Goal: Task Accomplishment & Management: Manage account settings

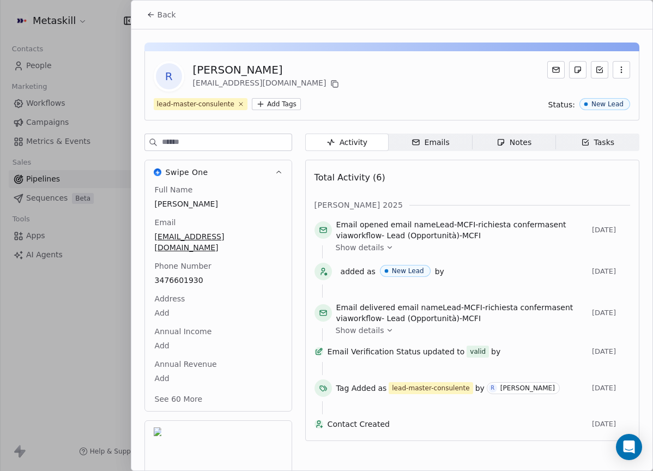
click at [454, 116] on div "R Raimondo Deiara raimondodeiara@gmail.com lead-master-consulente Add Tags Stat…" at bounding box center [391, 85] width 495 height 69
click at [458, 129] on div "R Raimondo Deiara raimondodeiara@gmail.com lead-master-consulente Add Tags Stat…" at bounding box center [391, 285] width 521 height 512
click at [517, 155] on div "Activity Activity Emails Emails Notes Notes Tasks Tasks Total Activity (6) ott …" at bounding box center [472, 337] width 334 height 408
click at [519, 147] on div "Notes" at bounding box center [513, 142] width 35 height 11
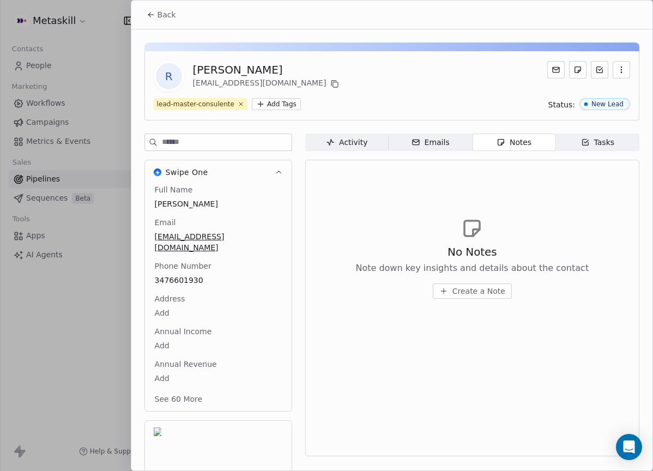
click at [175, 24] on button "Back" at bounding box center [161, 15] width 43 height 20
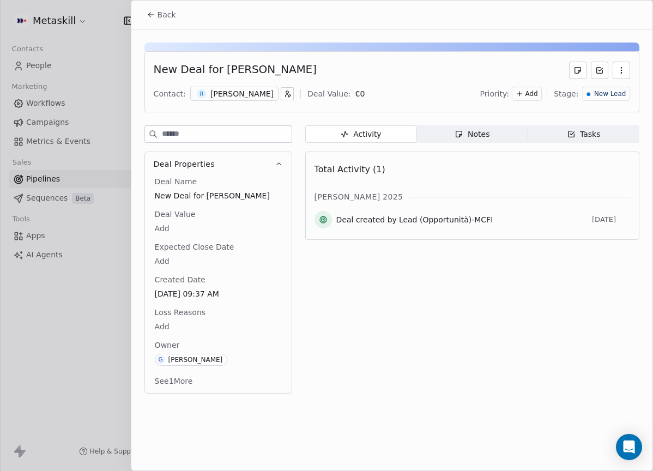
drag, startPoint x: 554, startPoint y: 137, endPoint x: 507, endPoint y: 135, distance: 46.9
click at [554, 137] on span "Tasks Tasks" at bounding box center [583, 133] width 111 height 17
click at [507, 135] on span "Notes Notes" at bounding box center [471, 133] width 111 height 17
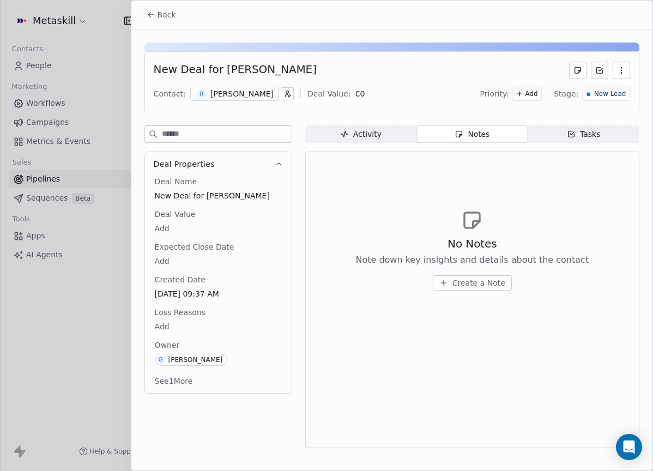
click at [166, 18] on span "Back" at bounding box center [166, 14] width 19 height 11
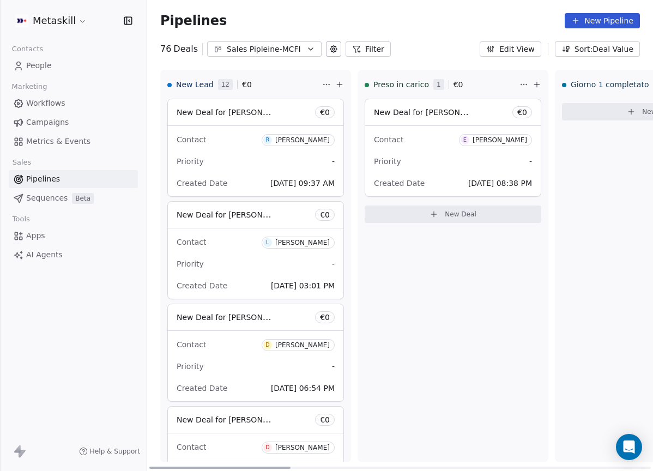
click at [311, 137] on div "[PERSON_NAME]" at bounding box center [302, 140] width 54 height 8
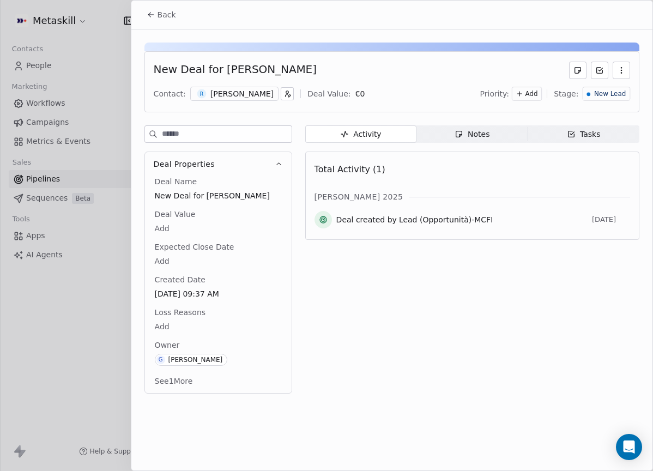
click at [250, 97] on div "[PERSON_NAME]" at bounding box center [241, 93] width 63 height 11
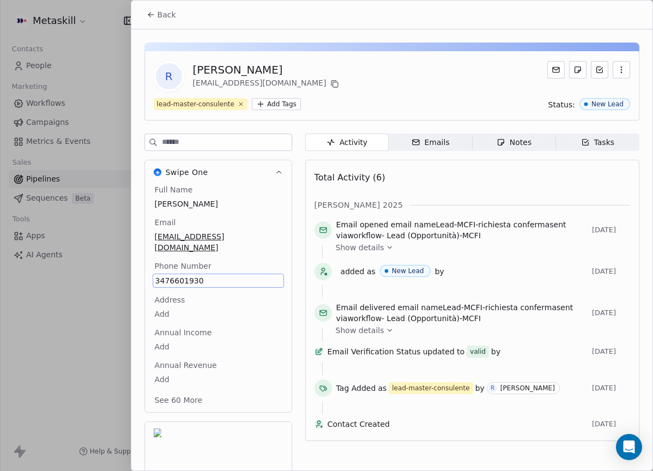
click at [517, 123] on div "R Raimondo Deiara raimondodeiara@gmail.com lead-master-consulente Add Tags Stat…" at bounding box center [391, 285] width 521 height 513
click at [521, 142] on div "Notes" at bounding box center [513, 142] width 35 height 11
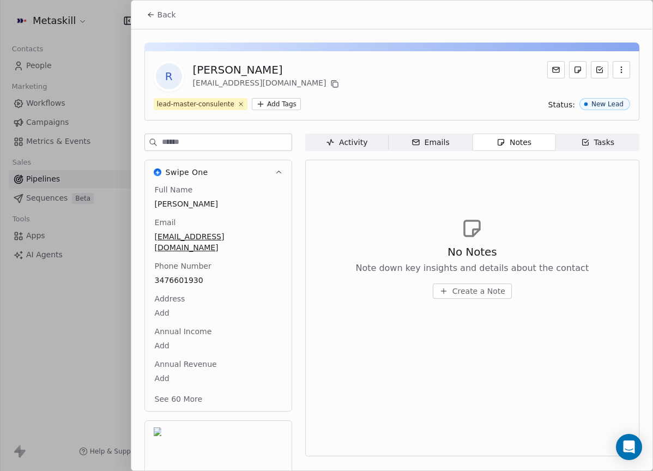
click at [479, 276] on div "No Notes Note down key insights and details about the contact Create a Note" at bounding box center [471, 271] width 233 height 54
click at [478, 290] on span "Create a Note" at bounding box center [478, 291] width 53 height 11
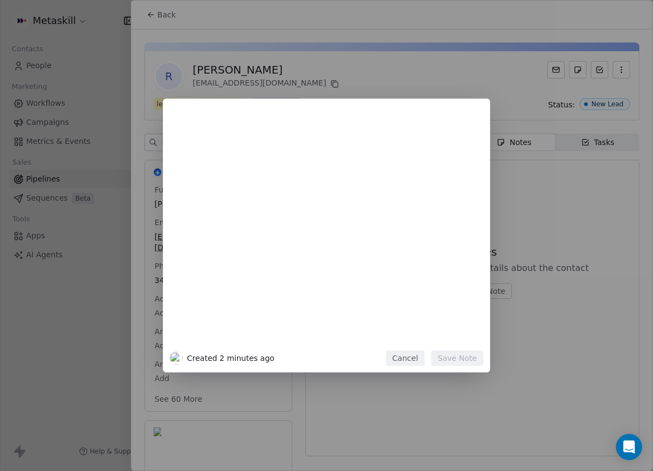
click at [424, 360] on button "Cancel" at bounding box center [405, 357] width 39 height 15
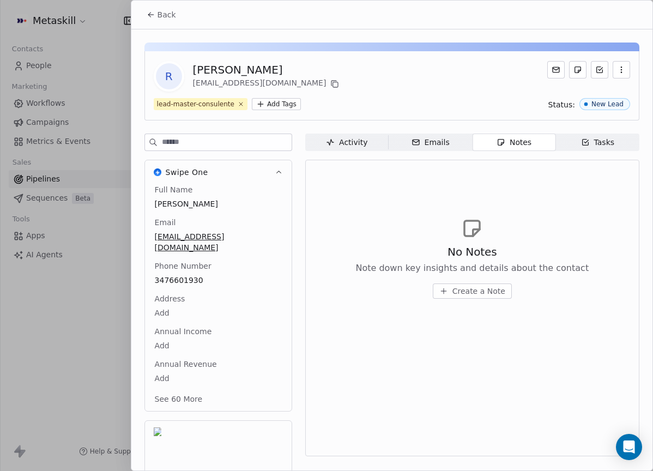
drag, startPoint x: 172, startPoint y: 26, endPoint x: 166, endPoint y: 20, distance: 8.1
click at [169, 25] on div "Back" at bounding box center [391, 15] width 521 height 28
click at [166, 20] on button "Back" at bounding box center [161, 15] width 43 height 20
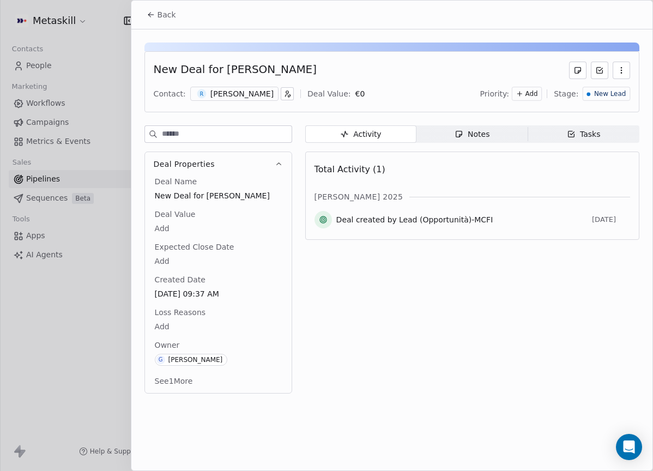
drag, startPoint x: 476, startPoint y: 137, endPoint x: 478, endPoint y: 163, distance: 26.8
click at [476, 136] on div "Notes" at bounding box center [471, 134] width 35 height 11
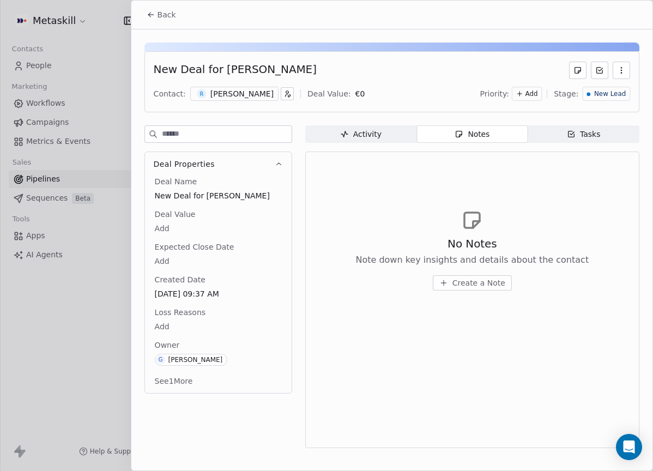
click at [485, 278] on span "Create a Note" at bounding box center [478, 282] width 53 height 11
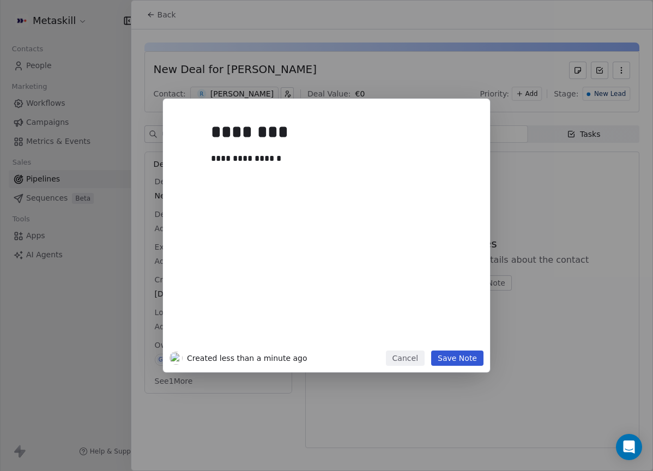
click at [463, 354] on button "Save Note" at bounding box center [457, 357] width 52 height 15
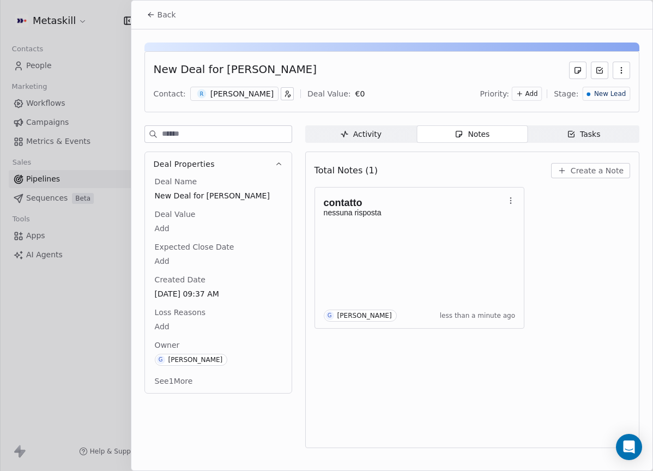
click at [165, 23] on button "Back" at bounding box center [161, 15] width 43 height 20
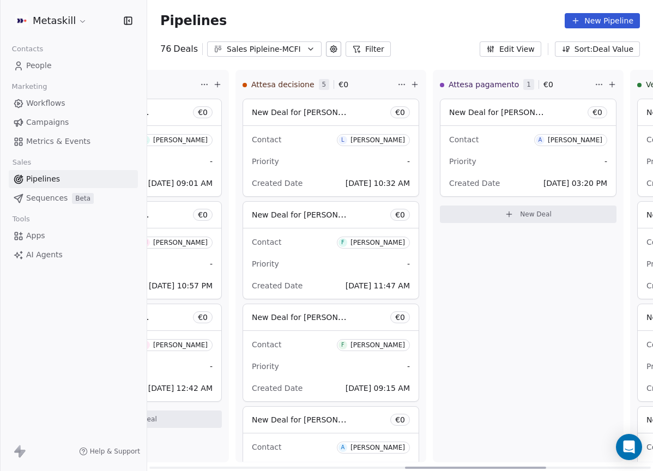
scroll to position [0, 921]
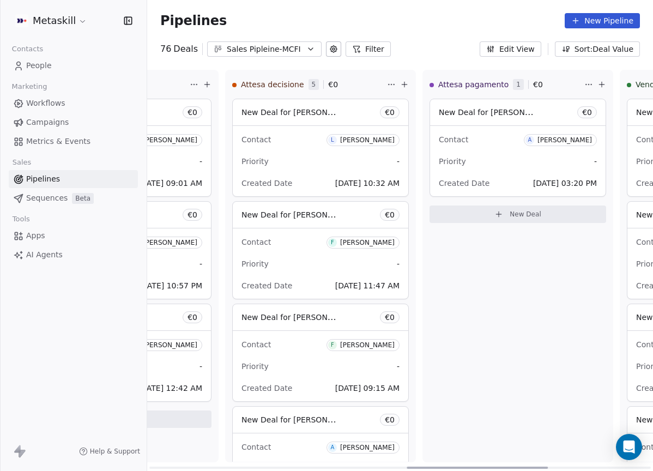
drag, startPoint x: 275, startPoint y: 465, endPoint x: 536, endPoint y: 432, distance: 263.1
click at [532, 466] on div at bounding box center [476, 467] width 141 height 2
click at [504, 171] on div "Contact A Andrea Prinza Priority - Created Date Oct 02, 2025 03:20 PM" at bounding box center [517, 161] width 175 height 70
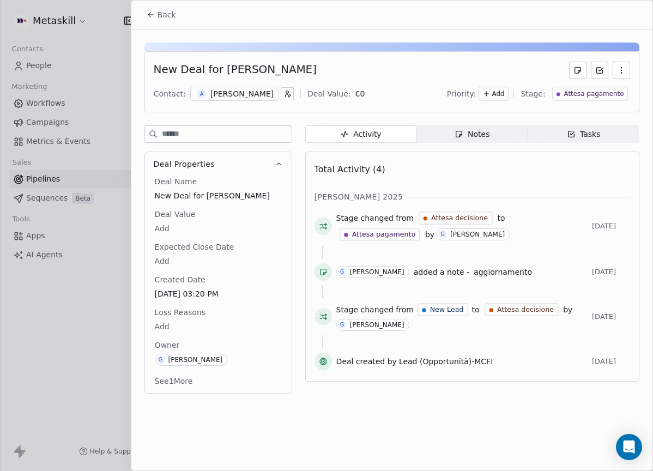
click at [234, 92] on div "[PERSON_NAME]" at bounding box center [241, 93] width 63 height 11
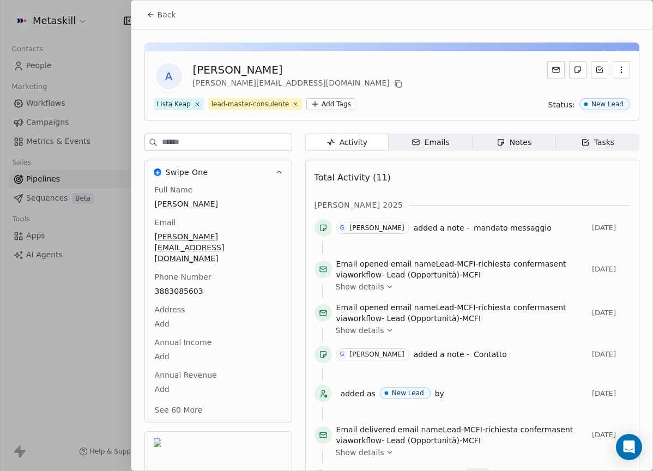
click at [232, 70] on div "[PERSON_NAME]" at bounding box center [299, 69] width 212 height 15
copy div "[PERSON_NAME]"
click at [394, 83] on icon at bounding box center [398, 84] width 9 height 9
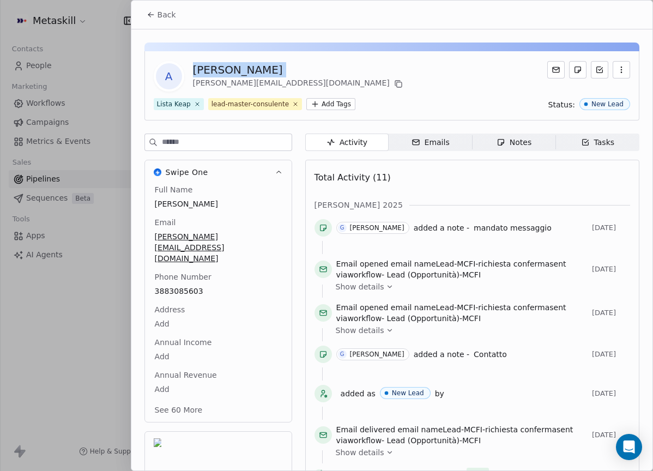
click at [265, 86] on div "andrea.prinza9@gmail.com" at bounding box center [299, 83] width 212 height 13
click at [394, 88] on icon at bounding box center [398, 84] width 9 height 9
click at [215, 216] on div "Full Name Andrea Prinza Email andrea.prinza9@gmail.com Phone Number 3883085603 …" at bounding box center [218, 300] width 131 height 233
click at [163, 17] on span "Back" at bounding box center [166, 14] width 19 height 11
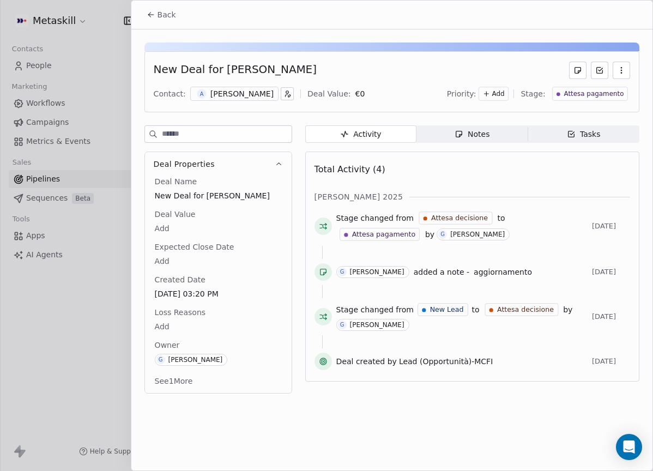
click at [166, 227] on body "Metaskill Contacts People Marketing Workflows Campaigns Metrics & Events Sales …" at bounding box center [326, 235] width 653 height 471
type input "*****"
click at [565, 123] on html "Metaskill Contacts People Marketing Workflows Campaigns Metrics & Events Sales …" at bounding box center [326, 235] width 653 height 471
click at [586, 94] on span "Attesa pagamento" at bounding box center [593, 93] width 60 height 9
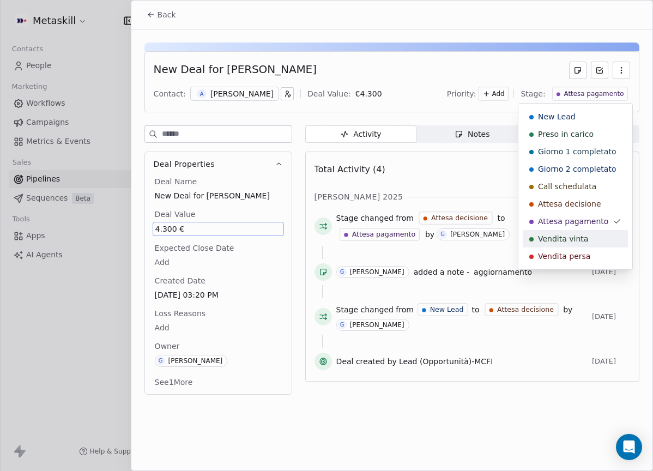
click at [598, 240] on div "Vendita vinta" at bounding box center [575, 238] width 92 height 11
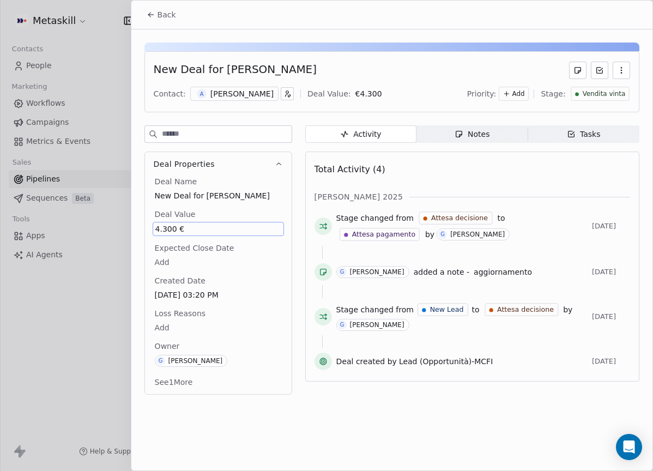
click at [167, 13] on span "Back" at bounding box center [166, 14] width 19 height 11
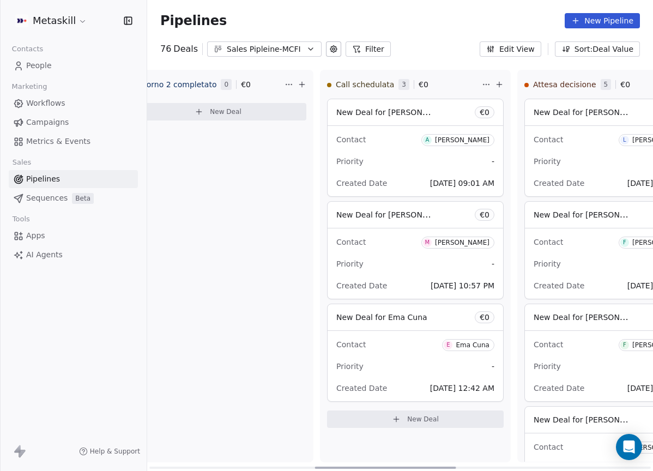
scroll to position [0, 633]
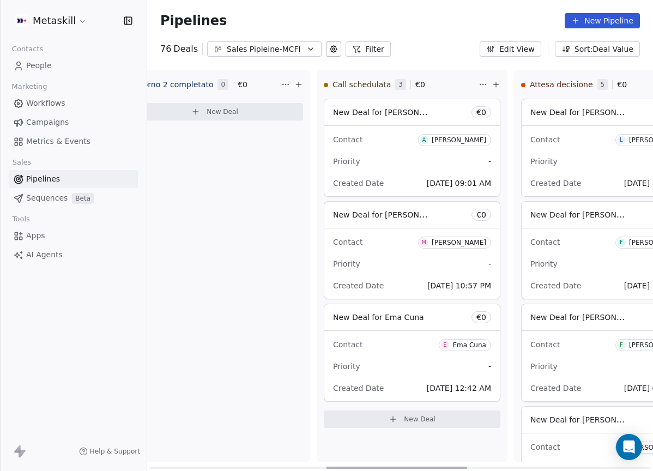
drag, startPoint x: 270, startPoint y: 467, endPoint x: 447, endPoint y: 422, distance: 182.2
click at [447, 466] on div at bounding box center [396, 467] width 141 height 2
click at [237, 56] on button "Sales Pipleine-MCFI" at bounding box center [264, 48] width 114 height 15
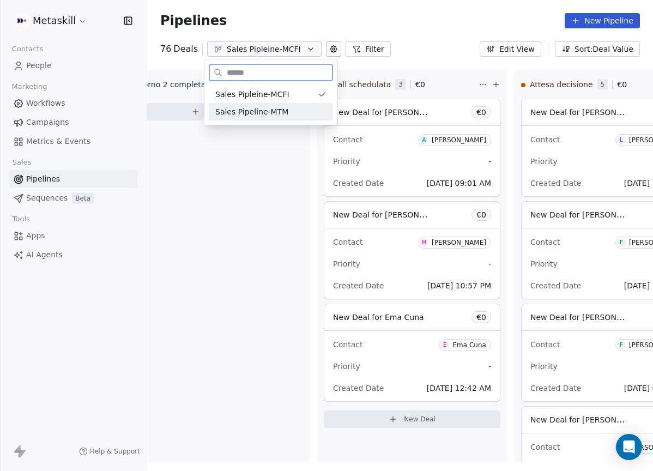
click at [272, 109] on span "Sales Pipeline-MTM" at bounding box center [251, 111] width 73 height 11
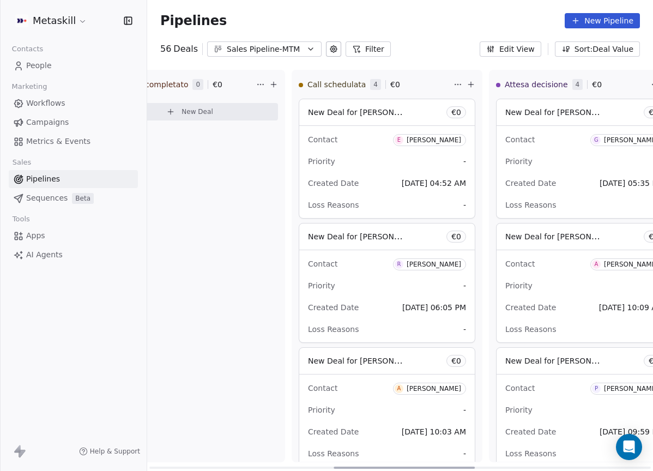
drag, startPoint x: 296, startPoint y: 467, endPoint x: 459, endPoint y: 467, distance: 163.5
click at [459, 467] on div at bounding box center [403, 467] width 141 height 2
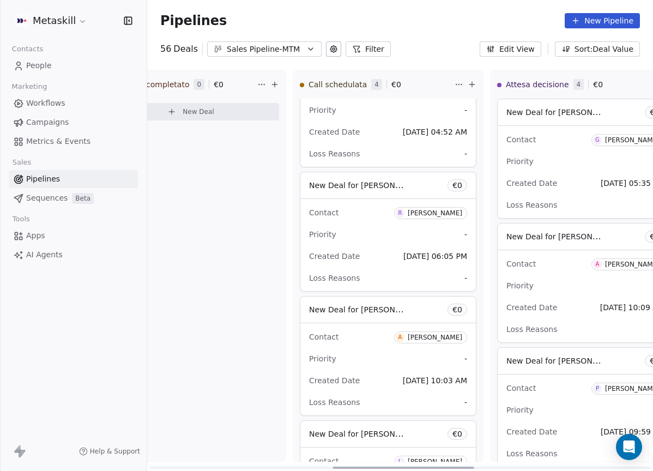
scroll to position [165, 0]
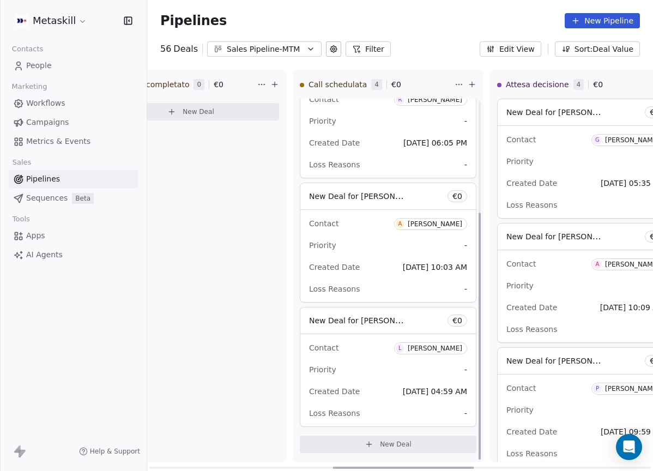
click at [429, 347] on div "[PERSON_NAME]" at bounding box center [435, 348] width 54 height 8
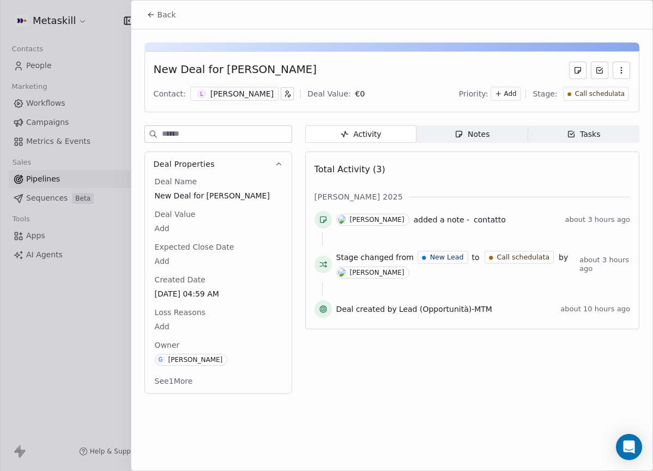
click at [248, 94] on div "[PERSON_NAME]" at bounding box center [241, 93] width 63 height 11
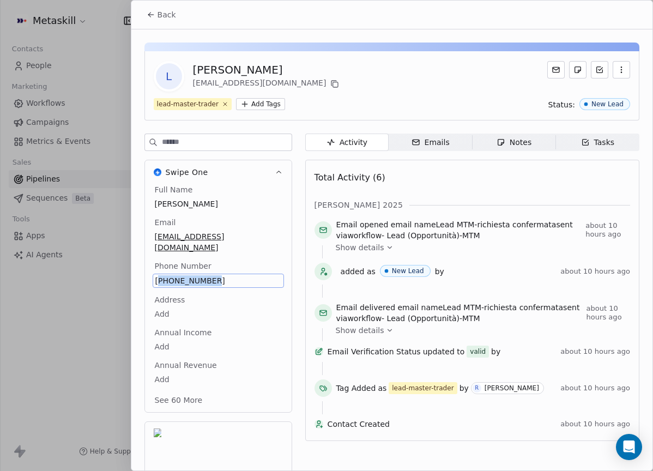
click at [175, 275] on span "[PHONE_NUMBER]" at bounding box center [218, 280] width 126 height 11
click at [181, 278] on input "**********" at bounding box center [214, 276] width 118 height 22
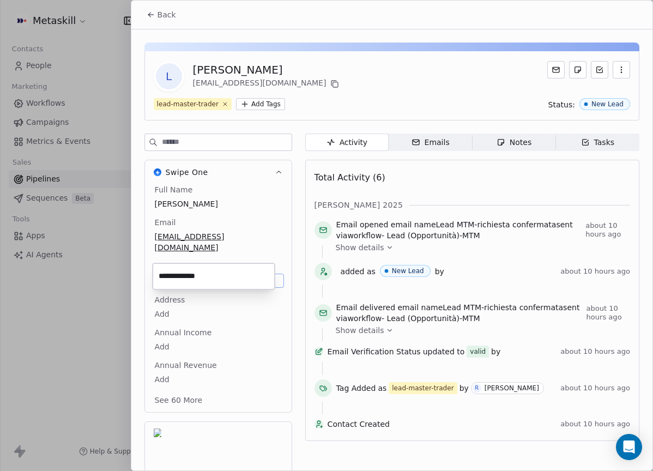
click at [281, 235] on html "Metaskill Contacts People Marketing Workflows Campaigns Metrics & Events Sales …" at bounding box center [326, 235] width 653 height 471
click at [533, 141] on span "Notes Notes" at bounding box center [513, 141] width 83 height 17
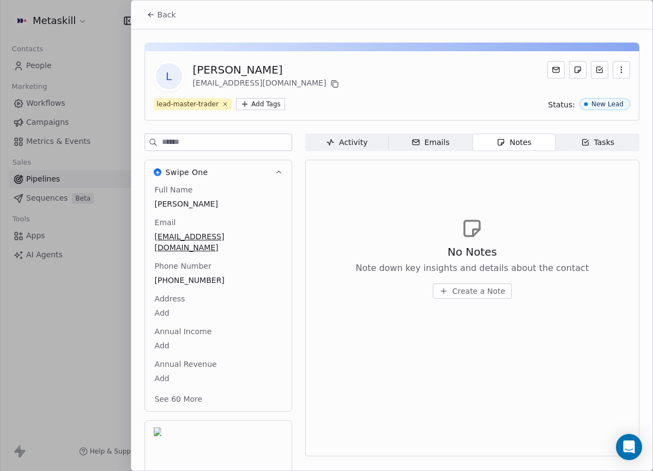
click at [166, 14] on span "Back" at bounding box center [166, 14] width 19 height 11
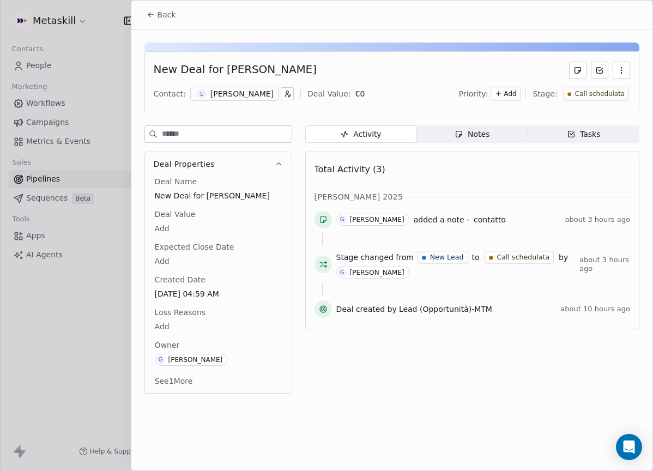
click at [516, 128] on span "Notes Notes" at bounding box center [471, 133] width 111 height 17
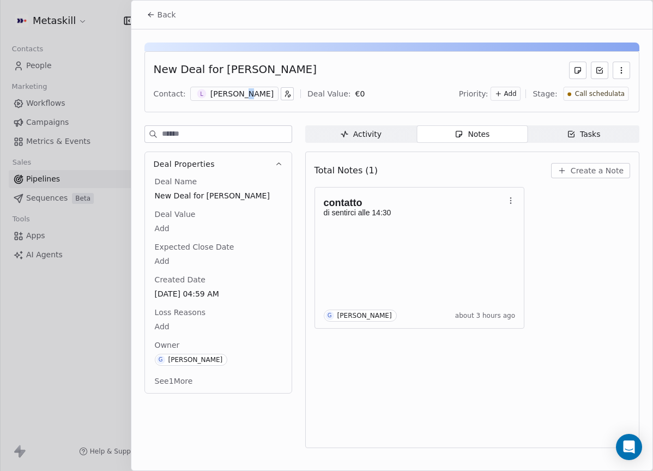
click at [236, 96] on div "[PERSON_NAME]" at bounding box center [241, 93] width 63 height 11
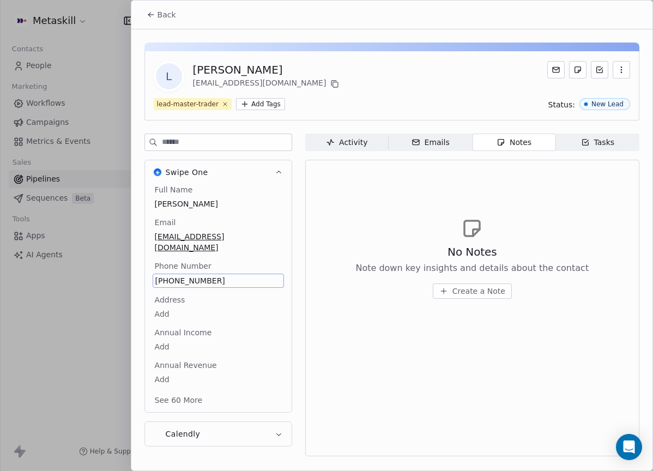
click at [197, 275] on span "[PHONE_NUMBER]" at bounding box center [218, 280] width 126 height 11
click at [195, 275] on span "[PHONE_NUMBER]" at bounding box center [218, 280] width 126 height 11
click at [247, 270] on input "**********" at bounding box center [214, 276] width 118 height 22
click at [267, 250] on html "Metaskill Contacts People Marketing Workflows Campaigns Metrics & Events Sales …" at bounding box center [326, 235] width 653 height 471
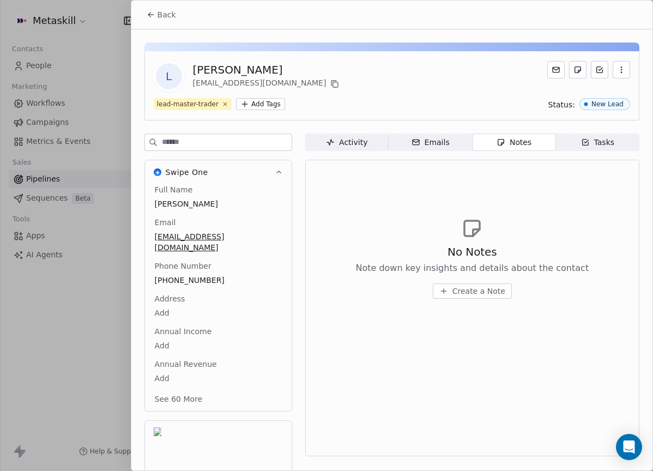
click at [167, 19] on span "Back" at bounding box center [166, 14] width 19 height 11
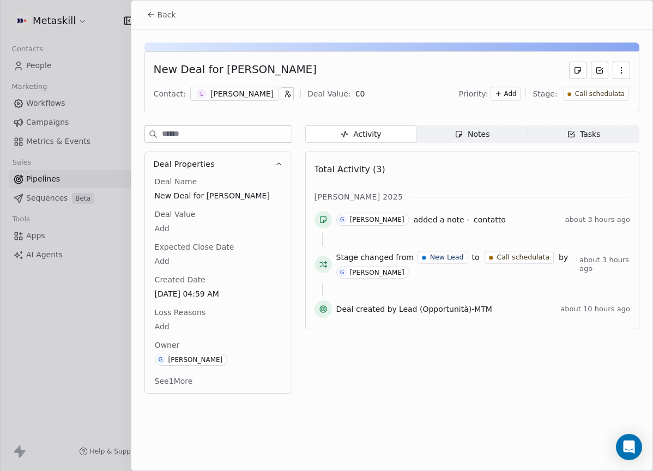
click at [472, 129] on div "Notes" at bounding box center [471, 134] width 35 height 11
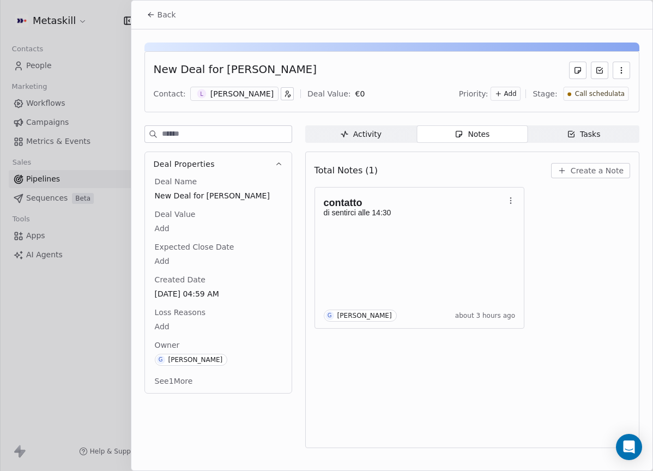
click at [590, 176] on button "Create a Note" at bounding box center [590, 170] width 79 height 15
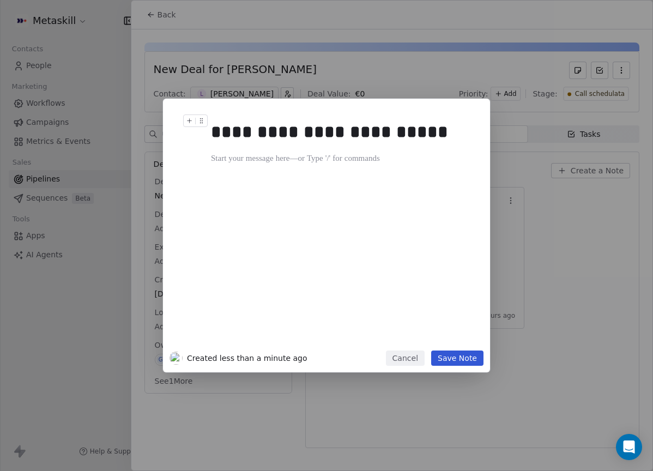
click at [346, 114] on h1 "**********" at bounding box center [343, 131] width 264 height 35
click at [348, 127] on div "**********" at bounding box center [339, 132] width 256 height 26
click at [349, 126] on div "**********" at bounding box center [339, 132] width 256 height 26
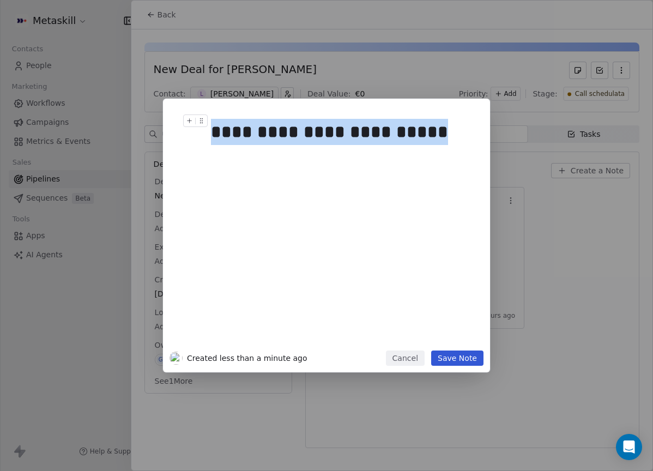
click at [349, 126] on div "**********" at bounding box center [339, 132] width 256 height 26
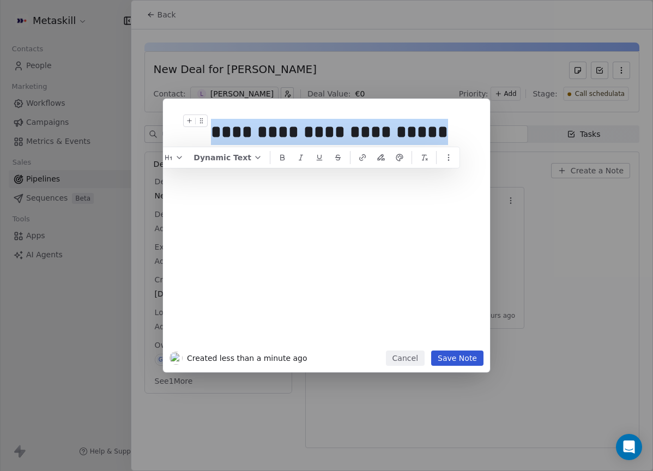
copy div "**********"
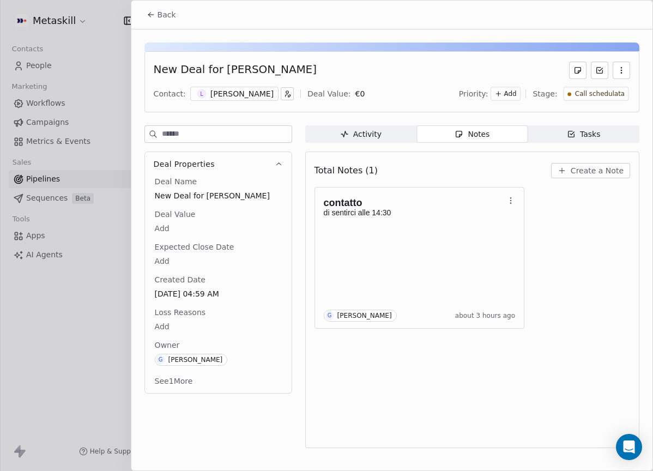
click at [621, 275] on div "**********" at bounding box center [326, 236] width 653 height 274
click at [232, 98] on div "[PERSON_NAME]" at bounding box center [241, 93] width 63 height 11
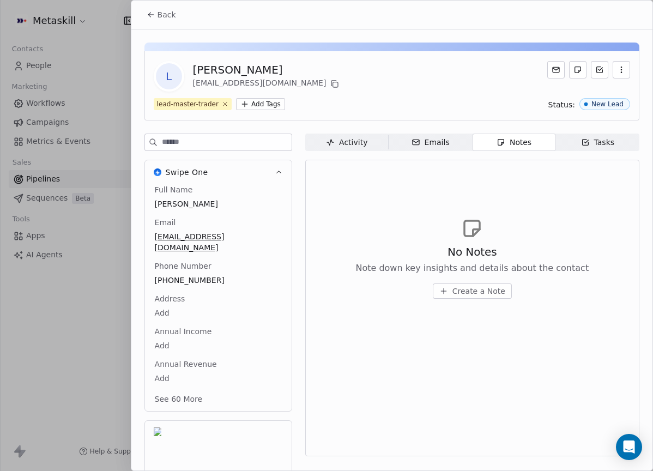
click at [333, 84] on icon at bounding box center [335, 84] width 5 height 5
drag, startPoint x: 157, startPoint y: 17, endPoint x: 168, endPoint y: 23, distance: 12.0
click at [158, 18] on span "Back" at bounding box center [166, 14] width 19 height 11
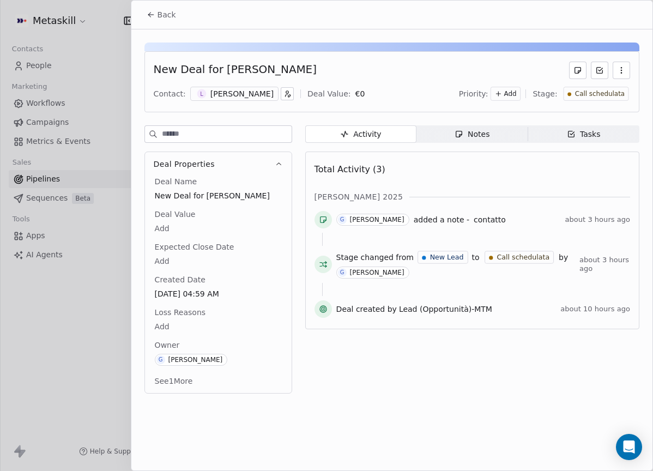
click at [480, 131] on div "Notes" at bounding box center [471, 134] width 35 height 11
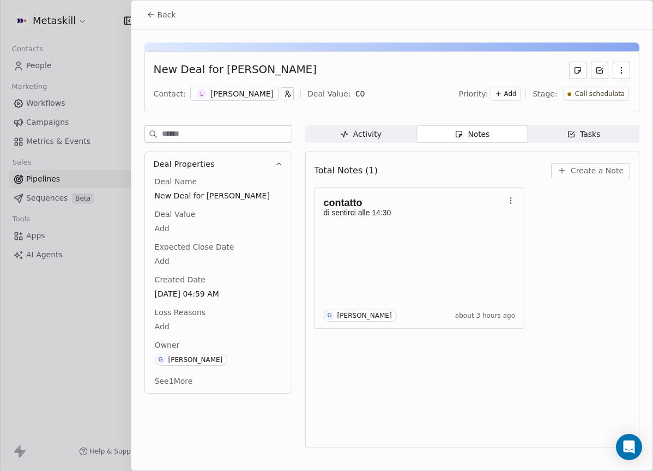
click at [618, 174] on span "Create a Note" at bounding box center [596, 170] width 53 height 11
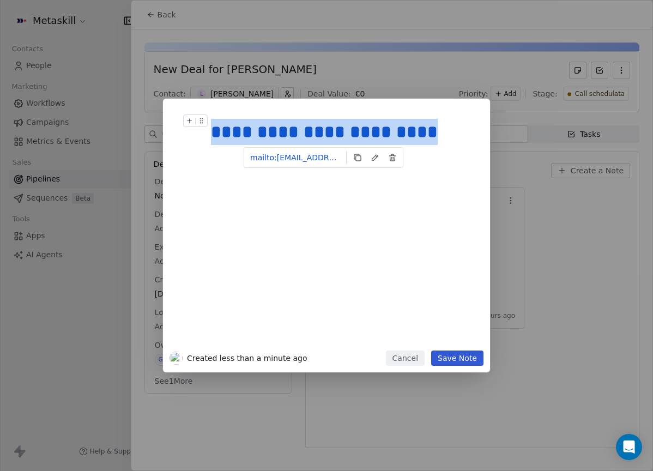
drag, startPoint x: 336, startPoint y: 125, endPoint x: 52, endPoint y: 123, distance: 283.9
click at [52, 123] on div "**********" at bounding box center [326, 236] width 653 height 274
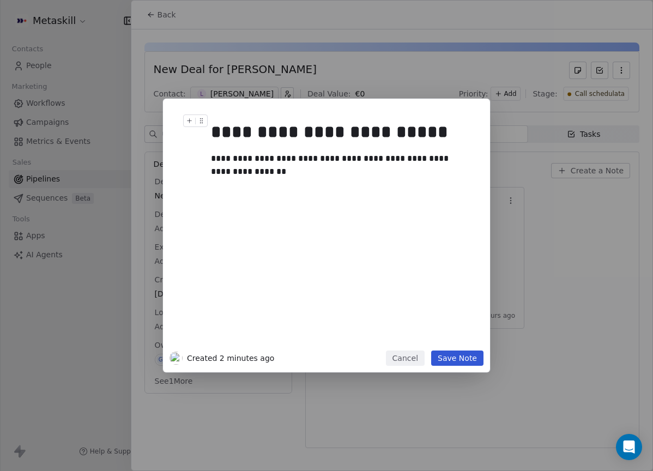
click at [456, 359] on button "Save Note" at bounding box center [457, 357] width 52 height 15
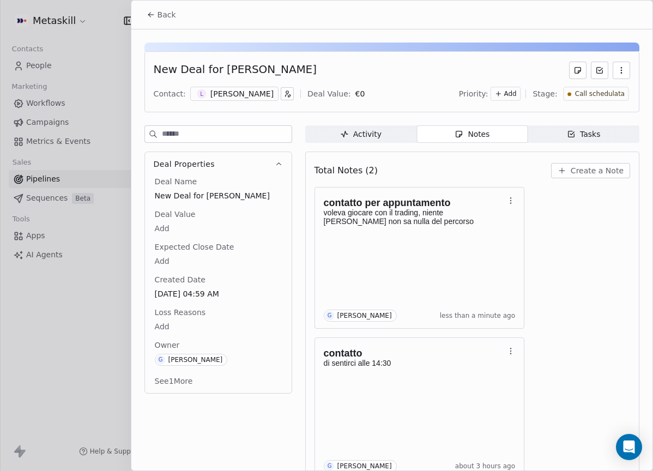
drag, startPoint x: 598, startPoint y: 80, endPoint x: 611, endPoint y: 86, distance: 14.9
click at [598, 81] on div "New Deal for [PERSON_NAME] Contact: [PERSON_NAME] Value: € 0 Priority: Add Stag…" at bounding box center [391, 81] width 495 height 61
click at [608, 94] on span "Call schedulata" at bounding box center [599, 93] width 50 height 9
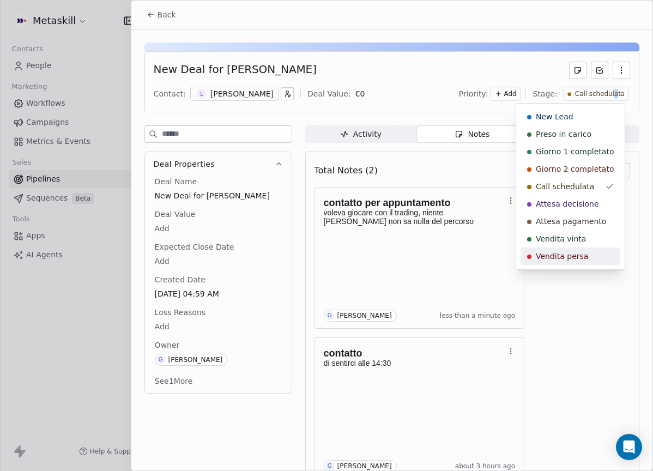
click at [562, 251] on span "Vendita persa" at bounding box center [562, 256] width 52 height 11
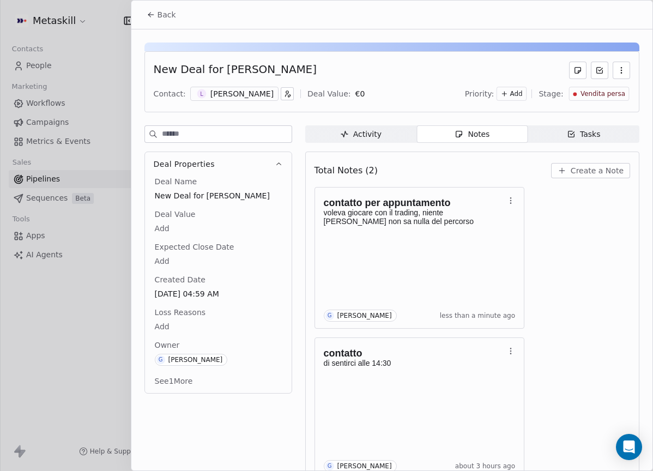
click at [176, 225] on body "Metaskill Contacts People Marketing Workflows Campaigns Metrics & Events Sales …" at bounding box center [326, 235] width 653 height 471
drag, startPoint x: 186, startPoint y: 256, endPoint x: 186, endPoint y: 262, distance: 6.0
click at [186, 257] on html "Metaskill Contacts People Marketing Workflows Campaigns Metrics & Events Sales …" at bounding box center [326, 235] width 653 height 471
click at [183, 265] on body "Metaskill Contacts People Marketing Workflows Campaigns Metrics & Events Sales …" at bounding box center [326, 235] width 653 height 471
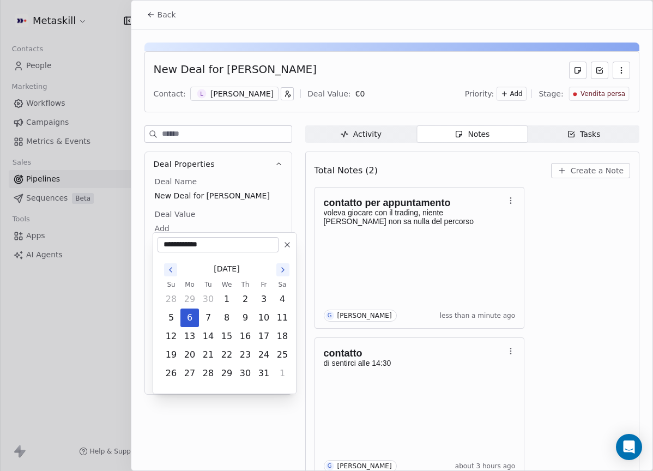
scroll to position [22, 0]
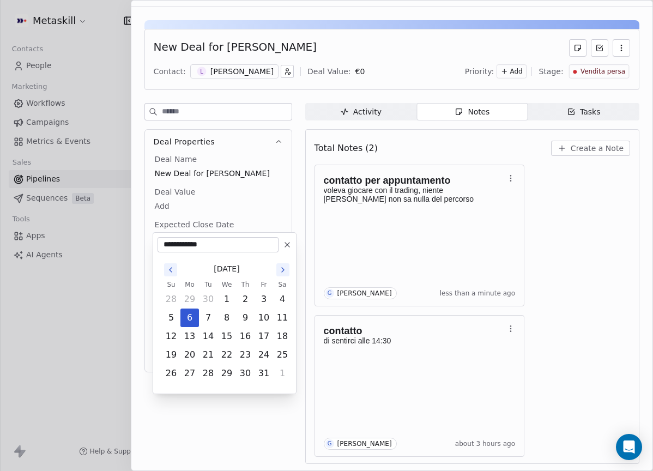
click at [215, 192] on html "Metaskill Contacts People Marketing Workflows Campaigns Metrics & Events Sales …" at bounding box center [326, 235] width 653 height 471
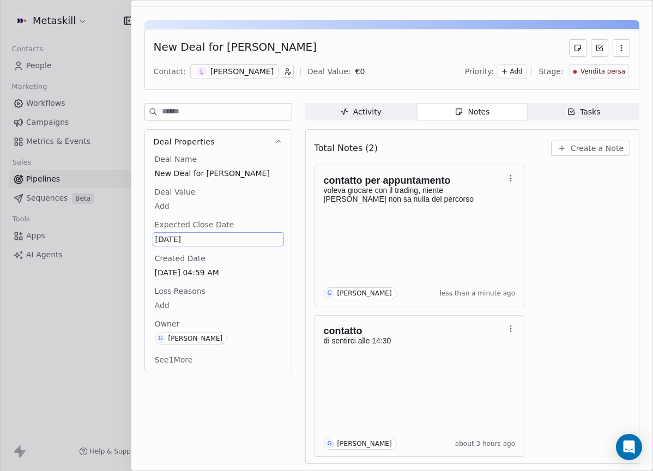
click at [191, 304] on body "Metaskill Contacts People Marketing Workflows Campaigns Metrics & Events Sales …" at bounding box center [326, 235] width 653 height 471
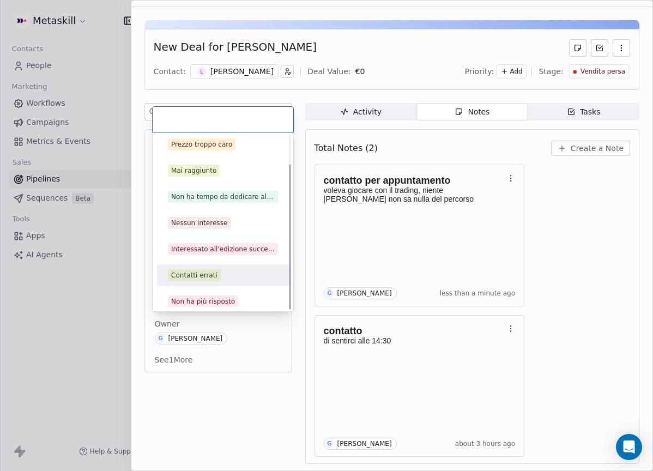
scroll to position [0, 0]
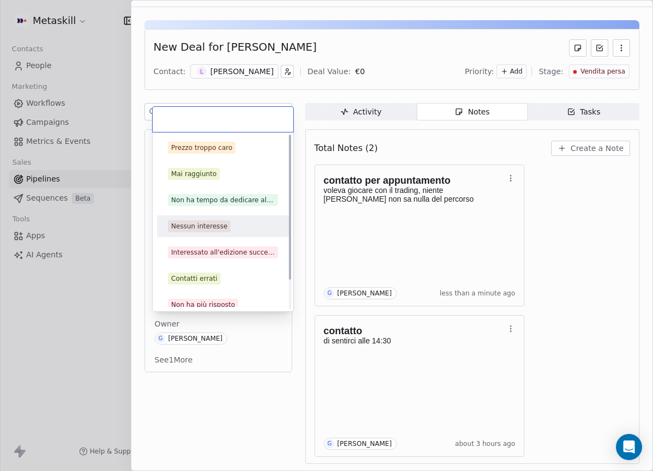
drag, startPoint x: 220, startPoint y: 226, endPoint x: 218, endPoint y: 220, distance: 6.7
click at [220, 226] on div "Nessun interesse" at bounding box center [199, 226] width 56 height 10
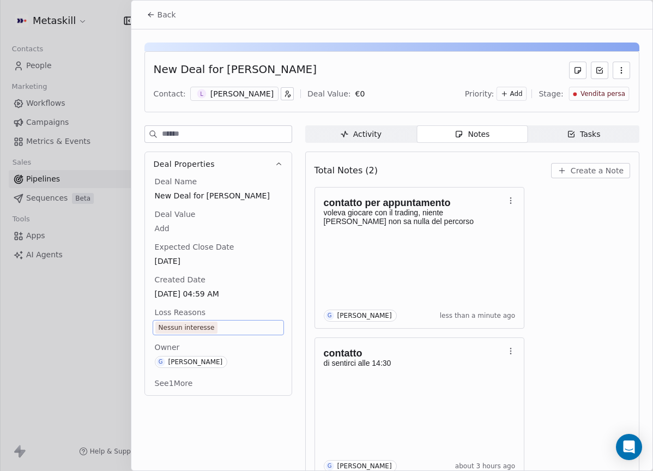
click at [174, 10] on button "Back" at bounding box center [161, 15] width 43 height 20
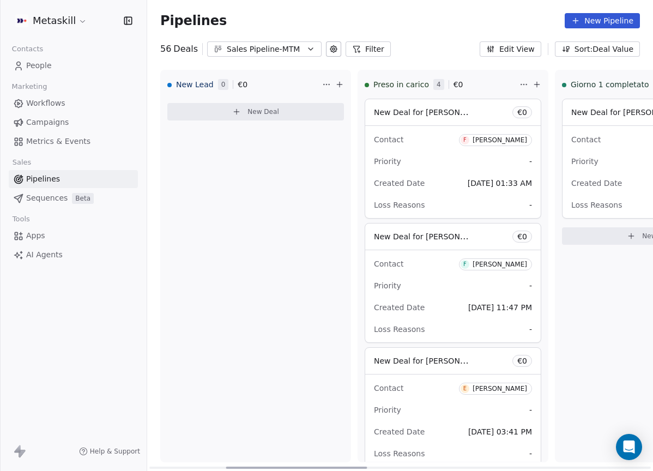
drag, startPoint x: 387, startPoint y: 465, endPoint x: 180, endPoint y: 415, distance: 212.9
click at [226, 466] on div at bounding box center [296, 467] width 141 height 2
click at [260, 43] on button "Sales Pipeline-MTM" at bounding box center [264, 48] width 114 height 15
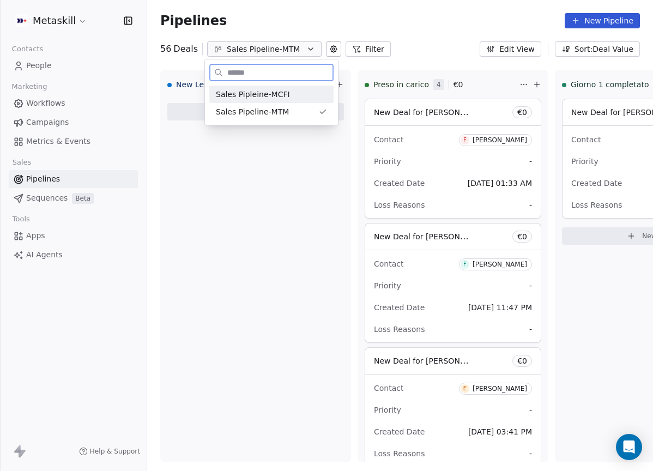
click at [289, 94] on div "Sales Pipleine-MCFI" at bounding box center [271, 94] width 111 height 11
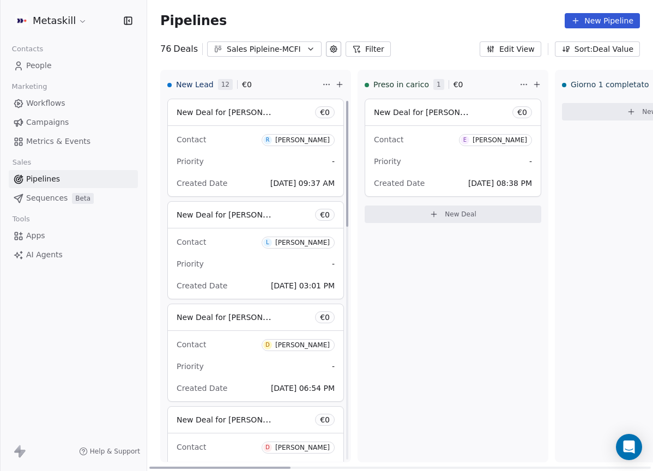
click at [288, 147] on div "Contact R [PERSON_NAME]" at bounding box center [256, 139] width 158 height 18
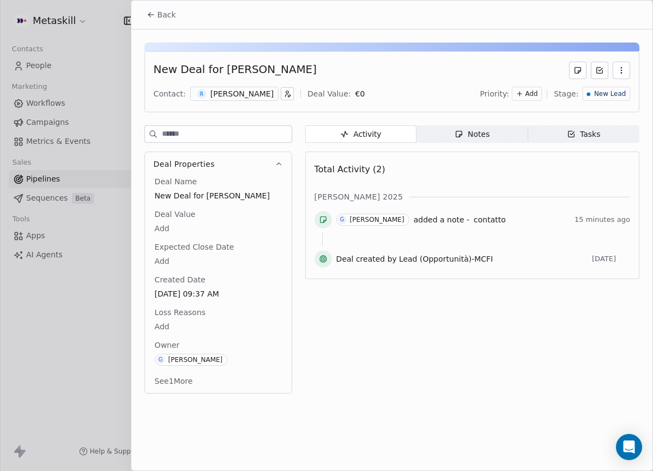
drag, startPoint x: 252, startPoint y: 91, endPoint x: 271, endPoint y: 100, distance: 21.7
click at [252, 94] on div "[PERSON_NAME]" at bounding box center [241, 93] width 63 height 11
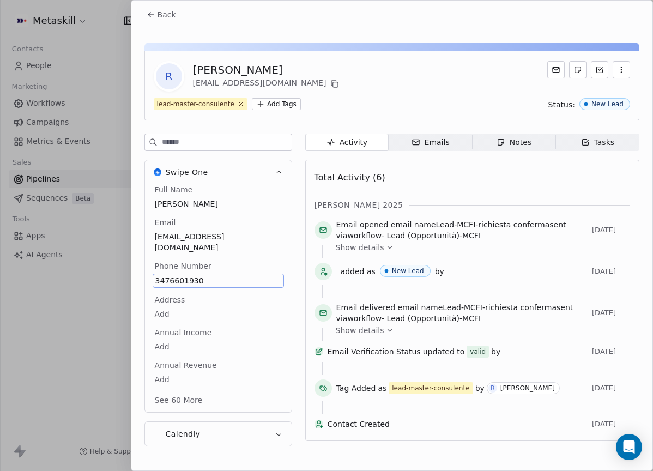
click at [457, 64] on div "R [PERSON_NAME] [PERSON_NAME][EMAIL_ADDRESS][DOMAIN_NAME]" at bounding box center [392, 76] width 476 height 31
click at [543, 147] on span "Notes Notes" at bounding box center [513, 141] width 83 height 17
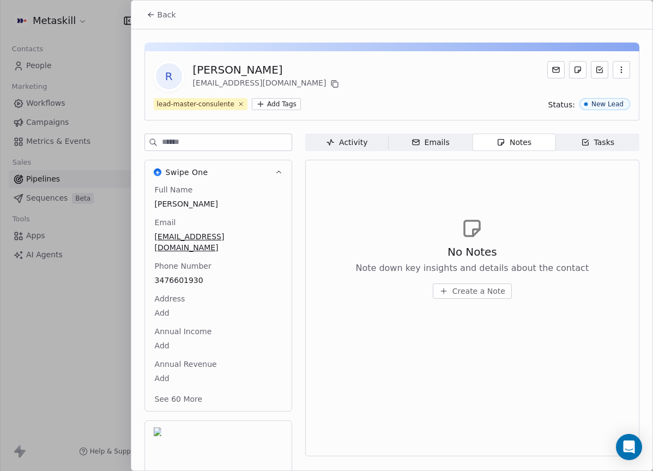
click at [177, 28] on div "Back" at bounding box center [391, 15] width 521 height 28
click at [172, 20] on span "Back" at bounding box center [166, 14] width 19 height 11
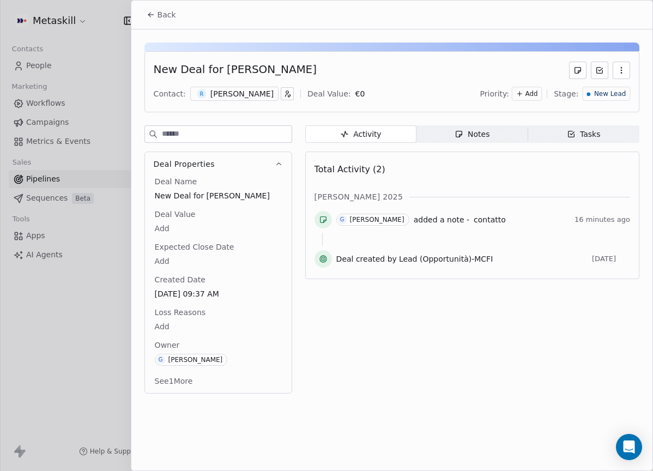
click at [509, 137] on span "Notes Notes" at bounding box center [471, 133] width 111 height 17
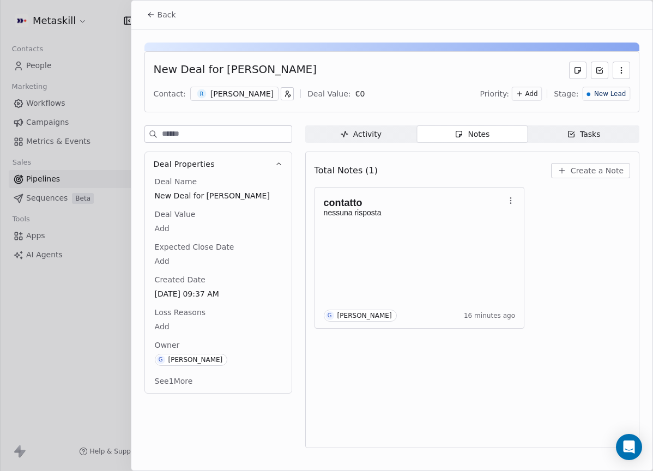
click at [614, 97] on span "New Lead" at bounding box center [610, 93] width 32 height 9
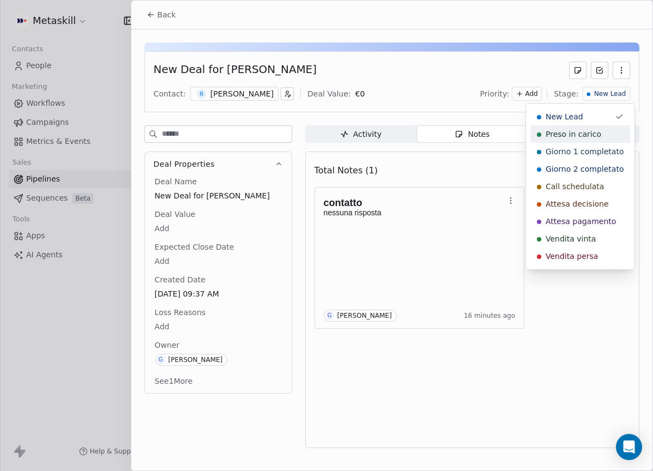
click at [601, 128] on div "Preso in carico" at bounding box center [580, 133] width 100 height 17
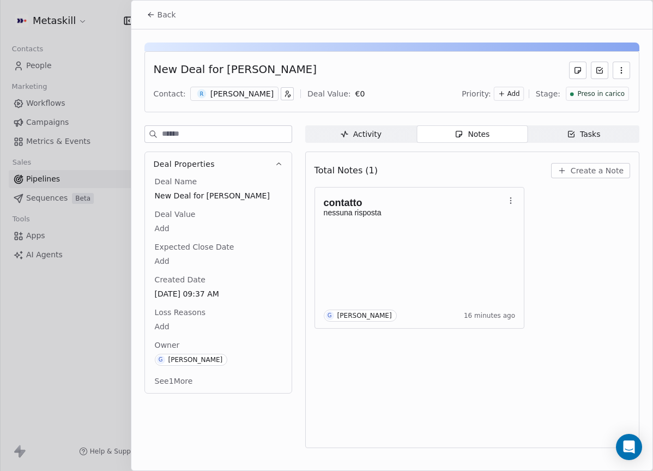
click at [175, 12] on button "Back" at bounding box center [161, 15] width 43 height 20
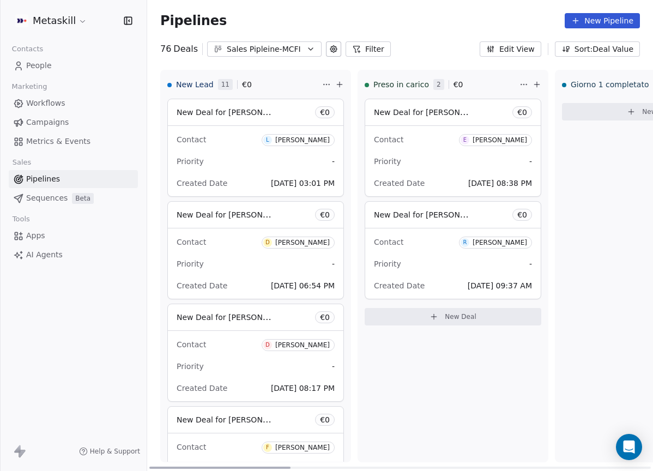
click at [308, 139] on div "[PERSON_NAME]" at bounding box center [302, 140] width 54 height 8
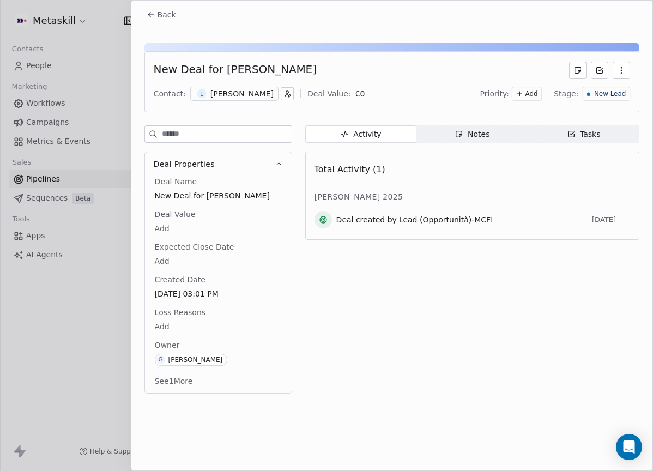
click at [246, 102] on div "New Deal for [PERSON_NAME] Contact: L [PERSON_NAME] Deal Value: € 0 Priority: A…" at bounding box center [391, 81] width 495 height 61
click at [252, 95] on div "[PERSON_NAME]" at bounding box center [241, 93] width 63 height 11
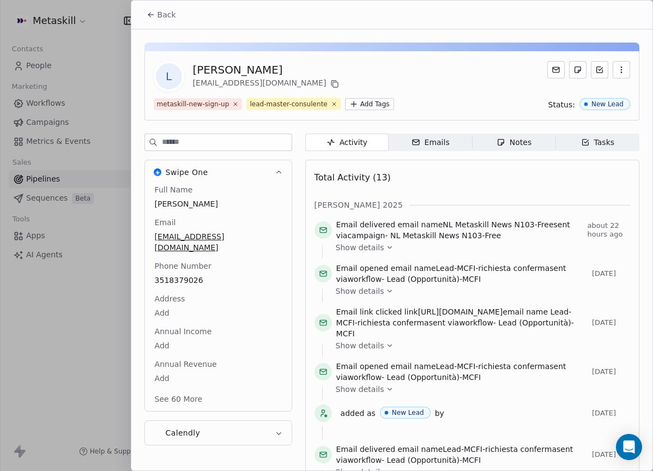
scroll to position [34, 0]
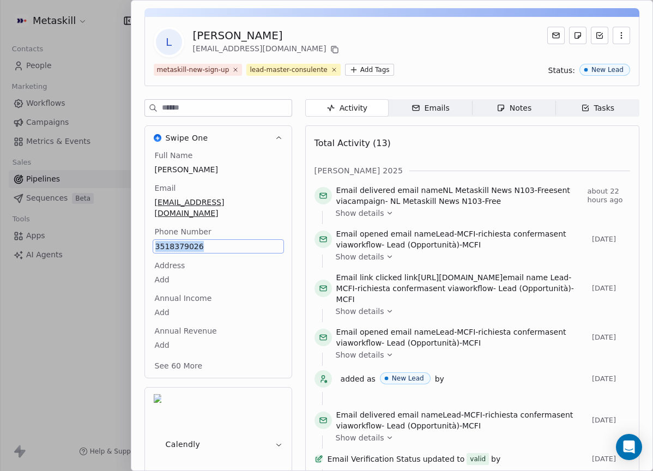
click at [505, 111] on div "Notes" at bounding box center [513, 107] width 35 height 11
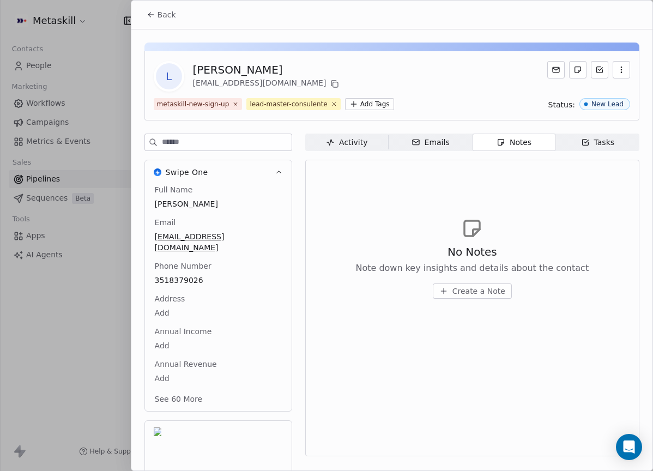
click at [377, 179] on div "No Notes Note down key insights and details about the contact Create a Note" at bounding box center [471, 308] width 315 height 282
click at [481, 286] on span "Create a Note" at bounding box center [478, 291] width 53 height 11
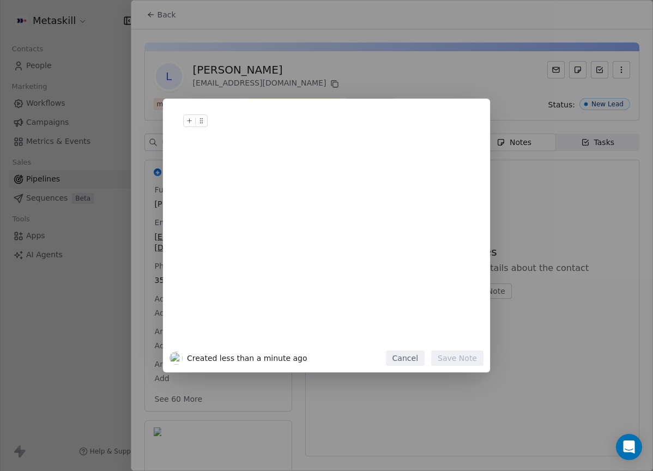
click at [370, 104] on div "Created less than a minute ago Cancel Save Note" at bounding box center [326, 236] width 327 height 274
click at [420, 360] on button "Cancel" at bounding box center [405, 357] width 39 height 15
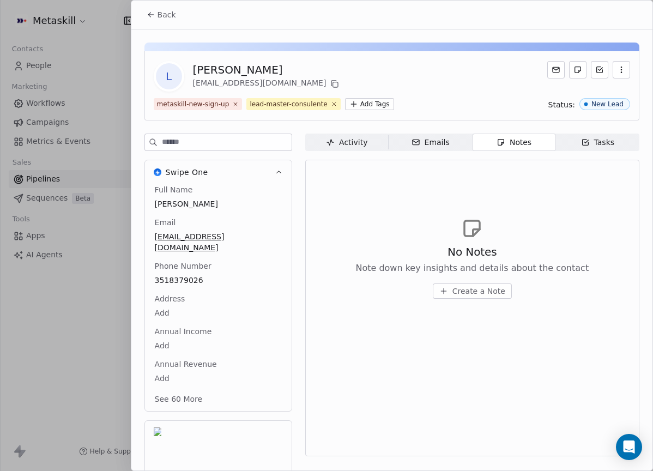
click at [150, 7] on button "Back" at bounding box center [161, 15] width 43 height 20
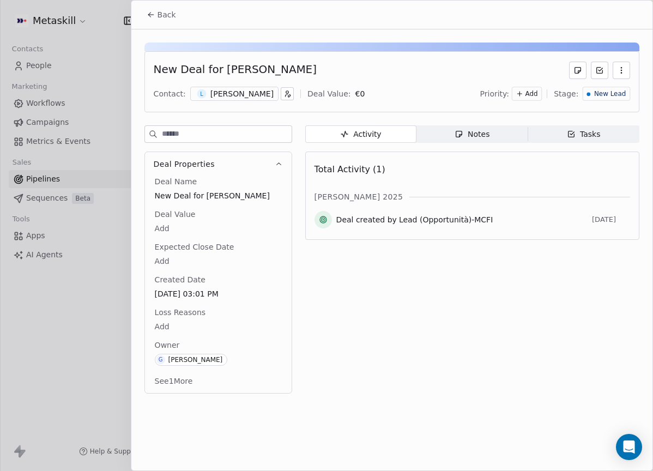
click at [456, 139] on div "Notes" at bounding box center [471, 134] width 35 height 11
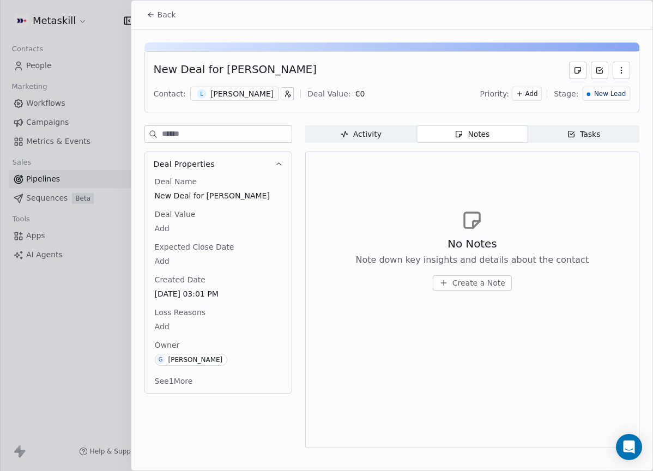
drag, startPoint x: 472, startPoint y: 270, endPoint x: 472, endPoint y: 276, distance: 6.0
click at [472, 271] on div "No Notes Note down key insights and details about the contact Create a Note" at bounding box center [471, 263] width 233 height 54
click at [472, 277] on button "Create a Note" at bounding box center [472, 282] width 79 height 15
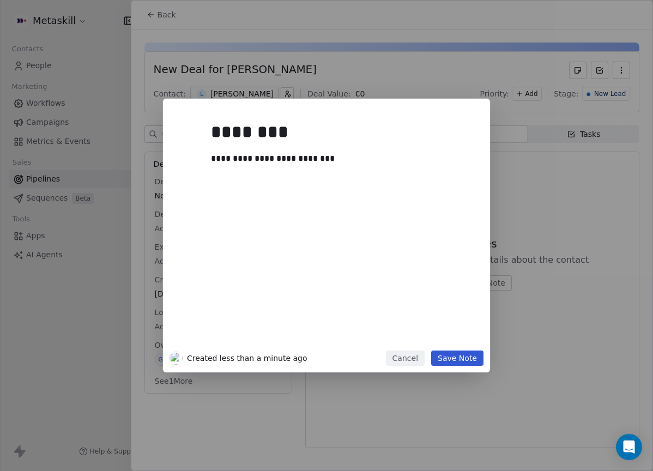
click at [476, 355] on button "Save Note" at bounding box center [457, 357] width 52 height 15
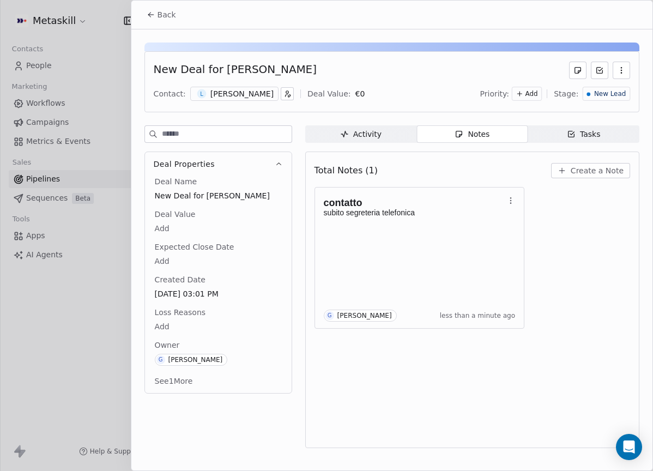
click at [619, 102] on div "New Deal for [PERSON_NAME] Contact: L [PERSON_NAME] Deal Value: € 0 Priority: A…" at bounding box center [391, 81] width 495 height 61
click at [618, 95] on span "New Lead" at bounding box center [610, 93] width 32 height 9
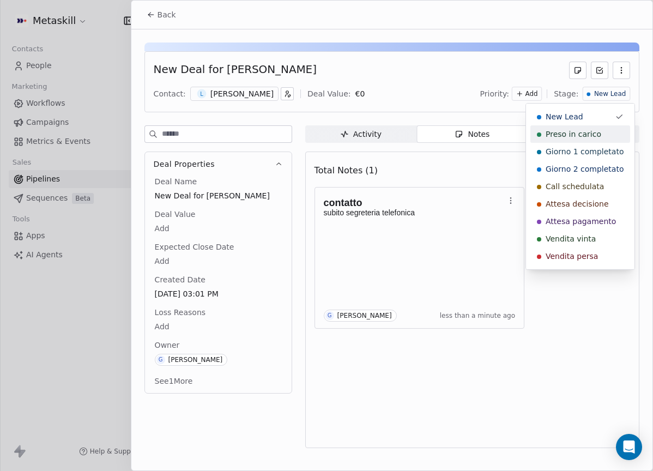
drag, startPoint x: 592, startPoint y: 130, endPoint x: 604, endPoint y: 133, distance: 13.0
click at [592, 130] on span "Preso in carico" at bounding box center [573, 134] width 56 height 11
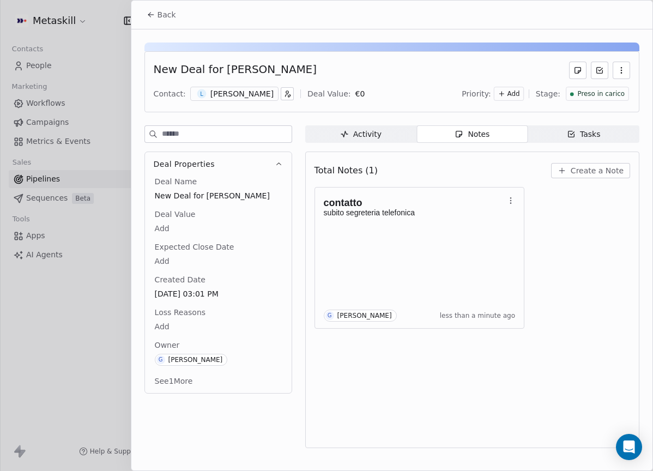
drag, startPoint x: 159, startPoint y: 12, endPoint x: 164, endPoint y: 16, distance: 6.2
click at [159, 12] on span "Back" at bounding box center [166, 14] width 19 height 11
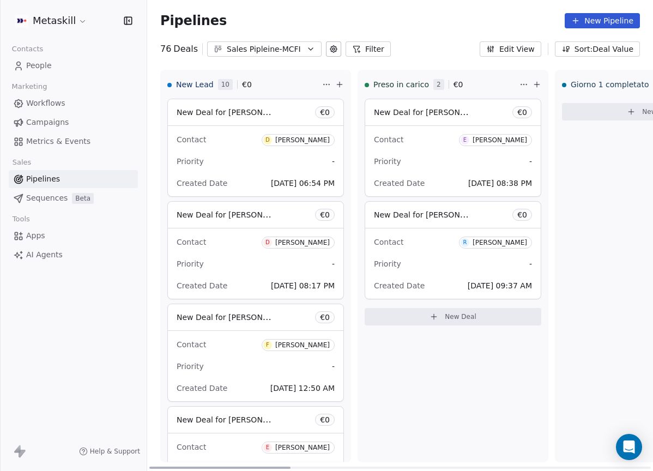
click at [311, 141] on div "[PERSON_NAME]" at bounding box center [302, 140] width 54 height 8
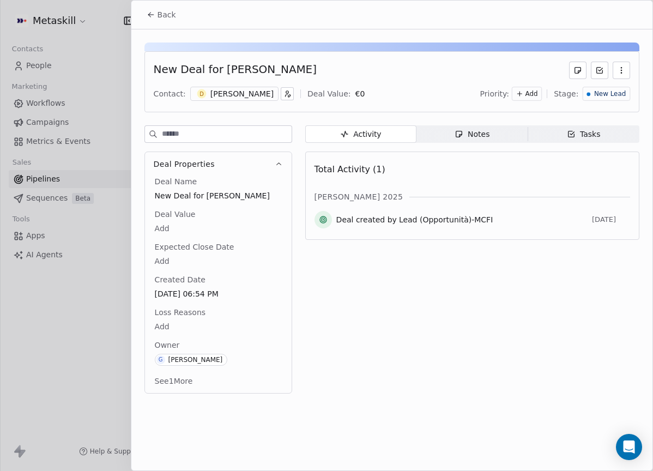
click at [234, 98] on div "[PERSON_NAME]" at bounding box center [241, 93] width 63 height 11
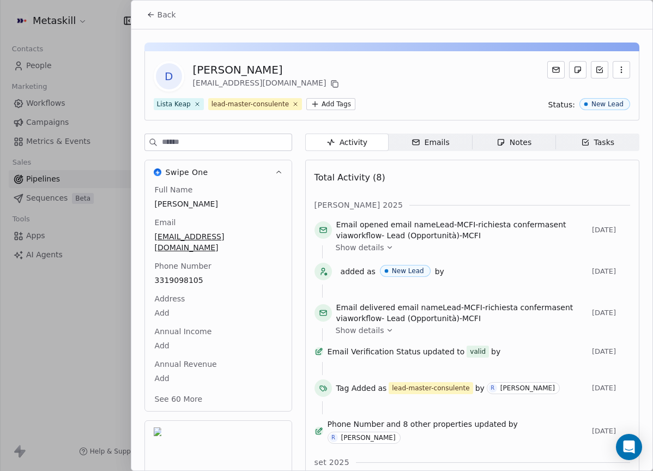
click at [532, 143] on span "Notes Notes" at bounding box center [513, 141] width 83 height 17
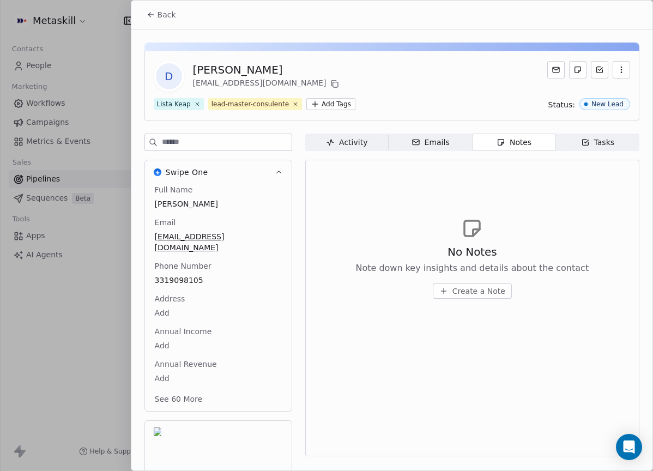
click at [310, 141] on span "Activity Activity" at bounding box center [346, 141] width 83 height 17
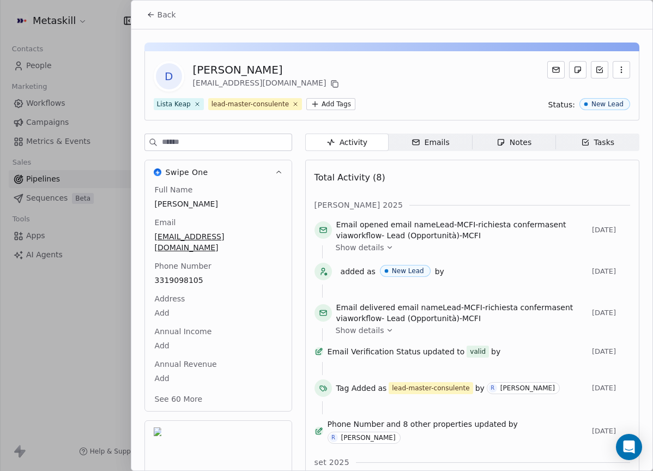
click at [223, 69] on div "[PERSON_NAME]" at bounding box center [267, 69] width 149 height 15
click at [224, 69] on div "[PERSON_NAME]" at bounding box center [267, 69] width 149 height 15
copy div "[PERSON_NAME]"
click at [476, 143] on span "Notes Notes" at bounding box center [513, 141] width 83 height 17
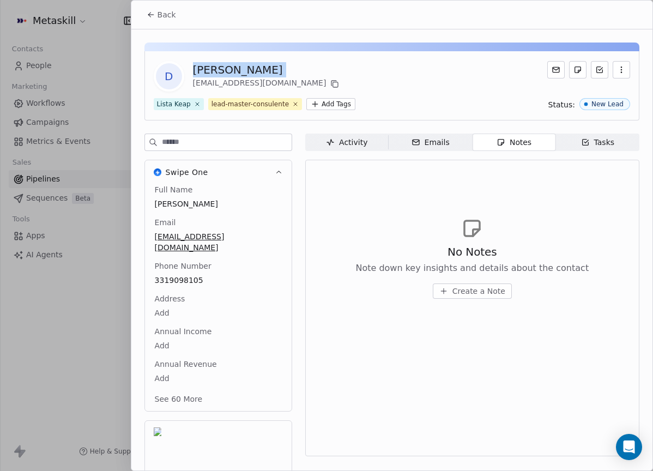
click at [152, 8] on button "Back" at bounding box center [161, 15] width 43 height 20
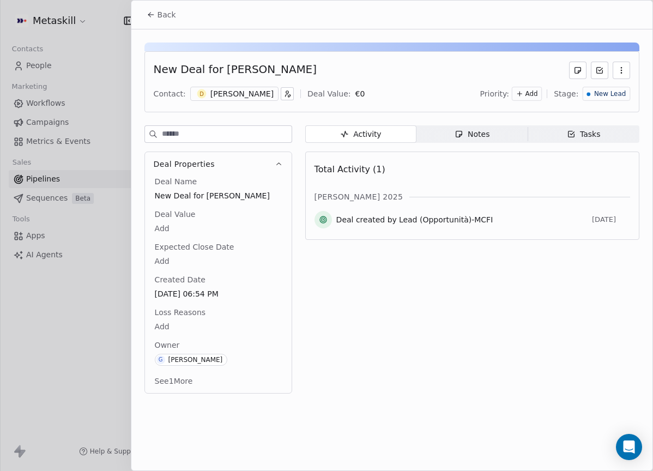
click at [470, 141] on span "Notes Notes" at bounding box center [471, 133] width 111 height 17
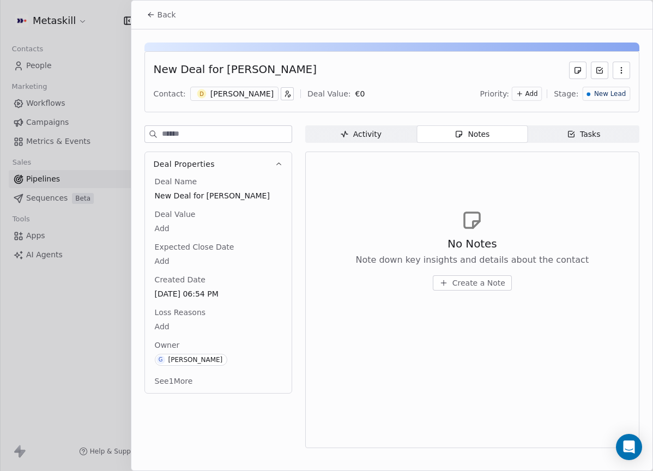
click at [494, 285] on span "Create a Note" at bounding box center [478, 282] width 53 height 11
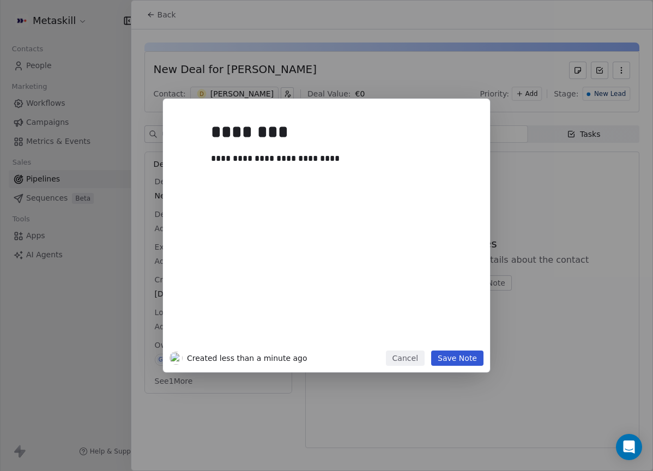
click at [467, 353] on button "Save Note" at bounding box center [457, 357] width 52 height 15
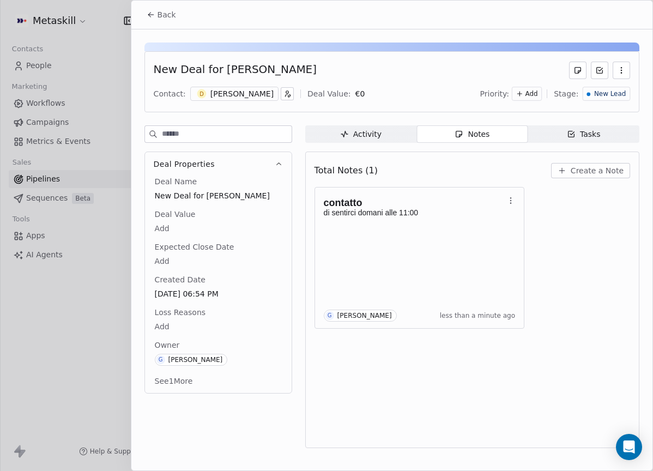
click at [162, 13] on span "Back" at bounding box center [166, 14] width 19 height 11
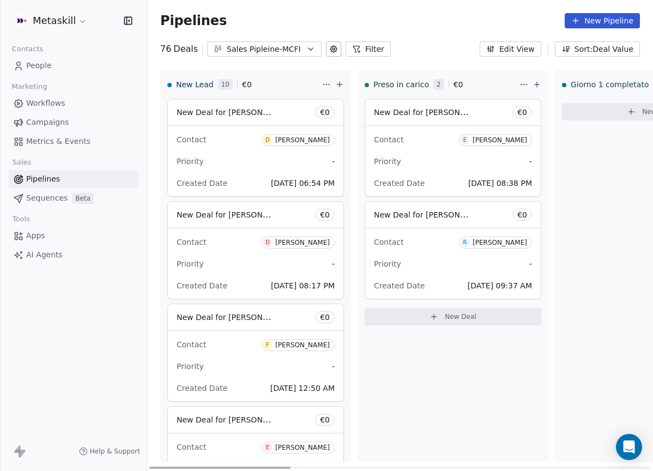
click at [330, 141] on span "D [PERSON_NAME]" at bounding box center [298, 140] width 73 height 12
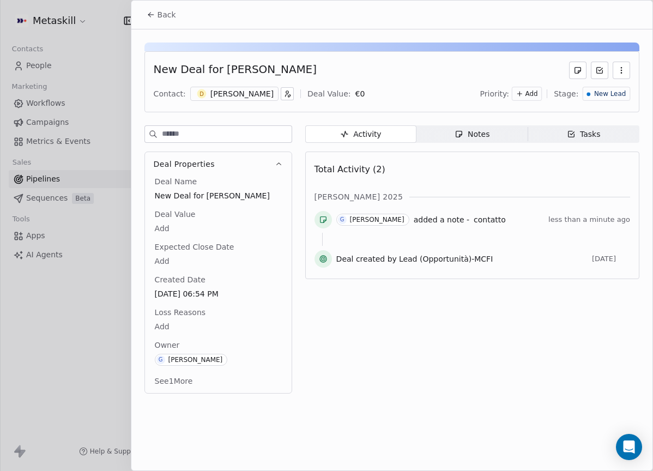
click at [592, 93] on div "New Lead" at bounding box center [606, 93] width 39 height 9
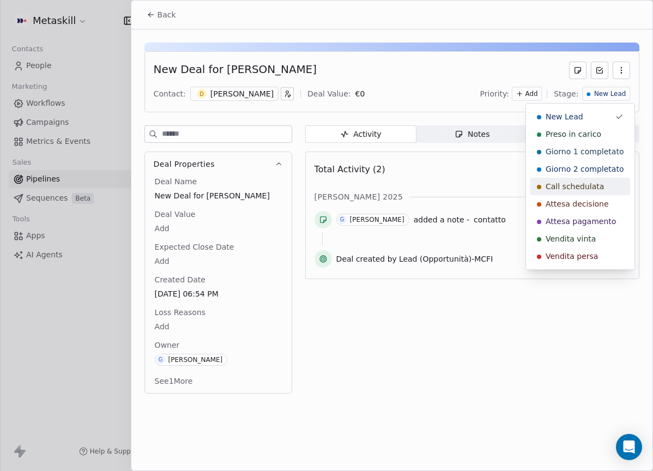
click at [587, 190] on span "Call schedulata" at bounding box center [574, 186] width 58 height 11
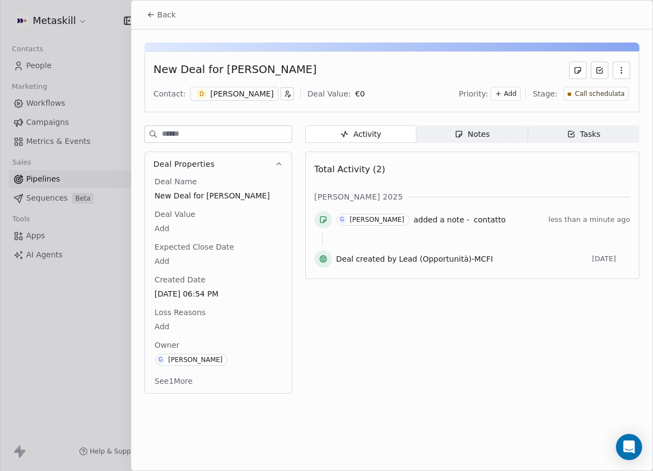
click at [155, 19] on button "Back" at bounding box center [161, 15] width 43 height 20
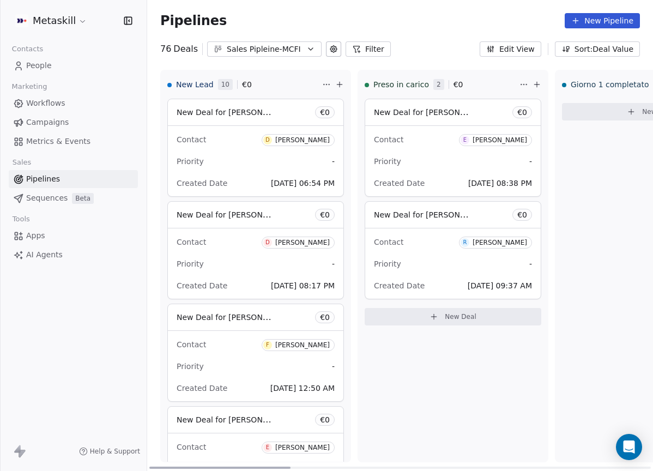
click at [302, 137] on div "[PERSON_NAME]" at bounding box center [302, 140] width 54 height 8
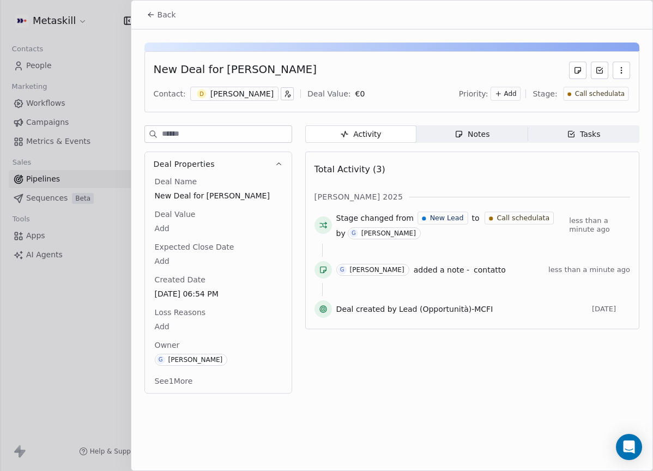
click at [179, 18] on button "Back" at bounding box center [161, 15] width 43 height 20
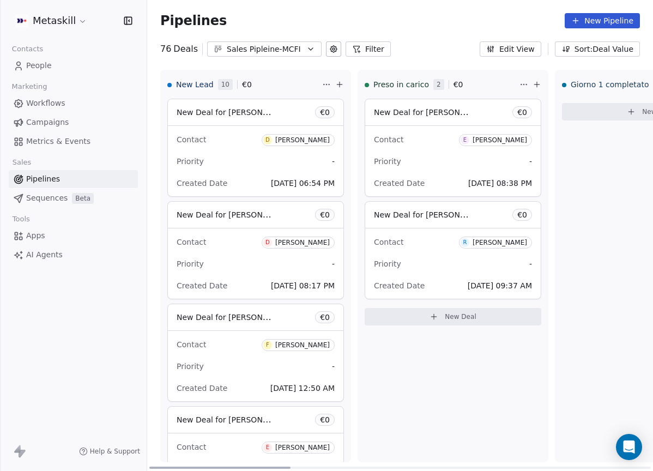
click at [315, 246] on div "[PERSON_NAME]" at bounding box center [302, 243] width 54 height 8
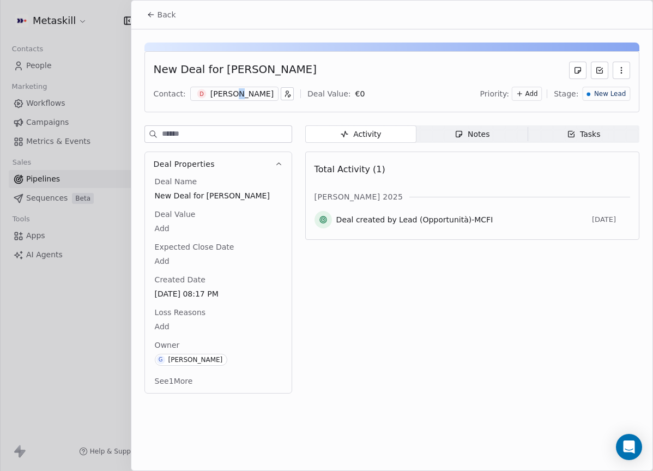
click at [234, 90] on div "[PERSON_NAME]" at bounding box center [241, 93] width 63 height 11
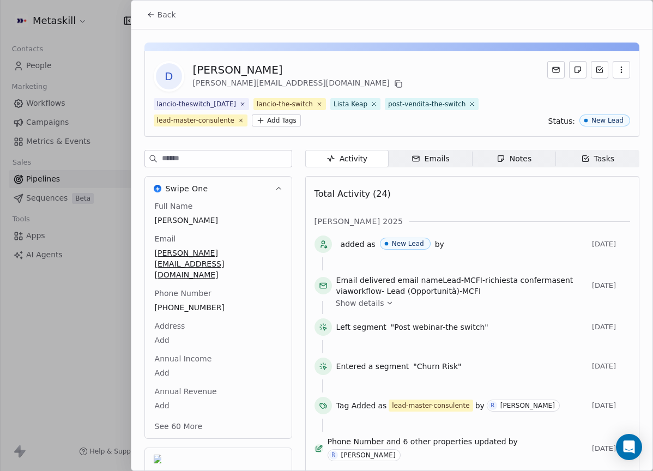
click at [187, 285] on div "Full Name [PERSON_NAME] Email [PERSON_NAME][EMAIL_ADDRESS][DOMAIN_NAME] Phone N…" at bounding box center [218, 317] width 131 height 233
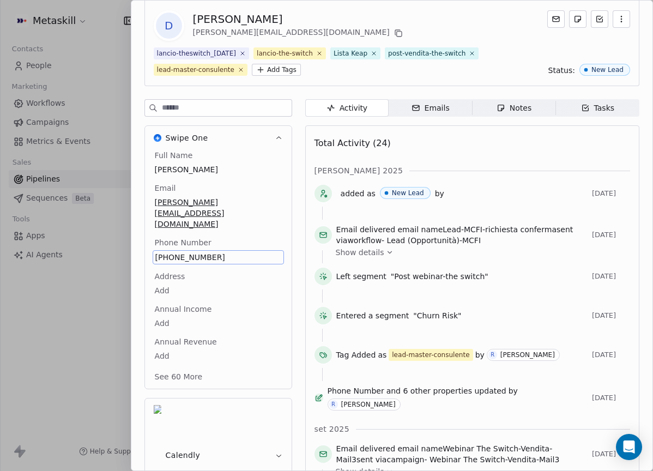
click at [187, 304] on span "Annual Income" at bounding box center [184, 309] width 62 height 11
click at [199, 252] on span "[PHONE_NUMBER]" at bounding box center [218, 257] width 126 height 11
click at [499, 73] on html "Metaskill Contacts People Marketing Workflows Campaigns Metrics & Events Sales …" at bounding box center [326, 235] width 653 height 471
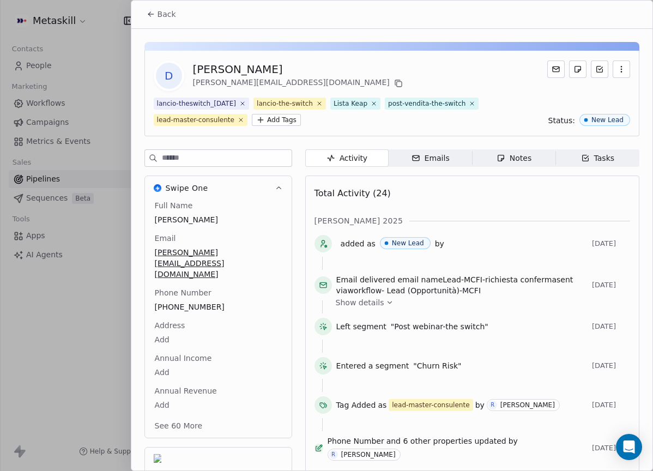
scroll to position [0, 0]
click at [162, 18] on span "Back" at bounding box center [166, 14] width 19 height 11
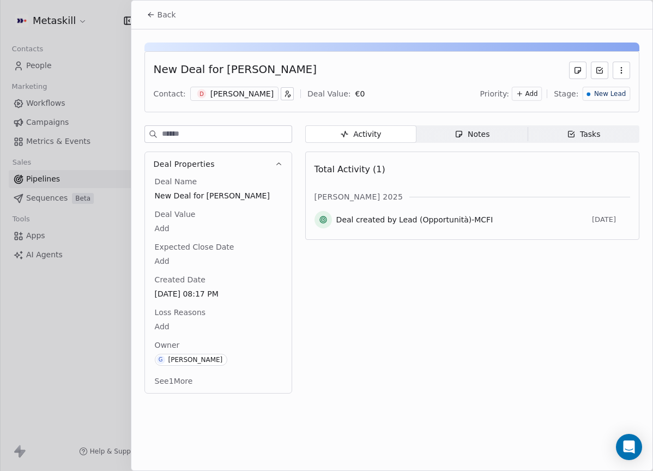
click at [211, 94] on div "[PERSON_NAME]" at bounding box center [241, 93] width 63 height 11
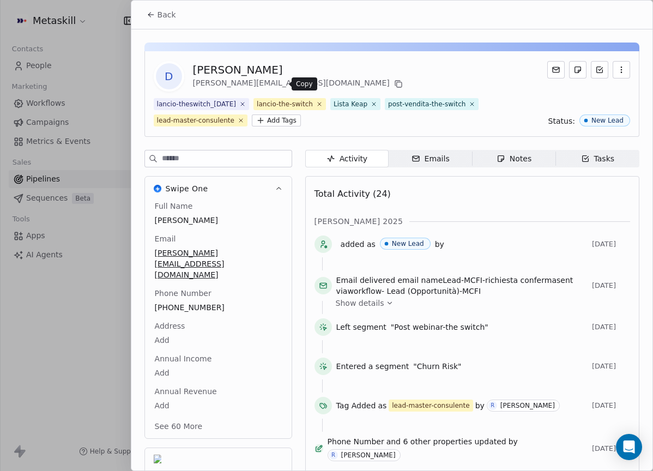
click at [392, 84] on button at bounding box center [398, 83] width 13 height 13
click at [174, 13] on span "Back" at bounding box center [166, 14] width 19 height 11
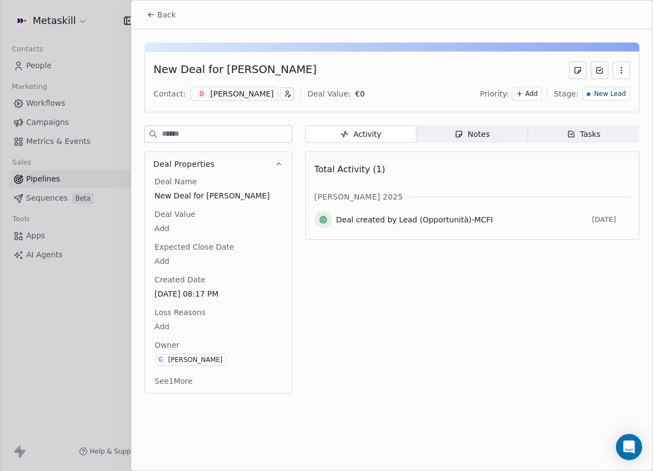
click at [461, 141] on span "Notes Notes" at bounding box center [471, 133] width 111 height 17
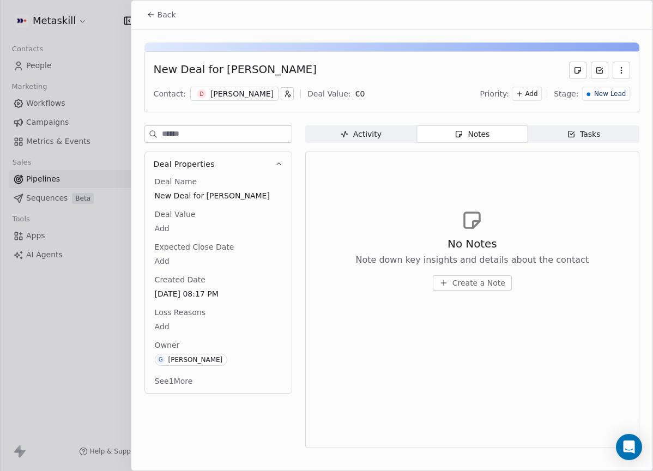
click at [491, 300] on div "No Notes Note down key insights and details about the contact Create a Note" at bounding box center [471, 250] width 315 height 134
click at [490, 287] on span "Create a Note" at bounding box center [478, 282] width 53 height 11
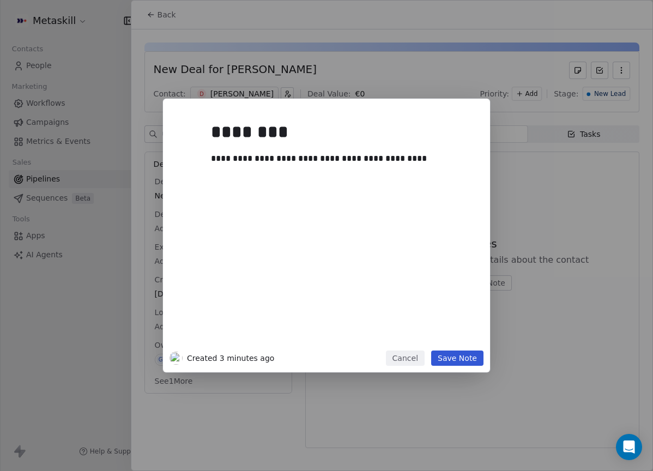
click at [453, 355] on button "Save Note" at bounding box center [457, 357] width 52 height 15
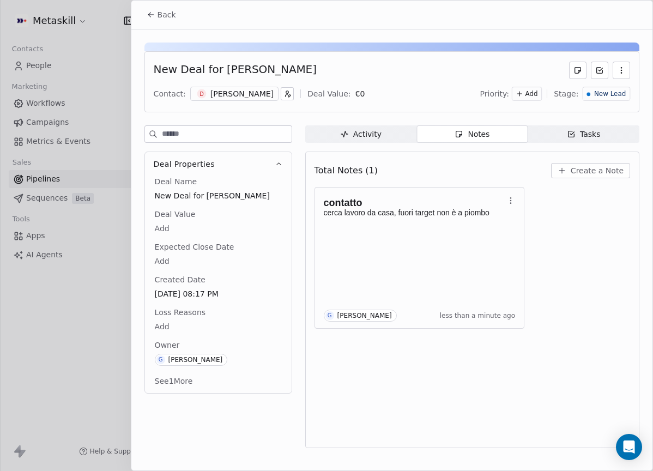
click at [240, 96] on div "[PERSON_NAME]" at bounding box center [241, 93] width 63 height 11
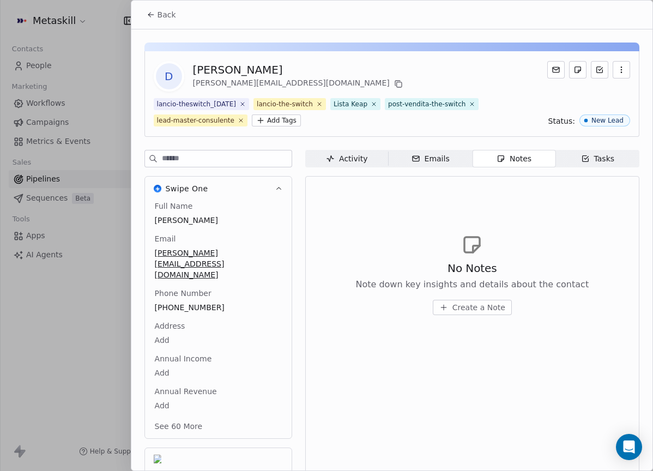
click at [181, 19] on button "Back" at bounding box center [161, 15] width 43 height 20
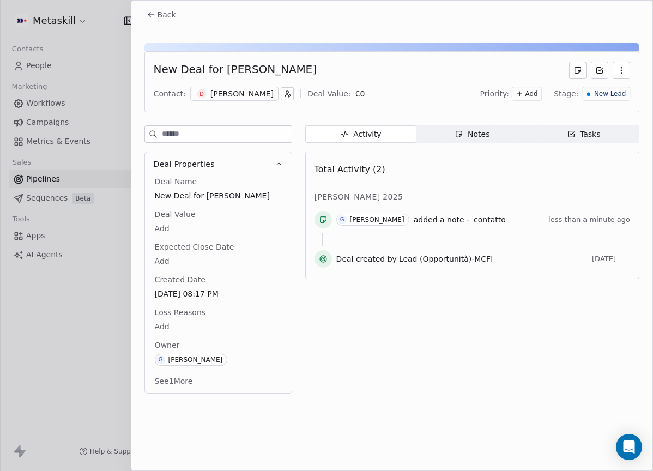
click at [601, 95] on span "New Lead" at bounding box center [610, 93] width 32 height 9
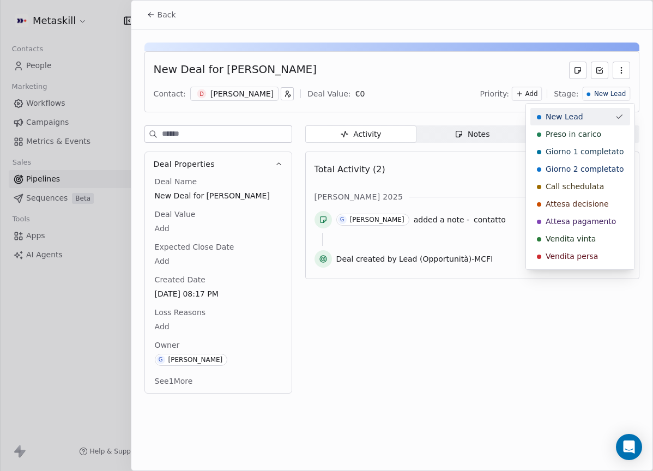
click at [428, 74] on html "Metaskill Contacts People Marketing Workflows Campaigns Metrics & Events Sales …" at bounding box center [326, 235] width 653 height 471
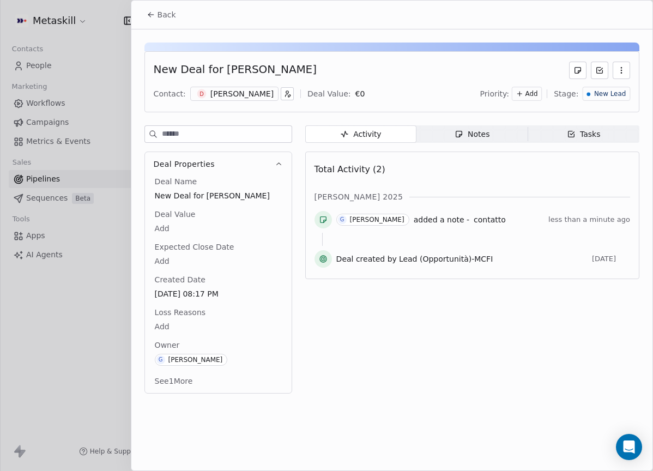
click at [249, 93] on div "D [PERSON_NAME]" at bounding box center [234, 94] width 88 height 14
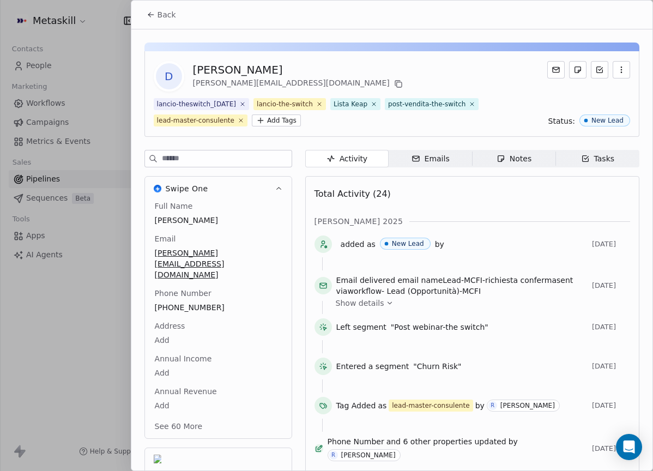
click at [172, 13] on span "Back" at bounding box center [166, 14] width 19 height 11
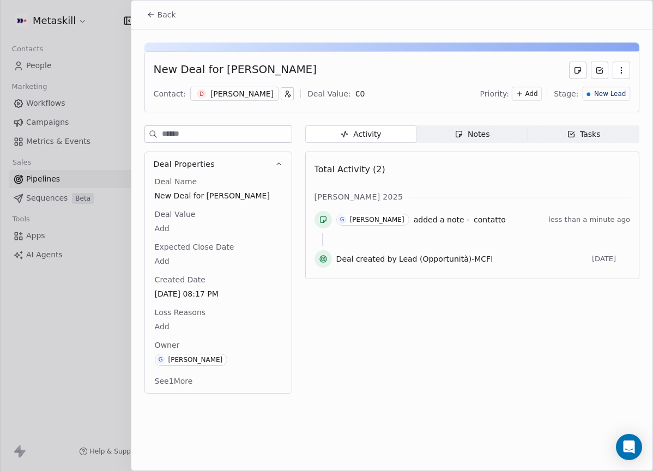
click at [618, 100] on div "New Lead" at bounding box center [605, 94] width 47 height 14
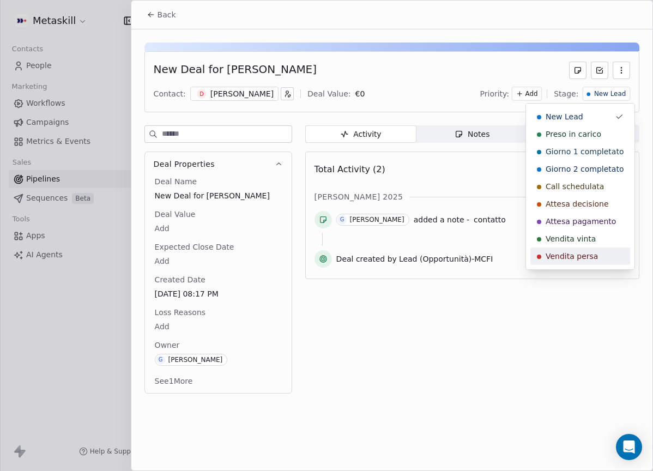
click at [582, 251] on span "Vendita persa" at bounding box center [571, 256] width 52 height 11
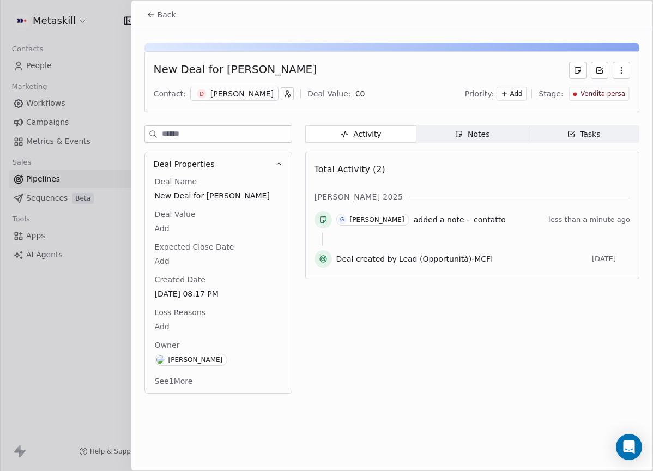
click at [213, 318] on div "Loss Reasons Add" at bounding box center [218, 320] width 131 height 26
click at [180, 316] on span "Loss Reasons" at bounding box center [180, 312] width 55 height 11
click at [167, 323] on body "Metaskill Contacts People Marketing Workflows Campaigns Metrics & Events Sales …" at bounding box center [326, 235] width 653 height 471
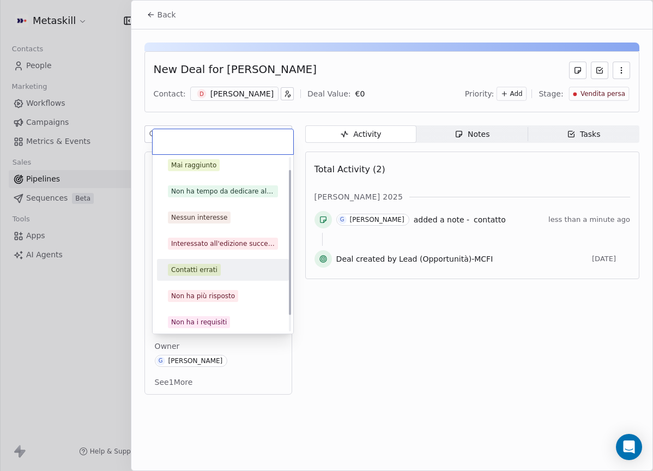
scroll to position [35, 0]
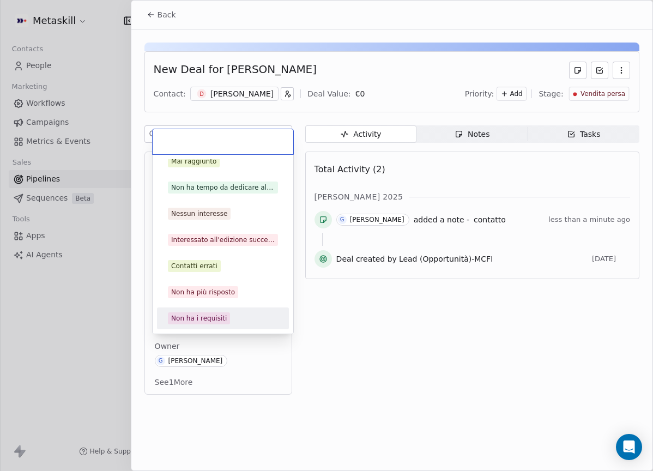
click at [217, 310] on div "Non ha i requisiti" at bounding box center [222, 317] width 123 height 17
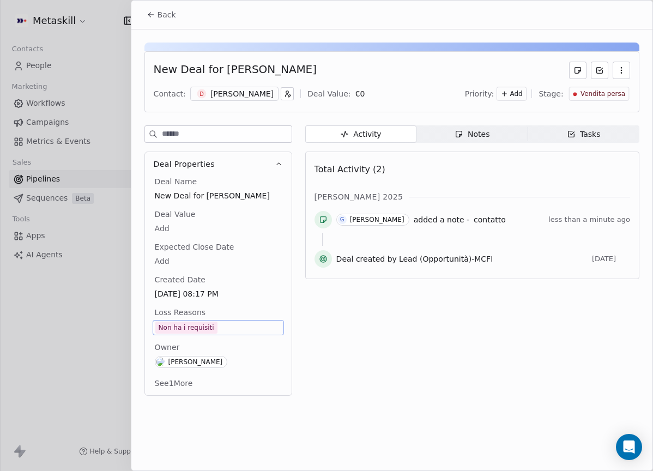
click at [159, 6] on button "Back" at bounding box center [161, 15] width 43 height 20
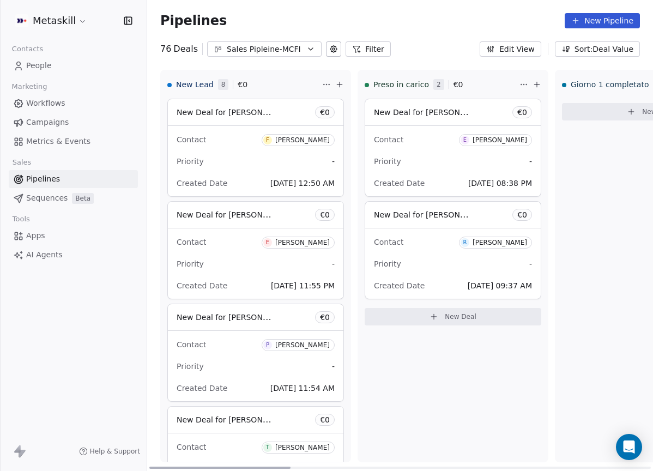
click at [290, 140] on div "[PERSON_NAME]" at bounding box center [302, 140] width 54 height 8
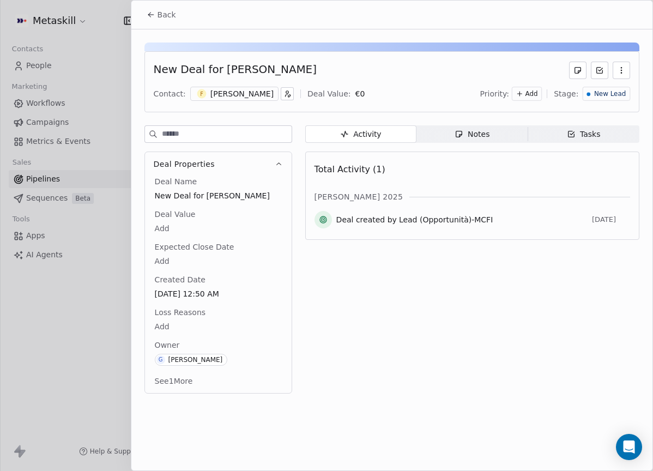
click at [475, 134] on div "Notes" at bounding box center [471, 134] width 35 height 11
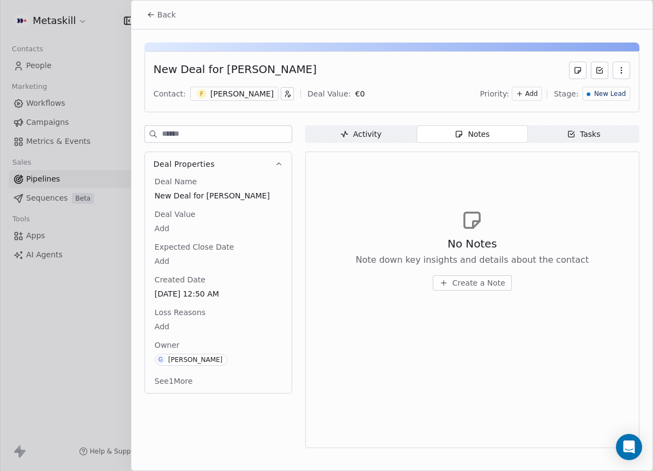
click at [362, 138] on div "Activity" at bounding box center [360, 134] width 41 height 11
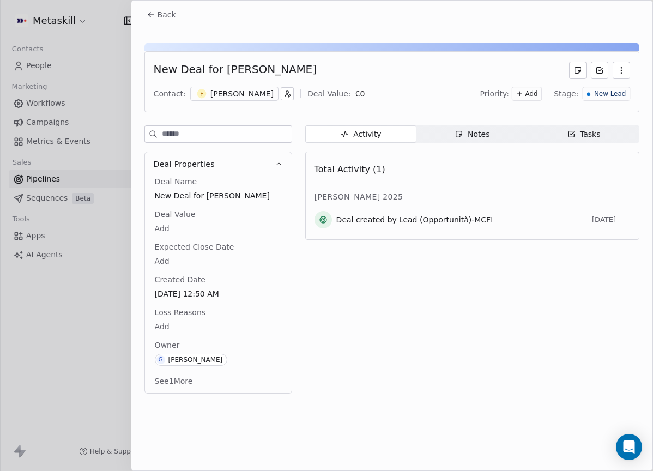
click at [246, 99] on div "[PERSON_NAME]" at bounding box center [241, 93] width 63 height 11
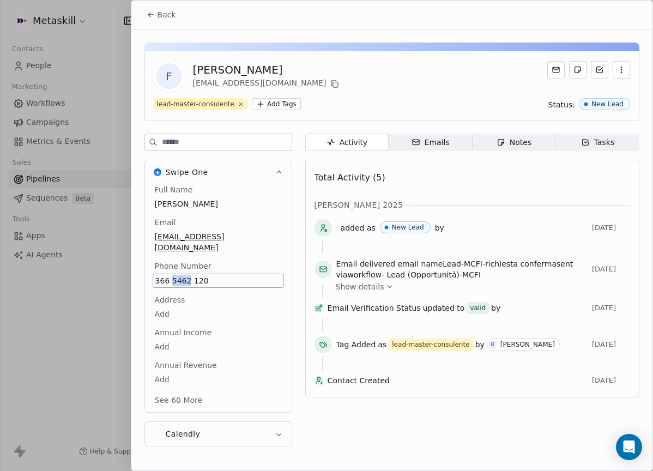
click at [181, 275] on span "366 5462 120" at bounding box center [218, 280] width 126 height 11
click at [265, 226] on html "Metaskill Contacts People Marketing Workflows Campaigns Metrics & Events Sales …" at bounding box center [326, 235] width 653 height 471
click at [185, 275] on span "366 5462 120" at bounding box center [218, 280] width 127 height 11
click at [185, 275] on span "366 5462 120" at bounding box center [218, 280] width 126 height 11
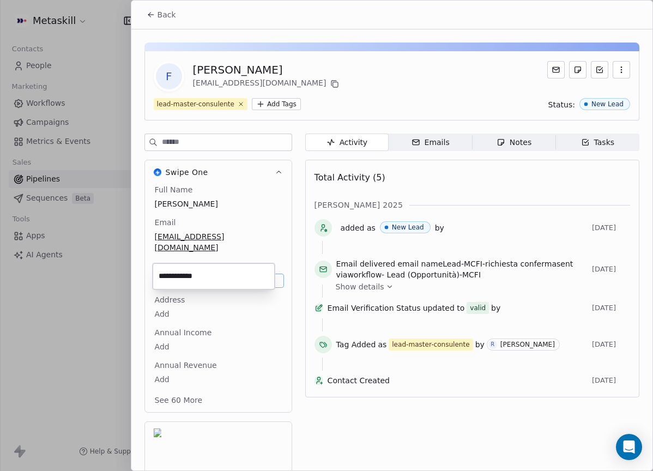
click at [185, 269] on input "**********" at bounding box center [214, 276] width 118 height 22
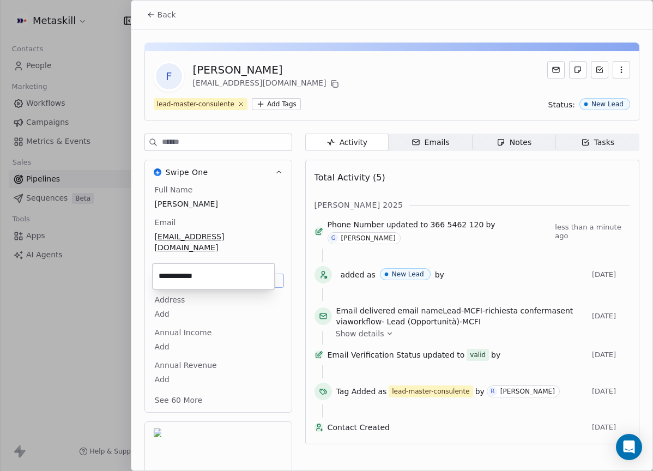
click at [438, 186] on html "Metaskill Contacts People Marketing Workflows Campaigns Metrics & Events Sales …" at bounding box center [326, 235] width 653 height 471
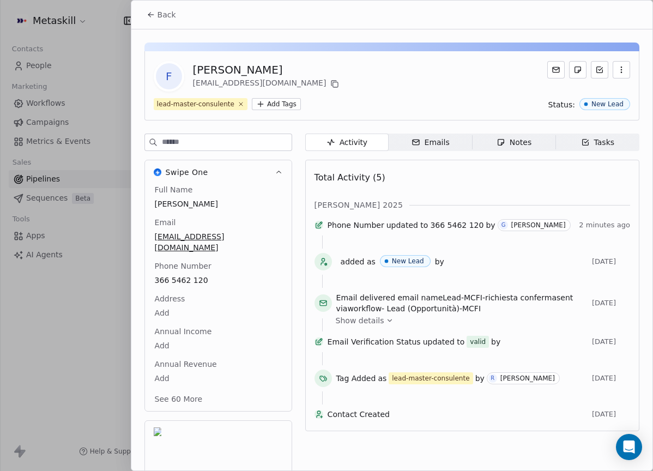
click at [427, 108] on div "lead-master-consulente Add Tags Status: New Lead" at bounding box center [392, 104] width 476 height 12
click at [168, 7] on button "Back" at bounding box center [161, 15] width 43 height 20
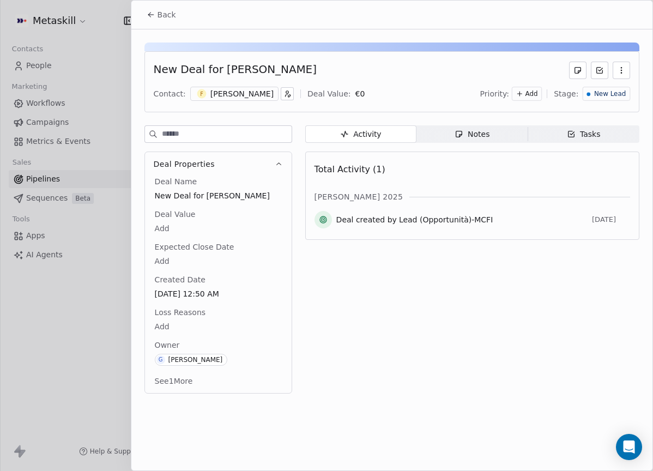
click at [465, 135] on div "Notes" at bounding box center [471, 134] width 35 height 11
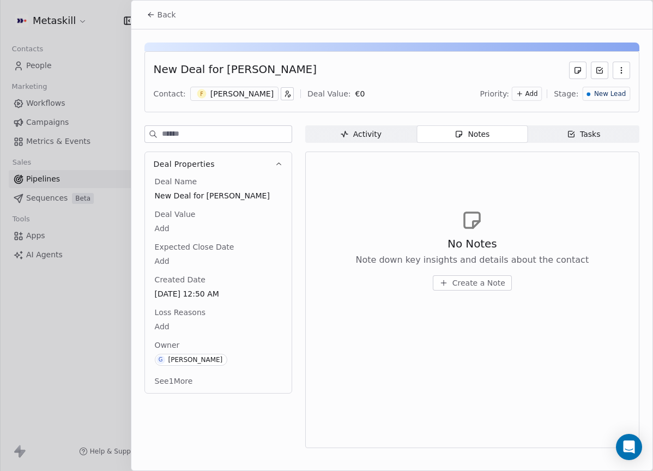
click at [487, 278] on span "Create a Note" at bounding box center [478, 282] width 53 height 11
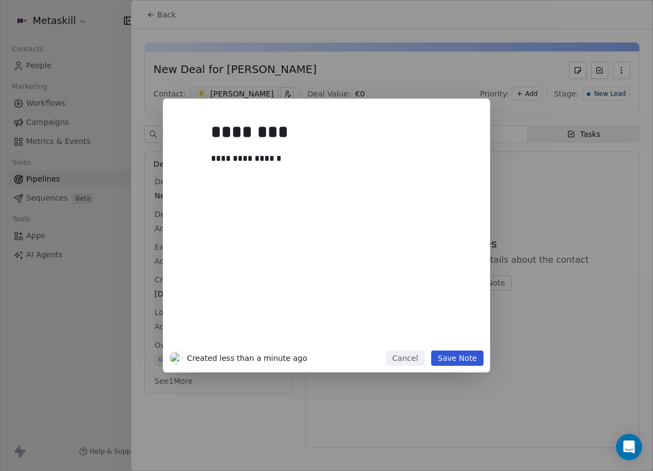
click at [465, 343] on div "**********" at bounding box center [343, 230] width 264 height 232
click at [460, 360] on button "Save Note" at bounding box center [457, 357] width 52 height 15
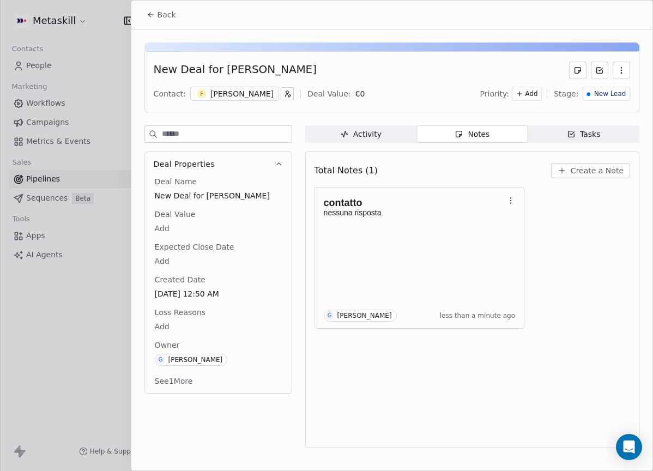
click at [629, 89] on div "New Lead" at bounding box center [605, 94] width 47 height 14
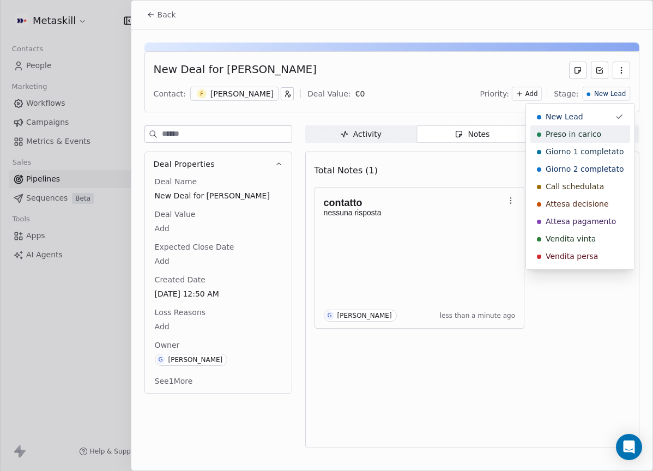
drag, startPoint x: 603, startPoint y: 129, endPoint x: 566, endPoint y: 123, distance: 37.5
click at [603, 129] on div "Preso in carico" at bounding box center [580, 134] width 87 height 11
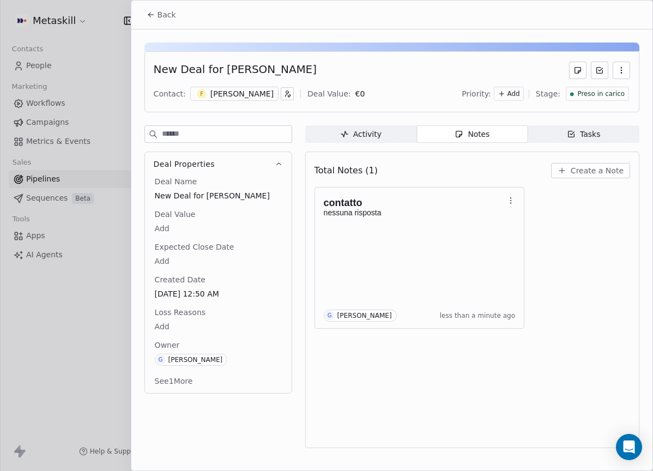
click at [146, 8] on button "Back" at bounding box center [161, 15] width 43 height 20
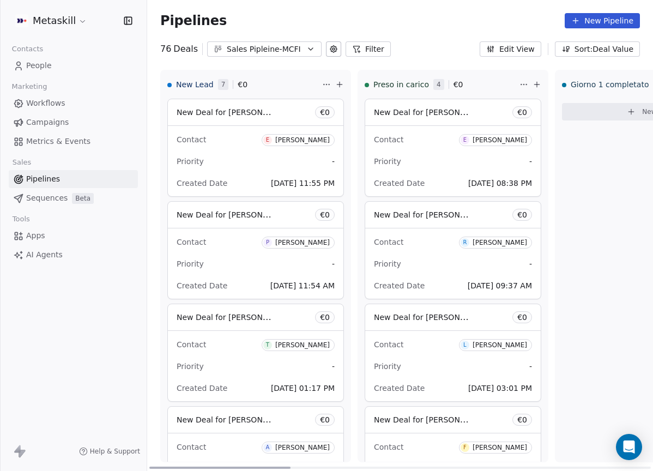
click at [309, 138] on div "[PERSON_NAME]" at bounding box center [302, 140] width 54 height 8
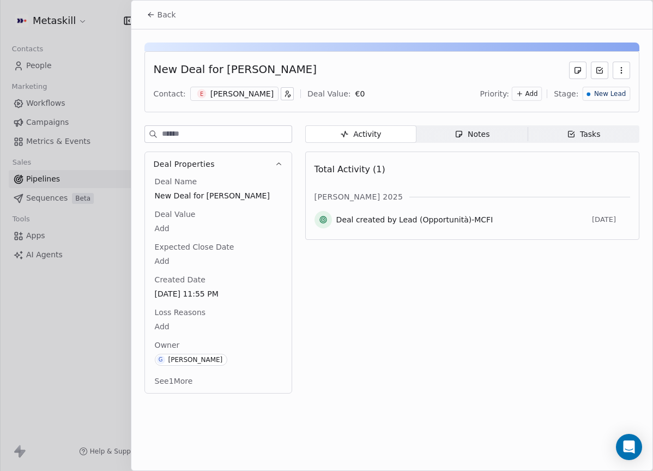
click at [251, 101] on div "Contact: E [PERSON_NAME] Deal Value: € 0 Priority: Add Stage: New Lead" at bounding box center [392, 94] width 476 height 16
click at [262, 99] on div "[PERSON_NAME]" at bounding box center [241, 93] width 63 height 11
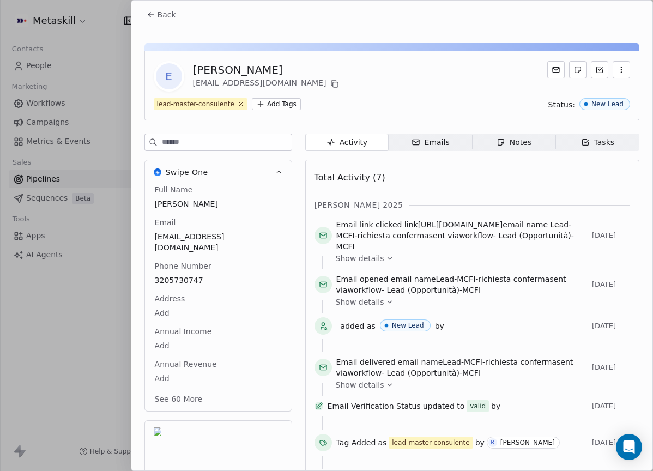
scroll to position [34, 0]
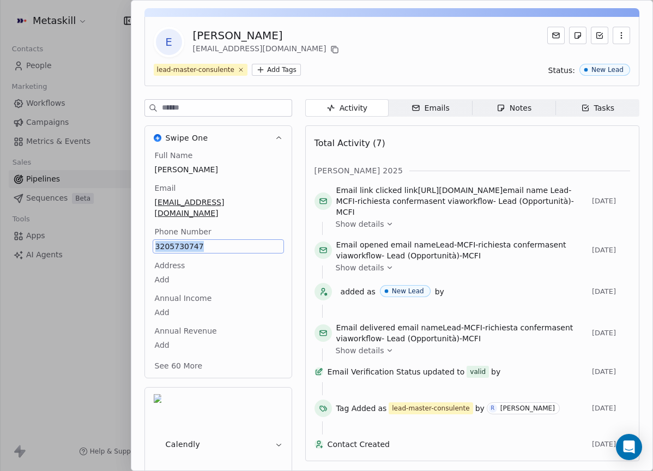
copy span "3205730747"
click at [263, 185] on div "Email [EMAIL_ADDRESS][DOMAIN_NAME]" at bounding box center [218, 201] width 131 height 37
click at [265, 201] on div "Full Name [PERSON_NAME] Email [EMAIL_ADDRESS][DOMAIN_NAME] Phone Number [PHONE_…" at bounding box center [218, 261] width 131 height 223
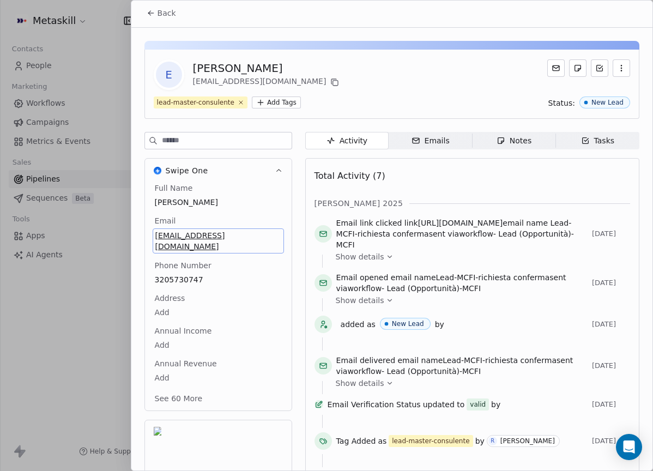
click at [205, 271] on div "Full Name [PERSON_NAME] Email [EMAIL_ADDRESS][DOMAIN_NAME] Phone Number [PHONE_…" at bounding box center [218, 294] width 131 height 223
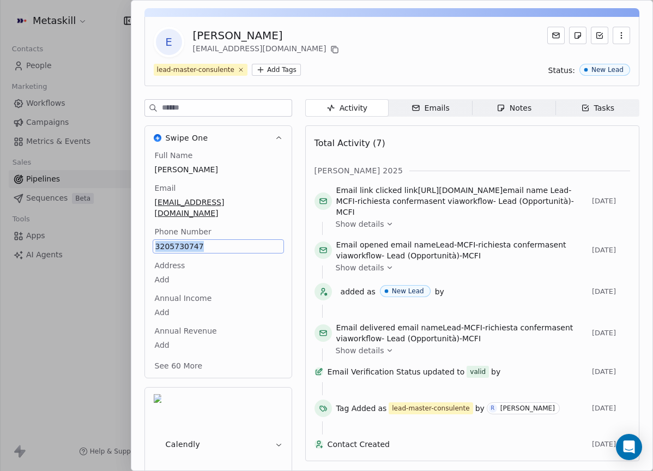
copy span "3205730747"
click at [490, 116] on span "Notes Notes" at bounding box center [513, 107] width 83 height 17
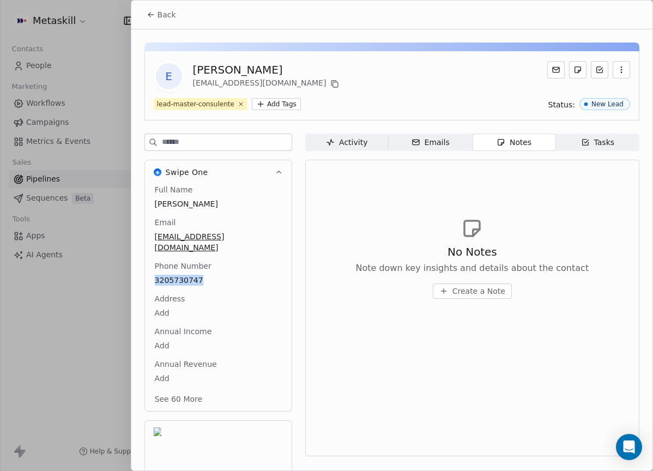
click at [166, 12] on span "Back" at bounding box center [166, 14] width 19 height 11
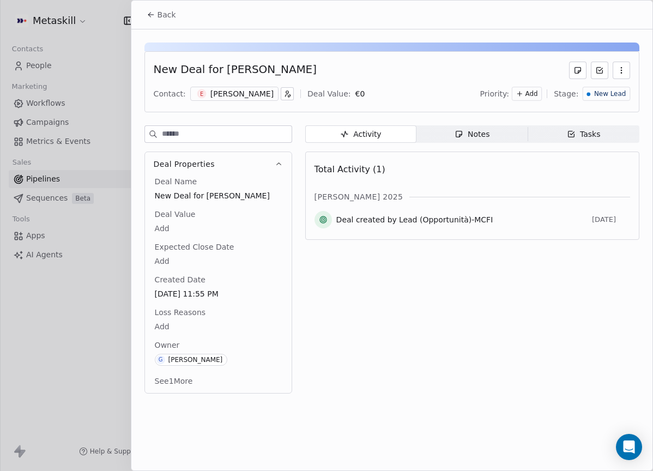
click at [492, 139] on span "Notes Notes" at bounding box center [471, 133] width 111 height 17
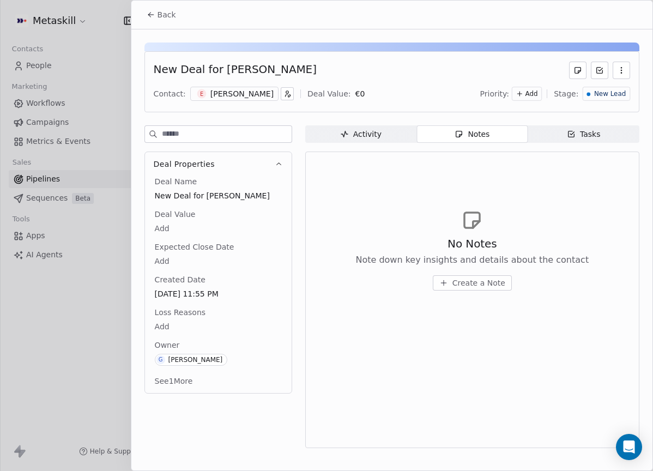
drag, startPoint x: 250, startPoint y: 96, endPoint x: 265, endPoint y: 102, distance: 16.2
click at [249, 96] on div "[PERSON_NAME]" at bounding box center [241, 93] width 63 height 11
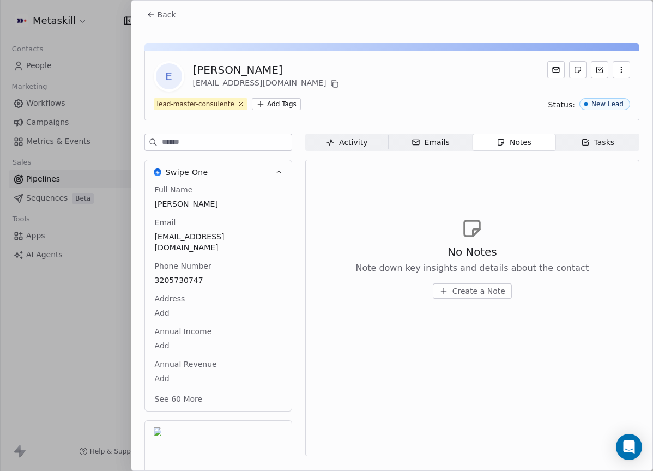
click at [171, 17] on span "Back" at bounding box center [166, 14] width 19 height 11
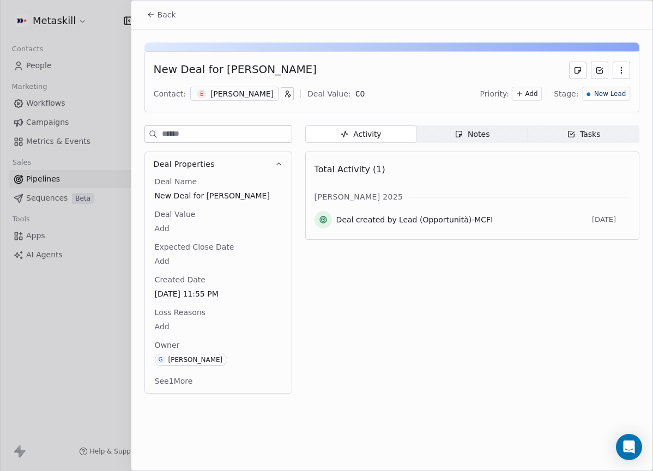
click at [466, 129] on div "Notes" at bounding box center [471, 134] width 35 height 11
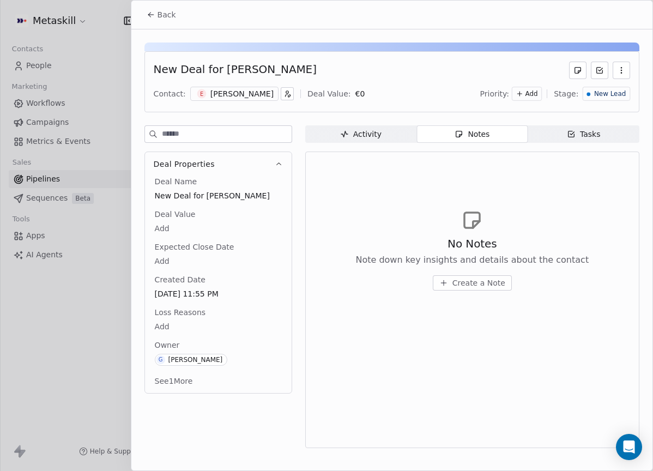
click at [253, 96] on div "[PERSON_NAME]" at bounding box center [241, 93] width 63 height 11
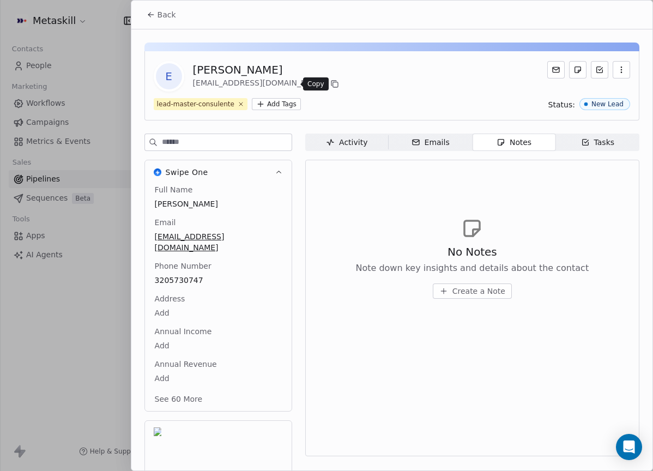
click at [333, 86] on icon at bounding box center [335, 84] width 5 height 5
click at [167, 8] on button "Back" at bounding box center [161, 15] width 43 height 20
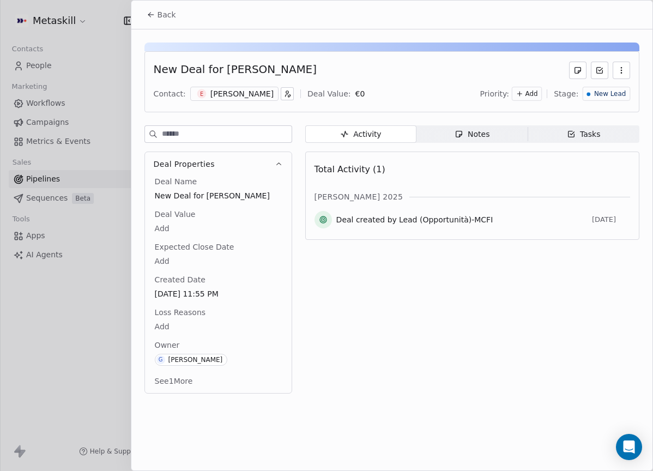
click at [491, 136] on span "Notes Notes" at bounding box center [471, 133] width 111 height 17
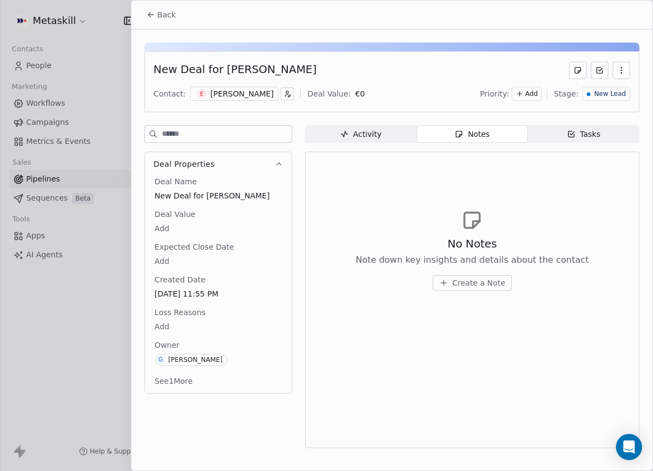
click at [459, 283] on span "Create a Note" at bounding box center [478, 282] width 53 height 11
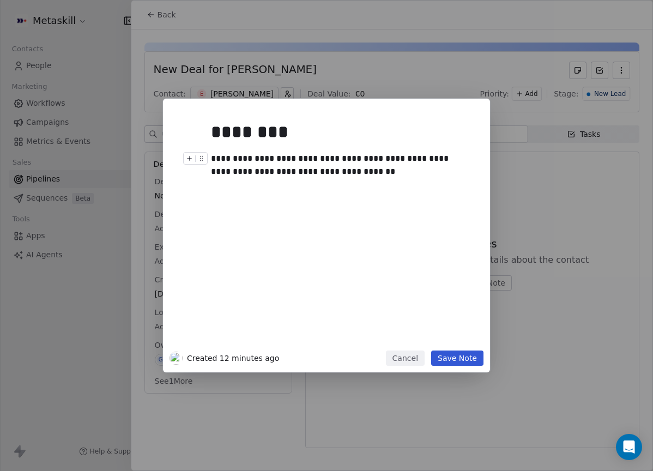
click at [436, 156] on div "**********" at bounding box center [339, 165] width 256 height 26
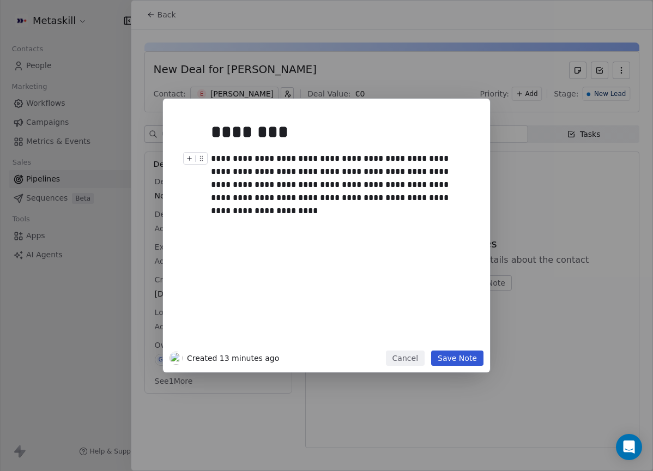
click at [409, 198] on div "**********" at bounding box center [339, 178] width 256 height 52
click at [466, 356] on button "Save Note" at bounding box center [457, 357] width 52 height 15
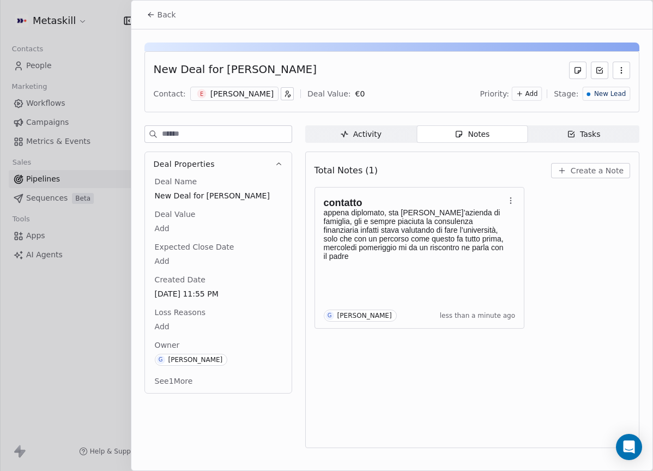
click at [258, 90] on div "[PERSON_NAME]" at bounding box center [241, 93] width 63 height 11
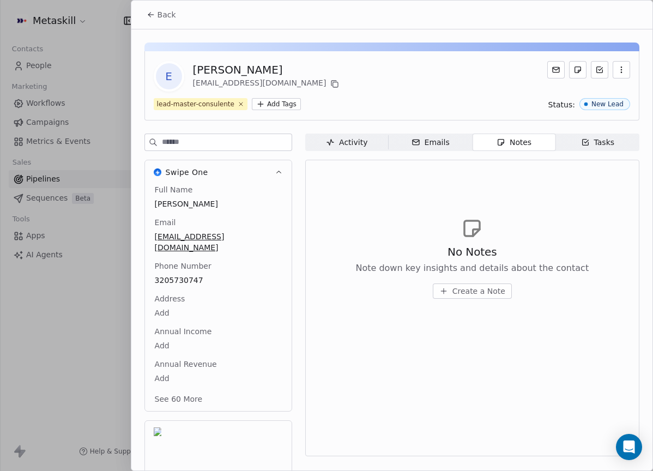
click at [157, 16] on span "Back" at bounding box center [166, 14] width 19 height 11
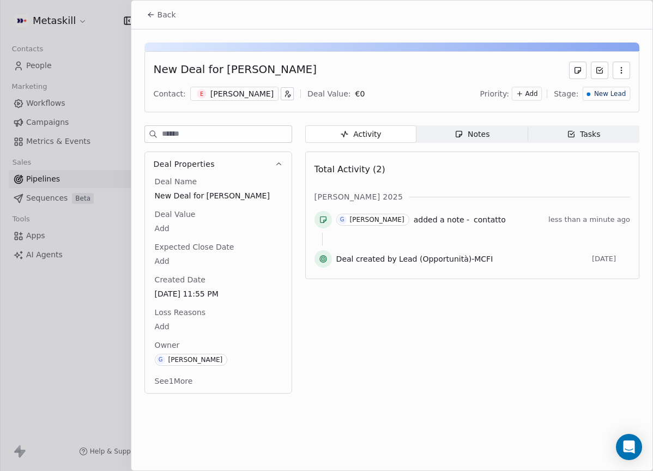
click at [620, 92] on span "New Lead" at bounding box center [610, 93] width 32 height 9
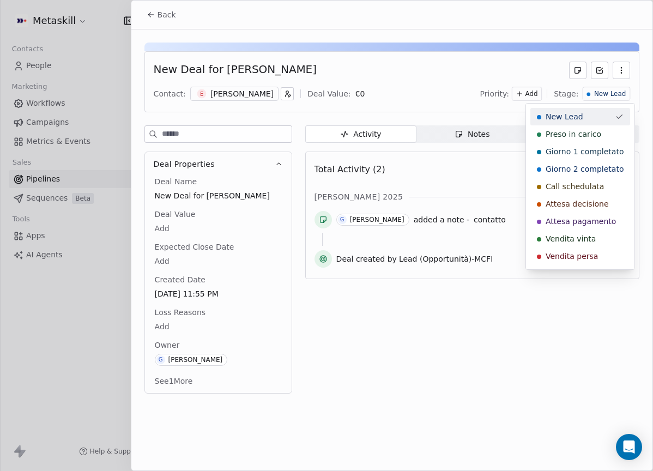
click at [474, 135] on html "Metaskill Contacts People Marketing Workflows Campaigns Metrics & Events Sales …" at bounding box center [326, 235] width 653 height 471
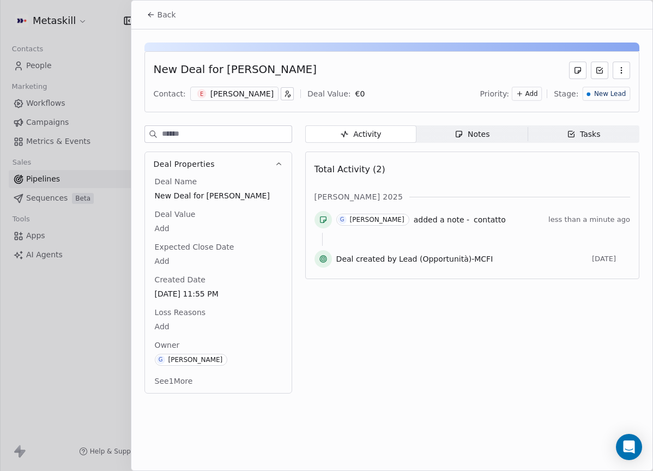
click at [481, 143] on div "Activity Activity Notes Notes Tasks Tasks Total Activity (2) [PERSON_NAME] 2025…" at bounding box center [472, 262] width 334 height 275
click at [479, 141] on span "Notes Notes" at bounding box center [471, 133] width 111 height 17
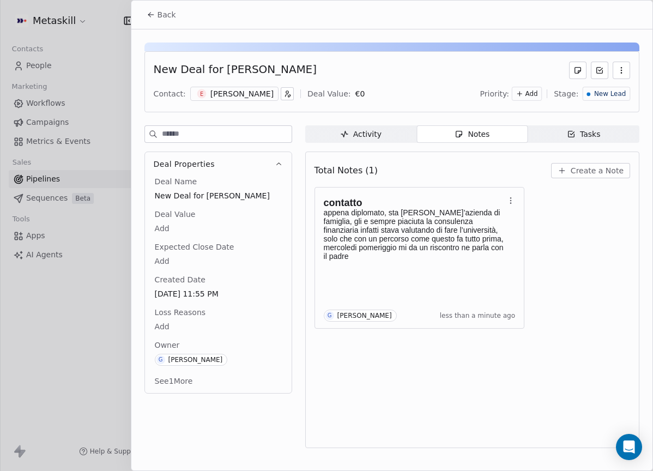
click at [609, 94] on span "New Lead" at bounding box center [610, 93] width 32 height 9
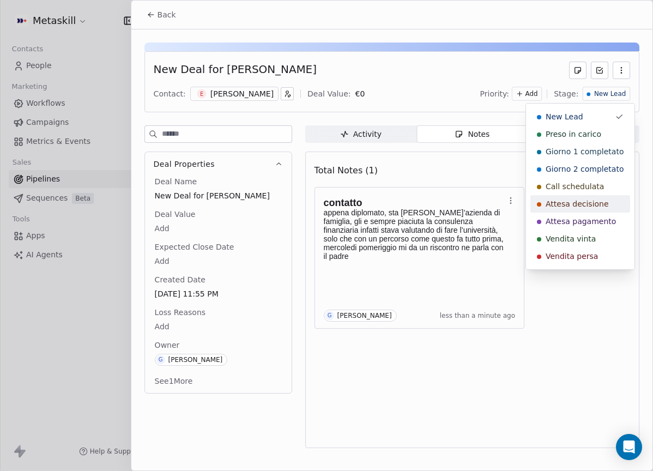
click at [592, 204] on span "Attesa decisione" at bounding box center [576, 203] width 63 height 11
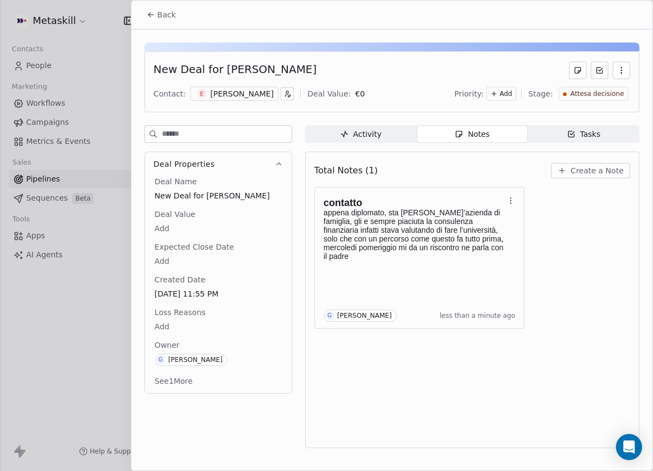
drag, startPoint x: 177, startPoint y: 21, endPoint x: 186, endPoint y: 22, distance: 9.3
click at [178, 21] on button "Back" at bounding box center [161, 15] width 43 height 20
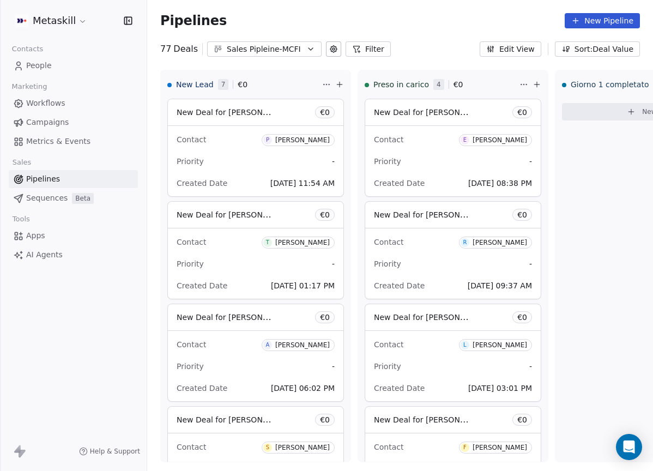
click at [260, 466] on div "New Lead 7 € 0 New Deal for [PERSON_NAME] € 0 Contact P [PERSON_NAME] Priority …" at bounding box center [400, 270] width 506 height 401
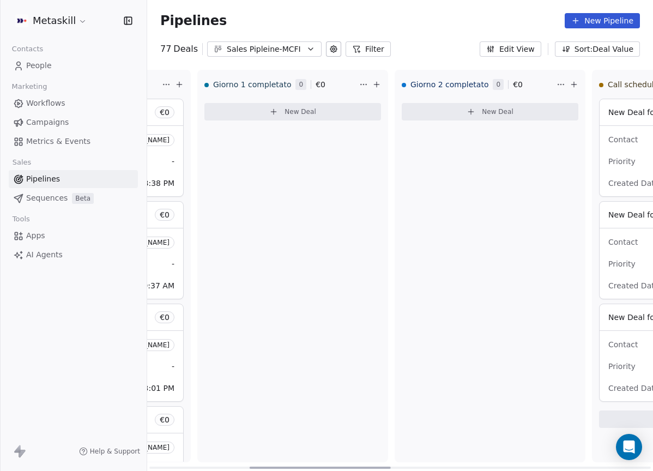
scroll to position [0, 359]
drag, startPoint x: 287, startPoint y: 465, endPoint x: 384, endPoint y: 445, distance: 99.5
click at [384, 466] on div at bounding box center [320, 467] width 141 height 2
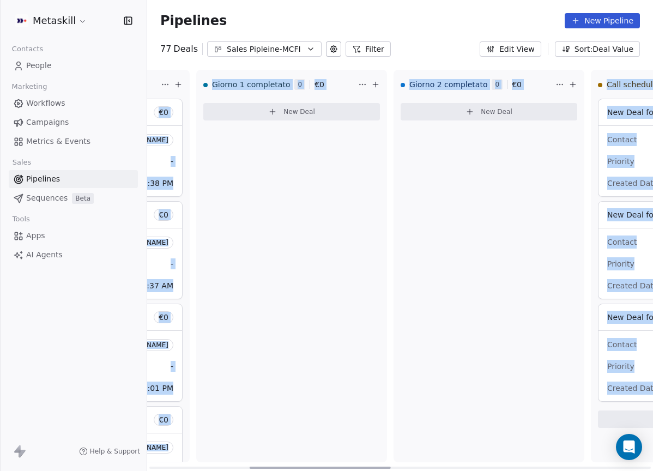
click at [383, 401] on div "Giorno 1 completato 0 € 0 New Deal" at bounding box center [291, 266] width 191 height 392
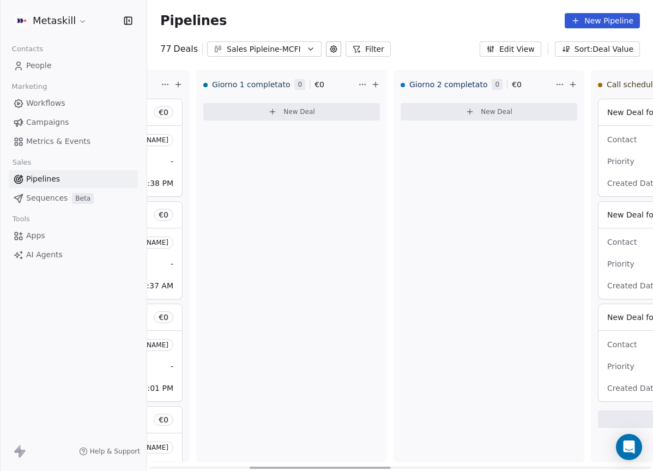
click at [289, 40] on div "Pipelines New Pipeline" at bounding box center [400, 20] width 506 height 41
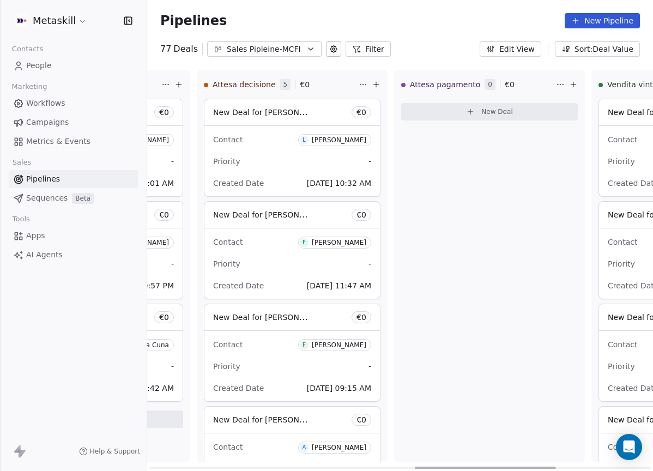
drag, startPoint x: 339, startPoint y: 467, endPoint x: 357, endPoint y: 384, distance: 84.8
click at [500, 466] on div at bounding box center [485, 467] width 141 height 2
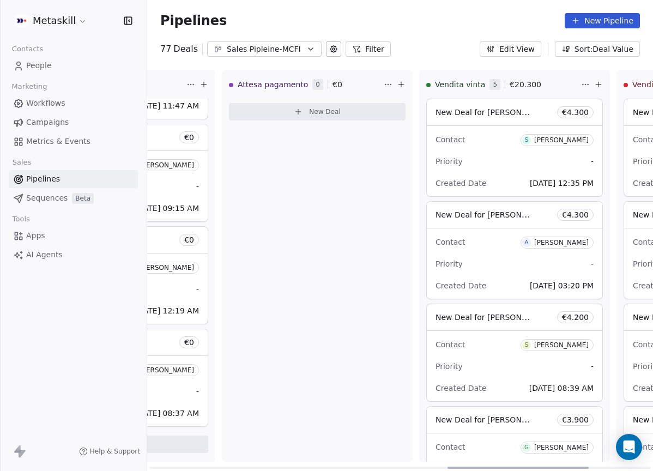
scroll to position [0, 1289]
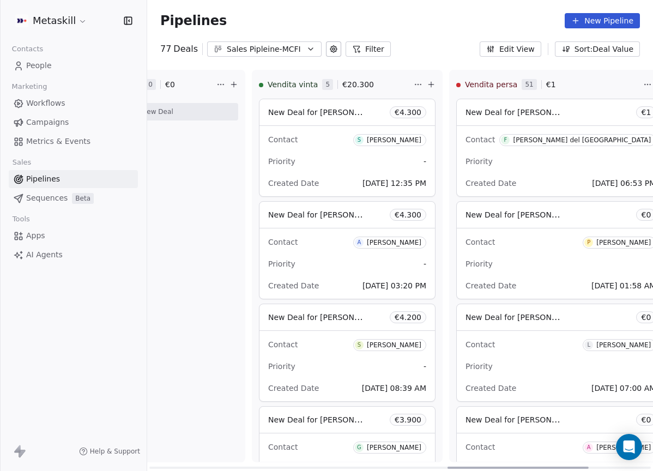
drag, startPoint x: 436, startPoint y: 463, endPoint x: 582, endPoint y: 446, distance: 147.1
click at [573, 466] on div at bounding box center [517, 467] width 141 height 2
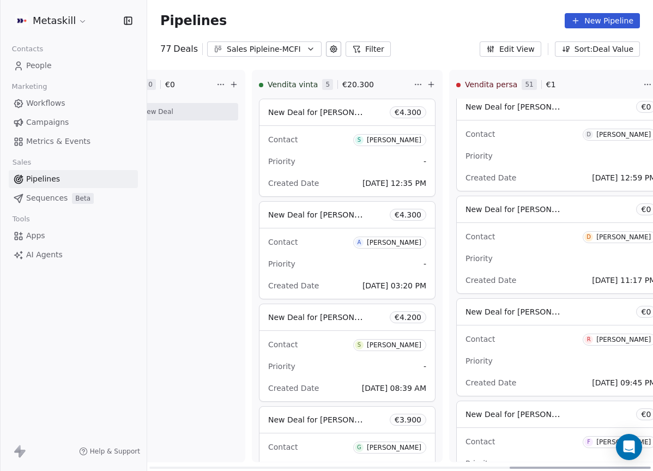
scroll to position [4920, 0]
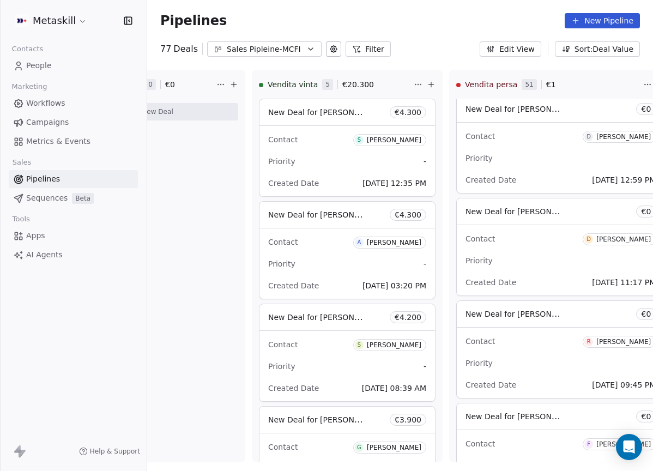
click at [80, 59] on link "People" at bounding box center [73, 66] width 129 height 18
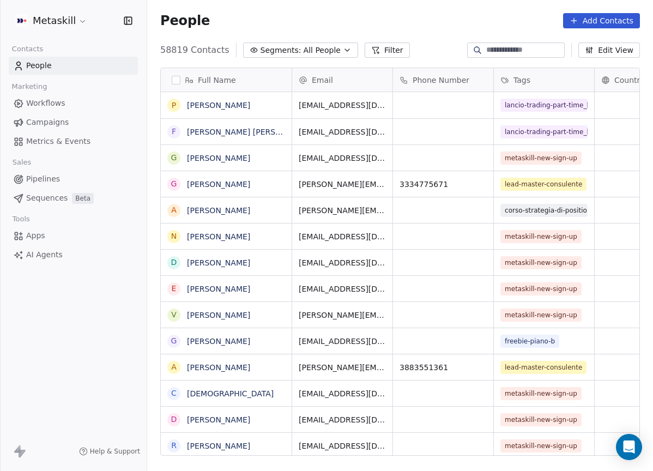
scroll to position [406, 497]
click at [512, 50] on input at bounding box center [524, 50] width 76 height 11
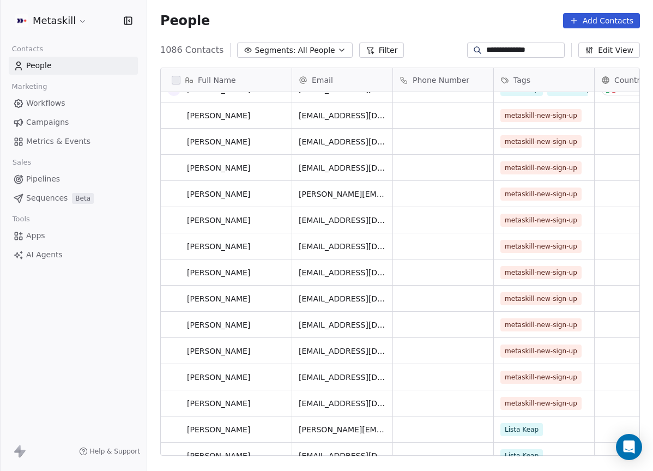
scroll to position [0, 0]
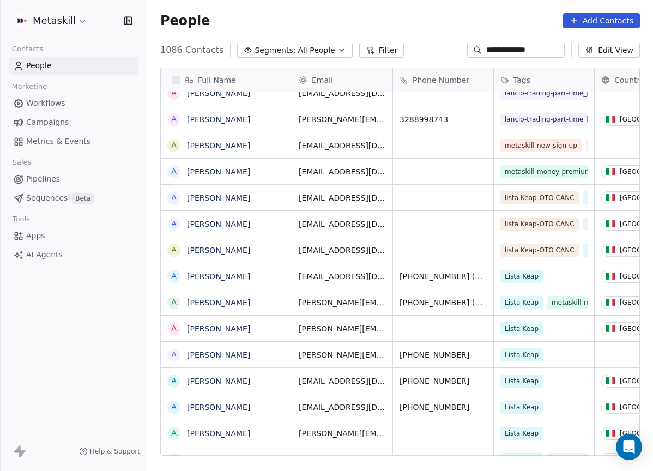
drag, startPoint x: 539, startPoint y: 22, endPoint x: 533, endPoint y: 39, distance: 18.3
click at [537, 25] on div "People Add Contacts" at bounding box center [399, 20] width 479 height 15
click at [509, 47] on input "**********" at bounding box center [524, 50] width 76 height 11
click at [506, 48] on input "**********" at bounding box center [524, 50] width 76 height 11
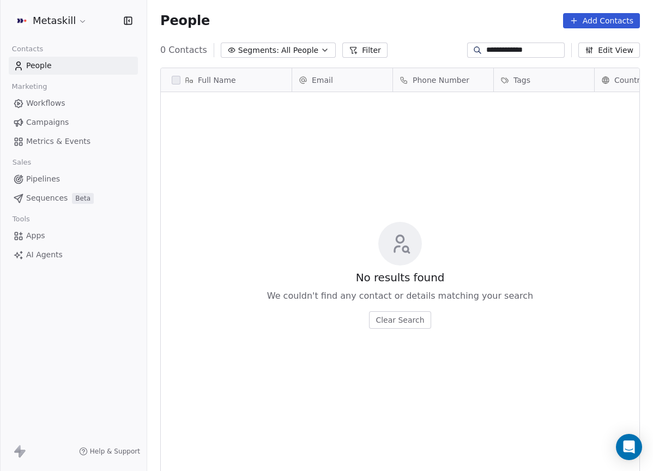
click at [540, 52] on input "**********" at bounding box center [524, 50] width 76 height 11
paste input "******"
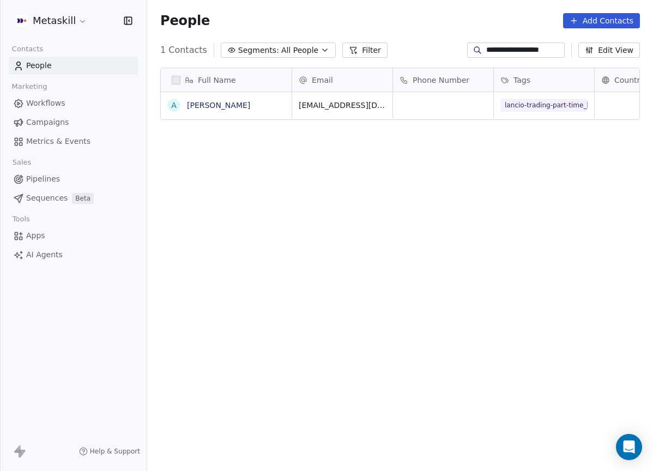
type input "**********"
click at [233, 109] on span "[PERSON_NAME]" at bounding box center [225, 105] width 77 height 11
click at [234, 109] on span "[PERSON_NAME]" at bounding box center [225, 105] width 77 height 11
drag, startPoint x: 253, startPoint y: 169, endPoint x: 230, endPoint y: 150, distance: 29.7
click at [253, 169] on html "**********" at bounding box center [326, 235] width 653 height 471
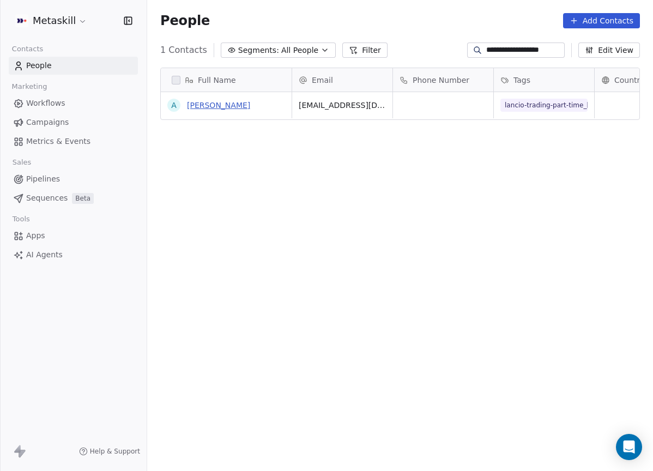
click at [218, 103] on link "[PERSON_NAME]" at bounding box center [218, 105] width 63 height 9
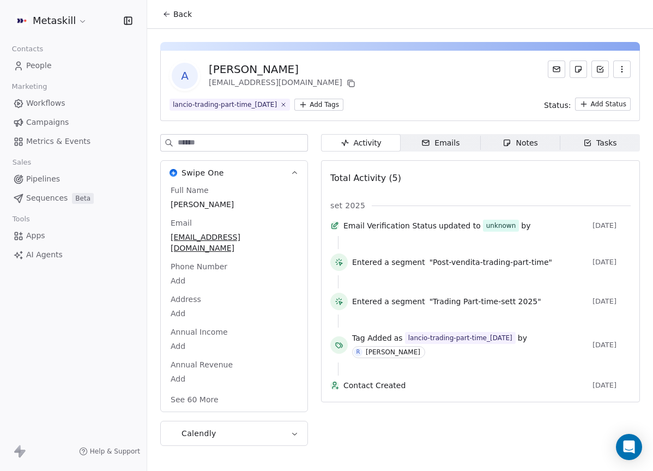
click at [512, 144] on div "Notes" at bounding box center [519, 142] width 35 height 11
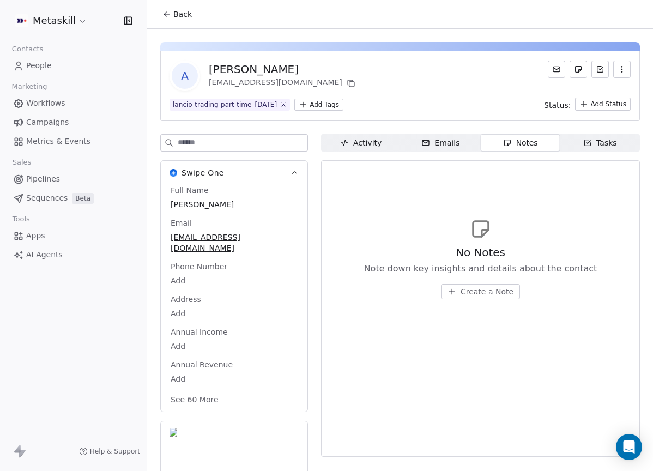
click at [251, 72] on div "[PERSON_NAME]" at bounding box center [283, 69] width 149 height 15
copy div "[PERSON_NAME]"
click at [347, 84] on icon at bounding box center [351, 83] width 9 height 9
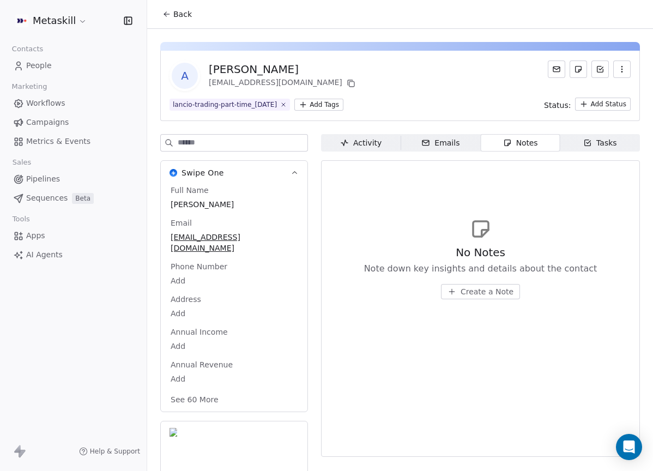
click at [367, 87] on div "A [PERSON_NAME] [EMAIL_ADDRESS][DOMAIN_NAME]" at bounding box center [399, 75] width 461 height 31
click at [263, 72] on div "[PERSON_NAME]" at bounding box center [283, 69] width 149 height 15
click at [253, 270] on body "Metaskill Contacts People Marketing Workflows Campaigns Metrics & Events Sales …" at bounding box center [326, 235] width 653 height 471
click at [257, 53] on html "Metaskill Contacts People Marketing Workflows Campaigns Metrics & Events Sales …" at bounding box center [326, 235] width 653 height 471
click at [176, 17] on span "Back" at bounding box center [182, 14] width 19 height 11
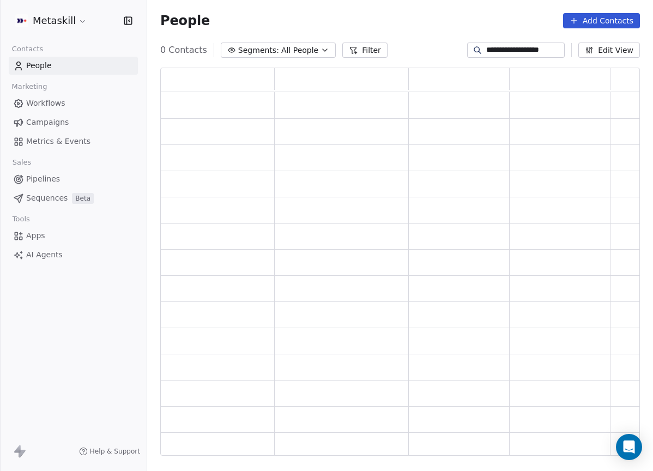
scroll to position [380, 471]
click at [62, 173] on link "Pipelines" at bounding box center [73, 179] width 129 height 18
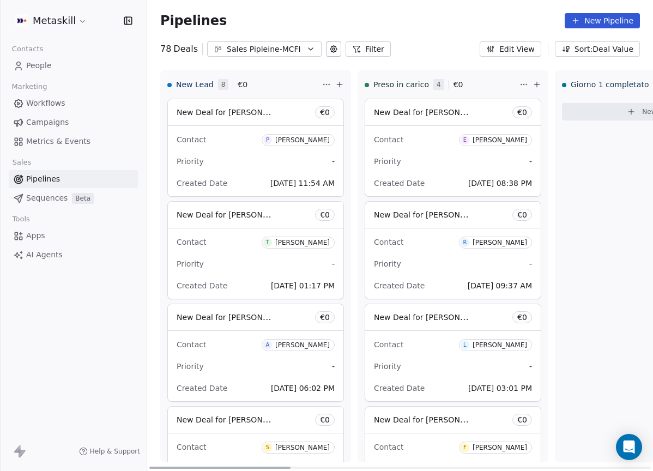
click at [313, 143] on div "[PERSON_NAME]" at bounding box center [302, 140] width 54 height 8
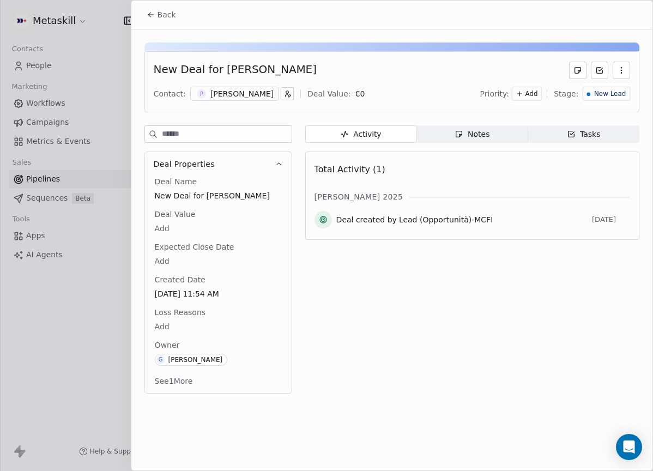
click at [236, 93] on div "[PERSON_NAME]" at bounding box center [241, 93] width 63 height 11
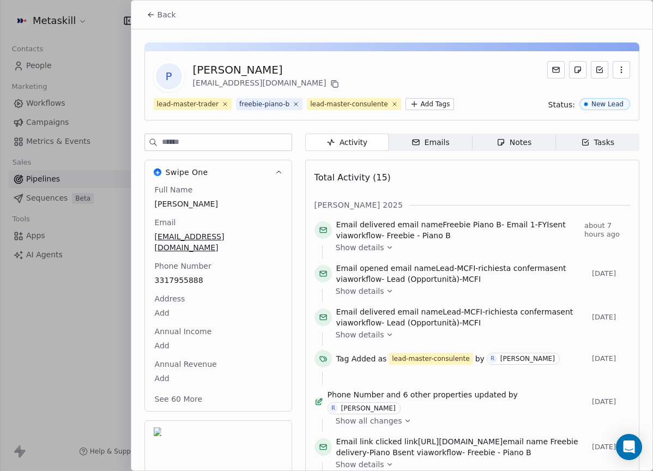
scroll to position [34, 0]
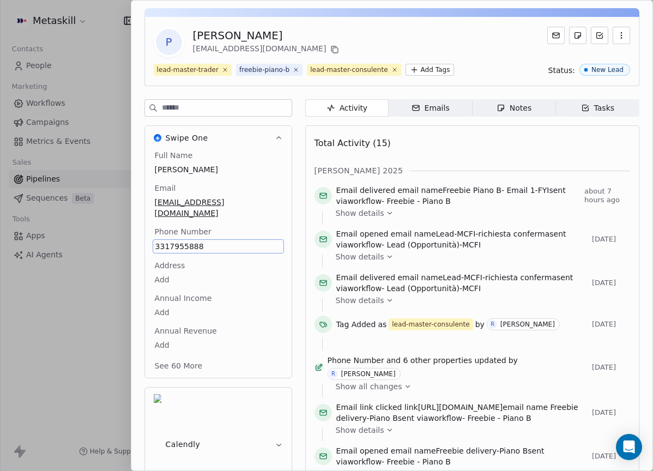
click at [491, 137] on div "Total Activity (15)" at bounding box center [471, 143] width 315 height 22
click at [507, 108] on div "Notes" at bounding box center [513, 107] width 35 height 11
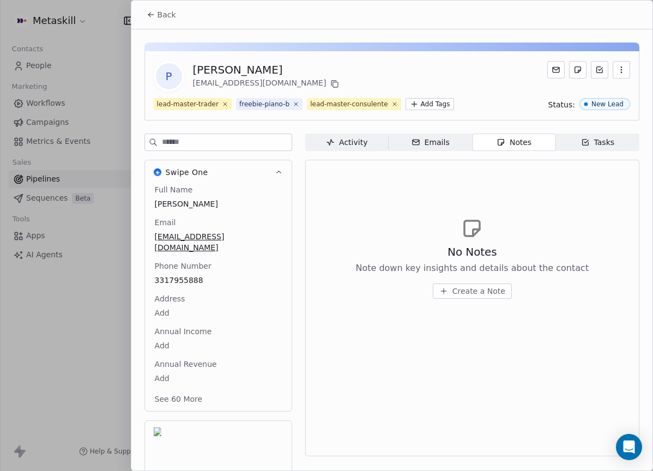
click at [355, 150] on div "Activity Activity Emails Emails Notes Notes Tasks Tasks No Notes Note down key …" at bounding box center [472, 337] width 334 height 408
click at [627, 64] on button "button" at bounding box center [620, 69] width 17 height 17
click at [589, 89] on div "Delete" at bounding box center [606, 93] width 73 height 17
click at [468, 196] on div "No Notes Note down key insights and details about the contact Create a Note" at bounding box center [471, 258] width 315 height 134
click at [374, 138] on span "Activity Activity" at bounding box center [346, 141] width 83 height 17
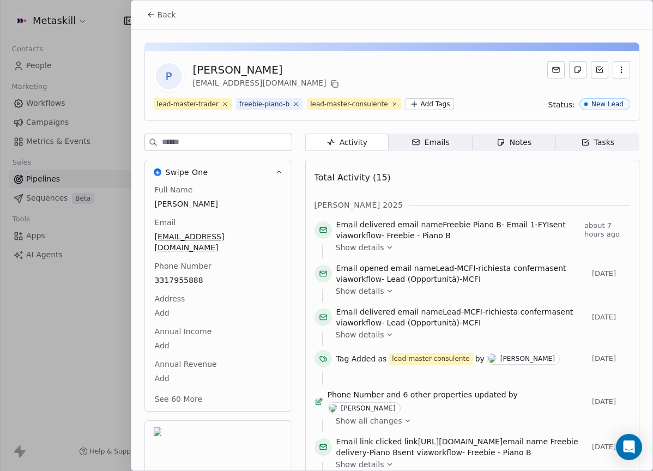
click at [514, 136] on span "Notes Notes" at bounding box center [513, 141] width 83 height 17
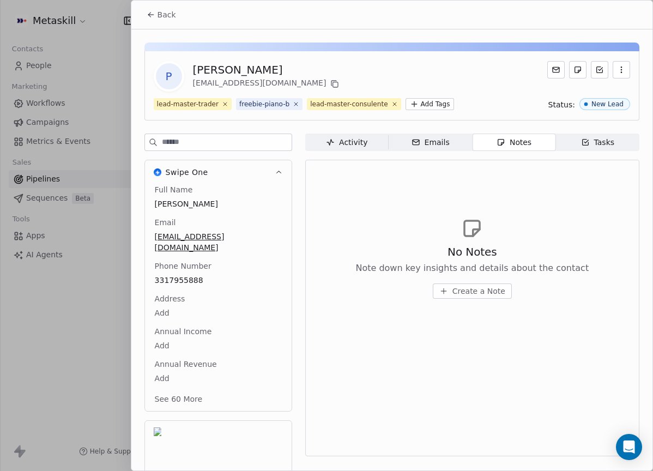
click at [618, 66] on icon "button" at bounding box center [621, 69] width 9 height 9
click at [612, 89] on div "Delete" at bounding box center [606, 93] width 73 height 17
drag, startPoint x: 414, startPoint y: 56, endPoint x: 349, endPoint y: 50, distance: 65.7
click at [414, 56] on div "P [PERSON_NAME] [EMAIL_ADDRESS][DOMAIN_NAME] lead-master-trader freebie-piano-b…" at bounding box center [391, 85] width 495 height 69
click at [173, 16] on span "Back" at bounding box center [166, 14] width 19 height 11
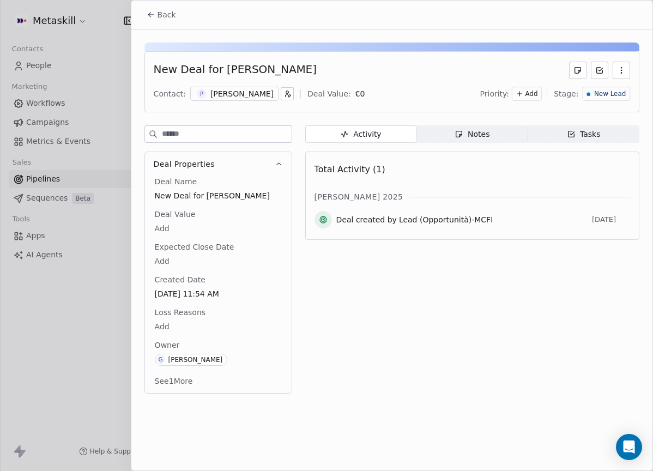
click at [618, 71] on icon "button" at bounding box center [621, 70] width 9 height 9
click at [601, 86] on div "Delete" at bounding box center [589, 94] width 73 height 17
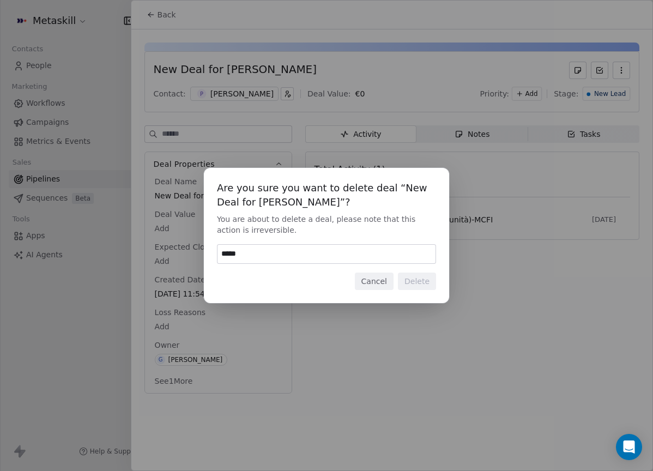
type input "******"
click at [451, 276] on div "Are you sure you want to delete deal “New Deal for [PERSON_NAME]”? You are abou…" at bounding box center [326, 235] width 653 height 135
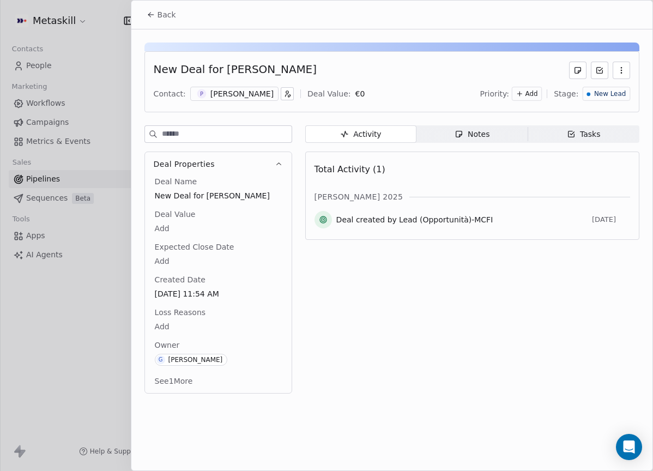
click at [616, 94] on span "New Lead" at bounding box center [610, 93] width 32 height 9
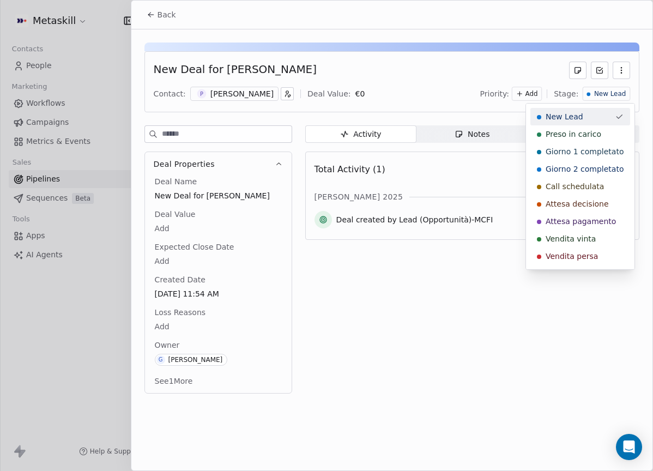
click at [517, 74] on html "Metaskill Contacts People Marketing Workflows Campaigns Metrics & Events Sales …" at bounding box center [326, 235] width 653 height 471
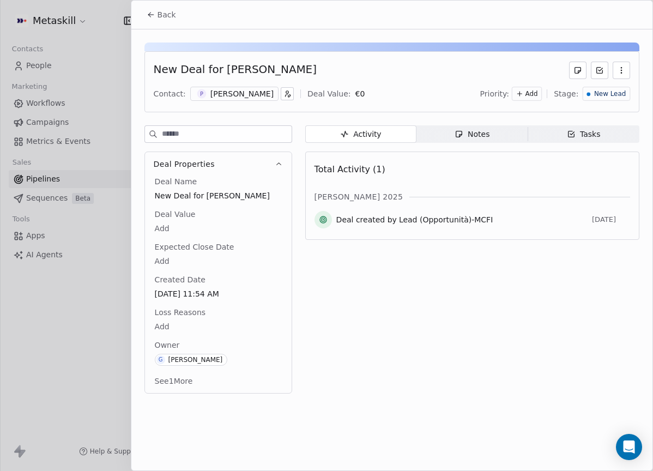
click at [626, 73] on button "button" at bounding box center [620, 70] width 17 height 17
click at [602, 93] on div "Delete" at bounding box center [589, 94] width 73 height 17
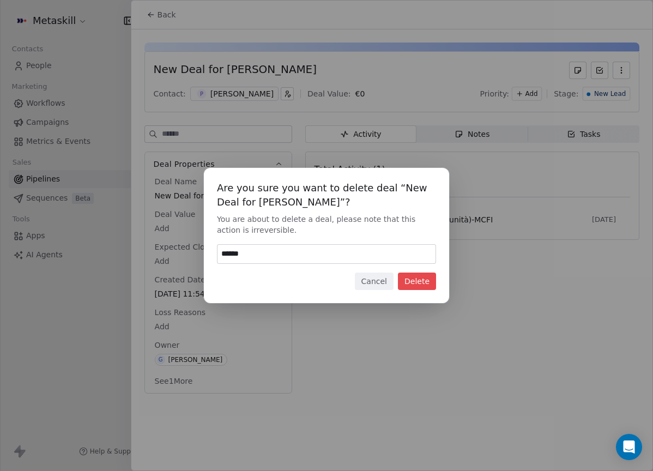
type input "******"
click at [431, 281] on button "Delete" at bounding box center [417, 280] width 38 height 17
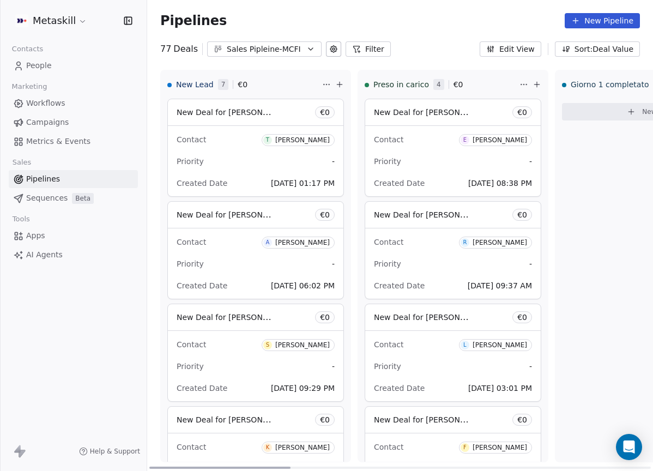
click at [313, 138] on div "[PERSON_NAME]" at bounding box center [302, 140] width 54 height 8
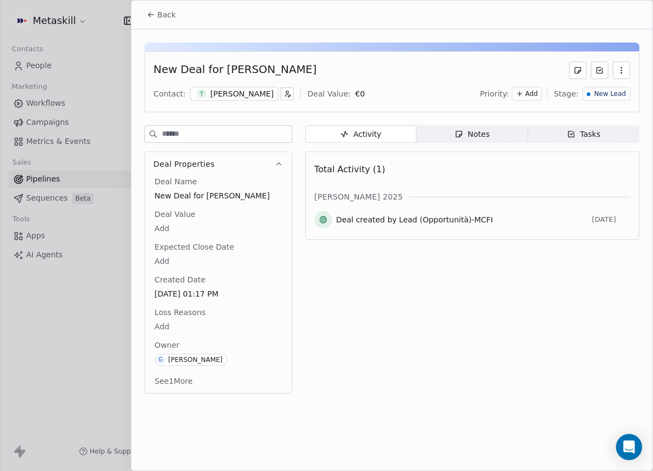
click at [252, 96] on div "[PERSON_NAME]" at bounding box center [241, 93] width 63 height 11
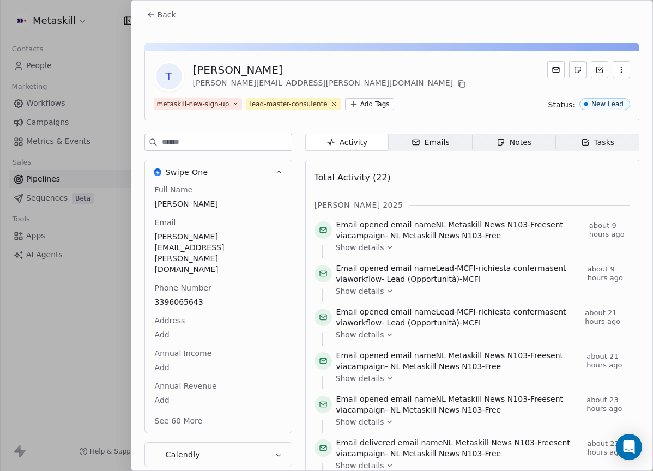
click at [175, 22] on button "Back" at bounding box center [161, 15] width 43 height 20
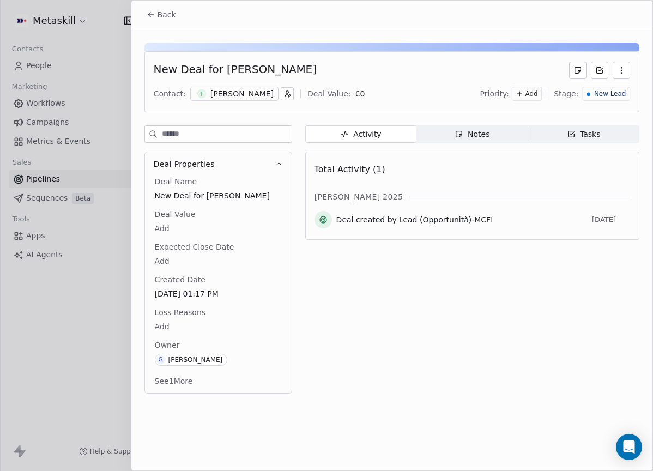
click at [267, 82] on div "New Deal for [PERSON_NAME] Contact: T [PERSON_NAME] Deal Value: € 0 Priority: A…" at bounding box center [391, 81] width 495 height 61
click at [261, 89] on div "[PERSON_NAME]" at bounding box center [241, 93] width 63 height 11
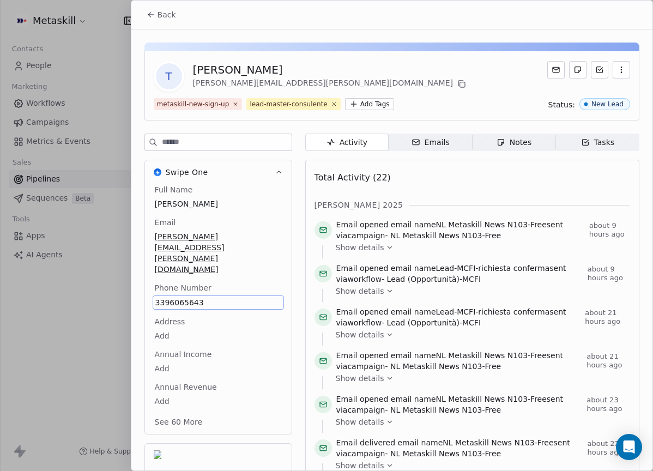
scroll to position [34, 0]
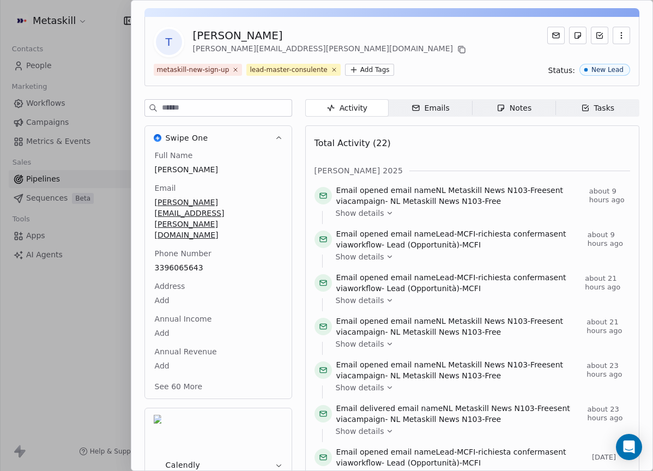
click at [514, 104] on div "Notes" at bounding box center [513, 107] width 35 height 11
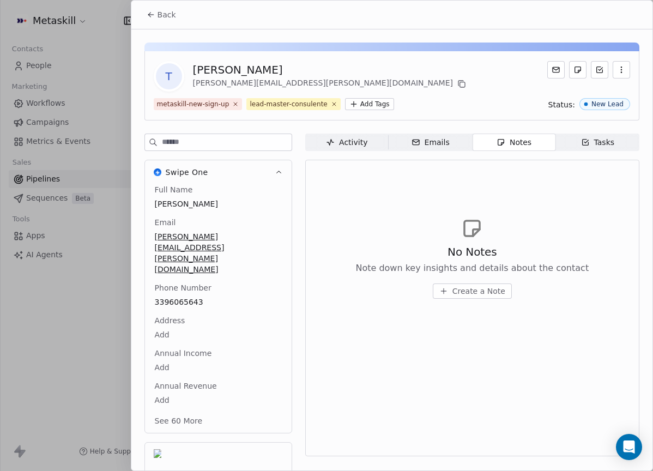
click at [360, 135] on span "Activity Activity" at bounding box center [346, 141] width 83 height 17
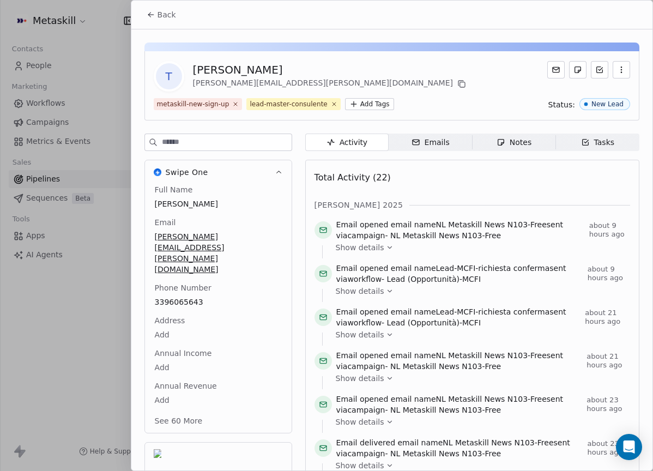
click at [150, 9] on button "Back" at bounding box center [161, 15] width 43 height 20
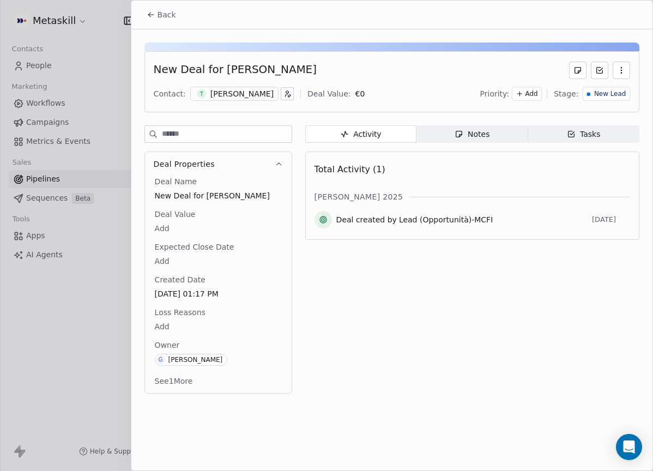
click at [453, 126] on span "Notes Notes" at bounding box center [471, 133] width 111 height 17
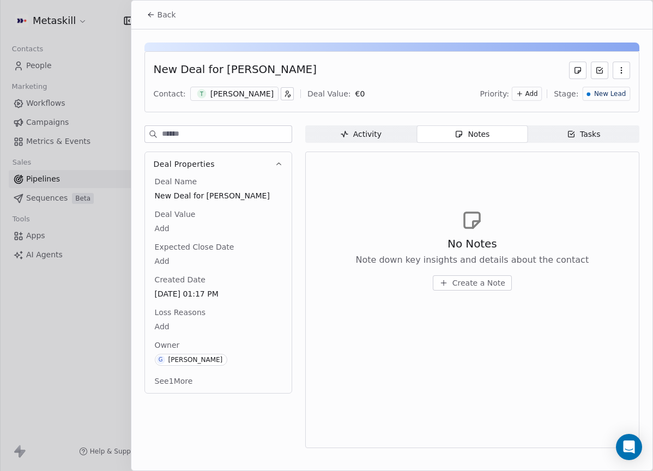
click at [484, 282] on span "Create a Note" at bounding box center [478, 282] width 53 height 11
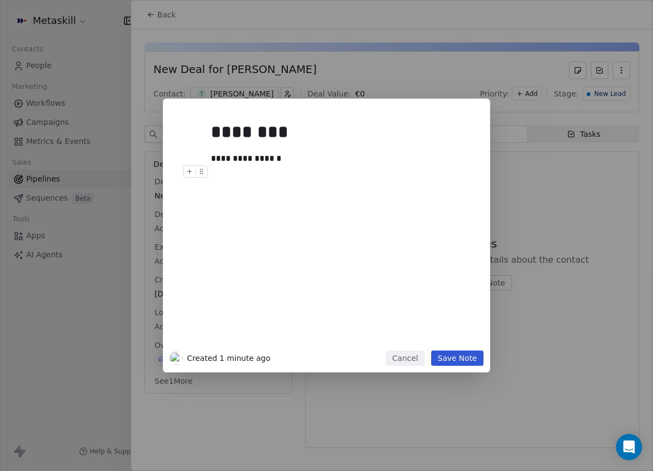
click at [450, 365] on button "Save Note" at bounding box center [457, 357] width 52 height 15
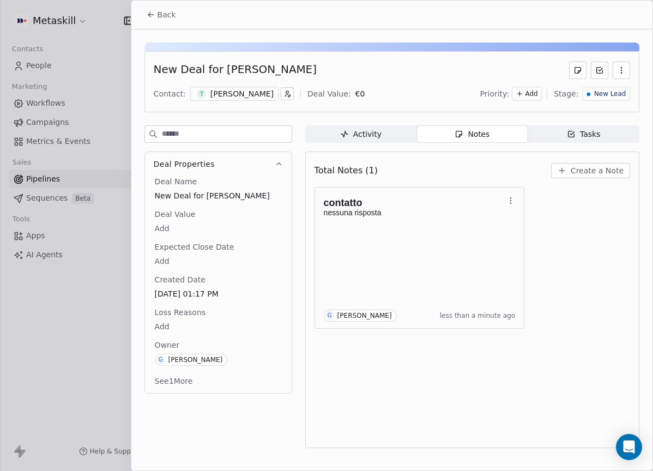
drag, startPoint x: 613, startPoint y: 106, endPoint x: 617, endPoint y: 96, distance: 10.2
click at [614, 106] on div "New Deal for [PERSON_NAME] Contact: T [PERSON_NAME] Deal Value: € 0 Priority: A…" at bounding box center [391, 81] width 495 height 61
click at [617, 96] on span "New Lead" at bounding box center [610, 93] width 32 height 9
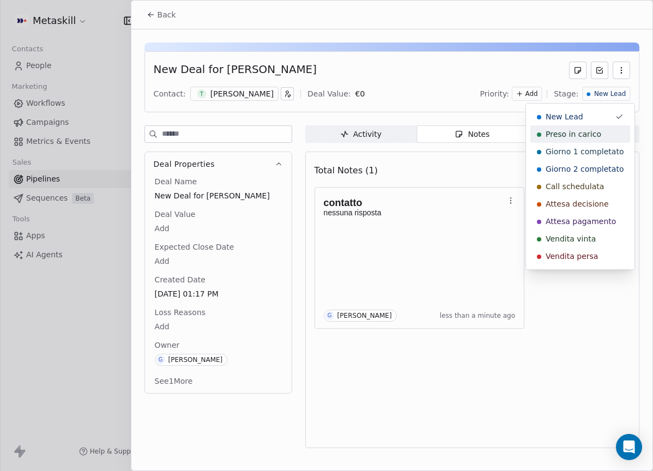
click at [585, 135] on span "Preso in carico" at bounding box center [573, 134] width 56 height 11
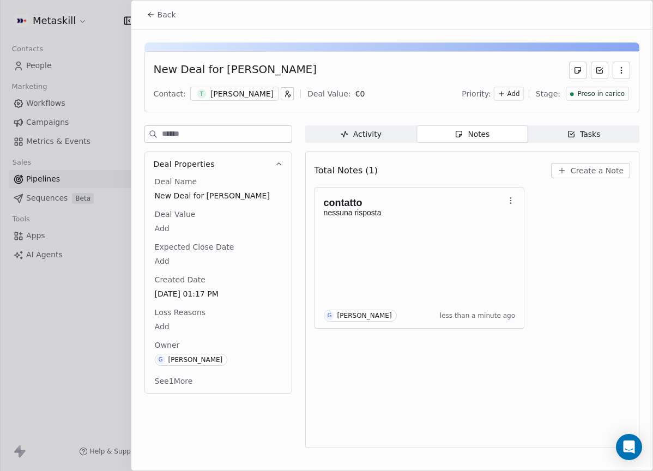
click at [179, 16] on button "Back" at bounding box center [161, 15] width 43 height 20
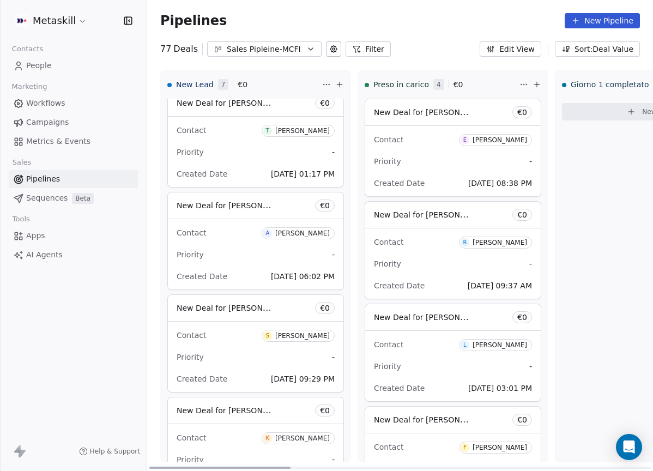
scroll to position [32, 0]
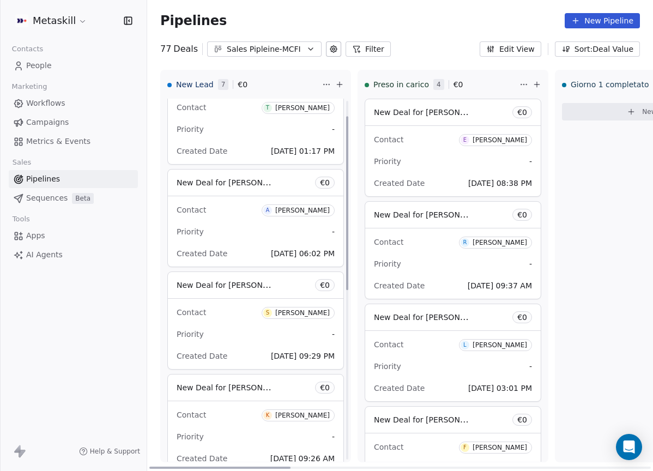
click at [313, 214] on span "A [PERSON_NAME]" at bounding box center [298, 210] width 73 height 12
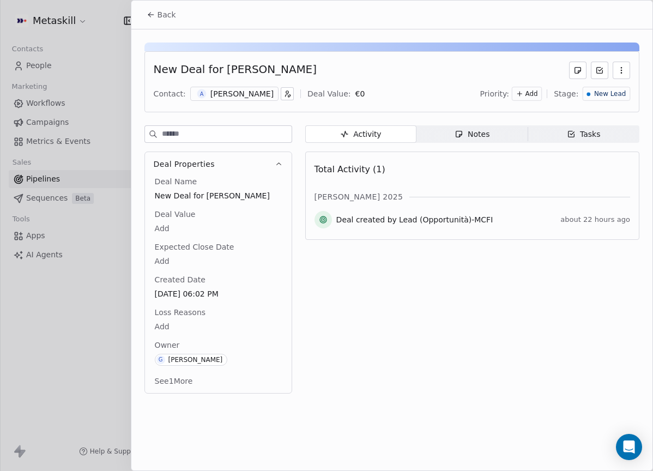
click at [232, 97] on div "[PERSON_NAME]" at bounding box center [241, 93] width 63 height 11
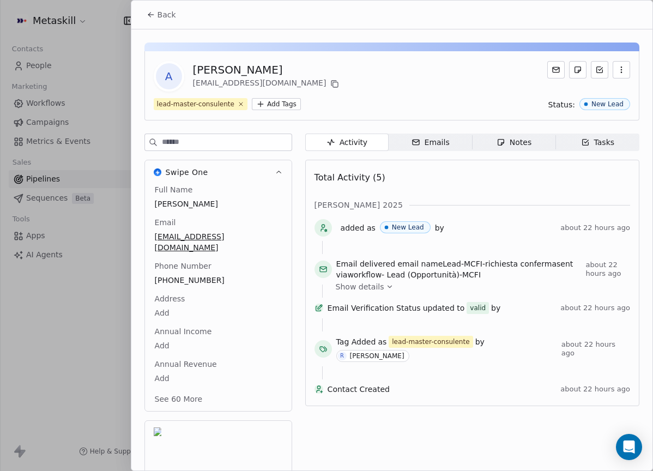
click at [186, 275] on span "[PHONE_NUMBER]" at bounding box center [218, 280] width 127 height 11
click at [189, 275] on span "[PHONE_NUMBER]" at bounding box center [218, 280] width 126 height 11
click at [289, 230] on html "Metaskill Contacts People Marketing Workflows Campaigns Metrics & Events Sales …" at bounding box center [326, 235] width 653 height 471
click at [521, 150] on span "Notes Notes" at bounding box center [513, 141] width 83 height 17
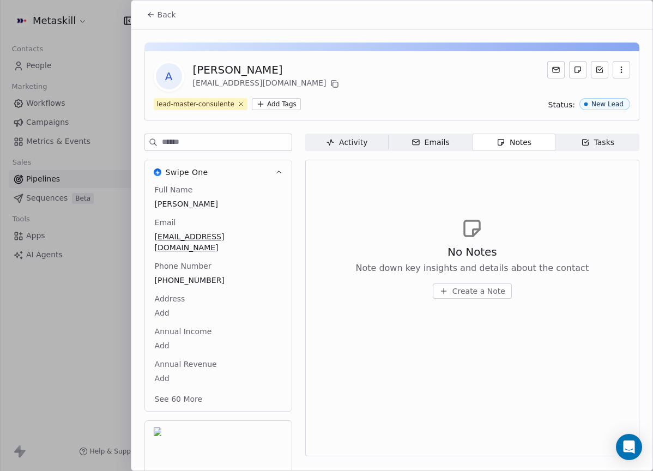
click at [350, 142] on div "Activity" at bounding box center [346, 142] width 41 height 11
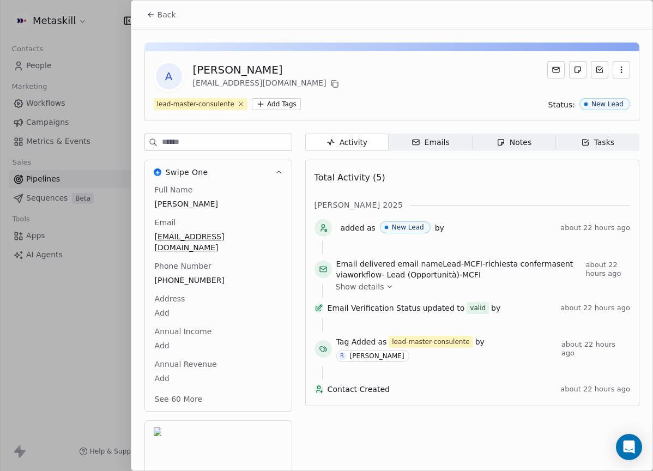
click at [159, 25] on div "Back" at bounding box center [391, 15] width 521 height 28
click at [161, 22] on button "Back" at bounding box center [161, 15] width 43 height 20
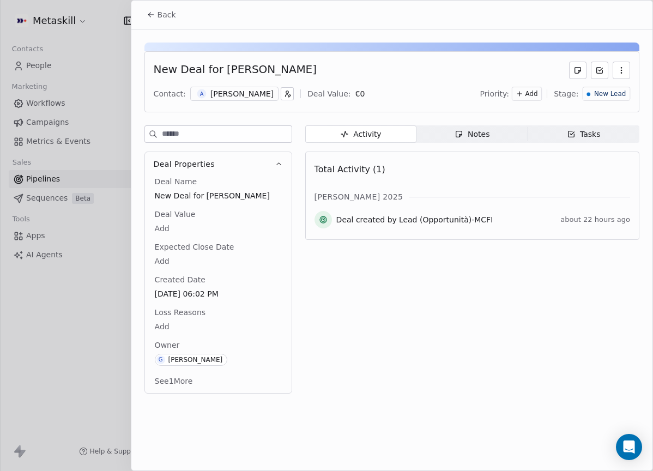
click at [572, 133] on icon "button" at bounding box center [572, 133] width 4 height 3
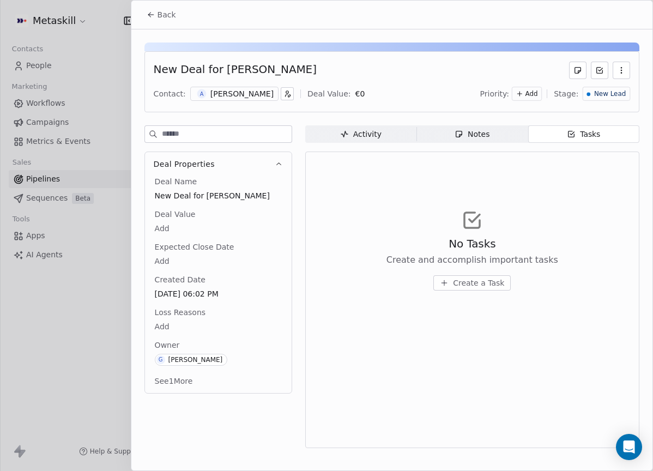
click at [357, 133] on div "Activity" at bounding box center [360, 134] width 41 height 11
click at [515, 143] on div "Activity Activity Notes Notes Tasks Tasks No Tasks Create and accomplish import…" at bounding box center [472, 289] width 334 height 329
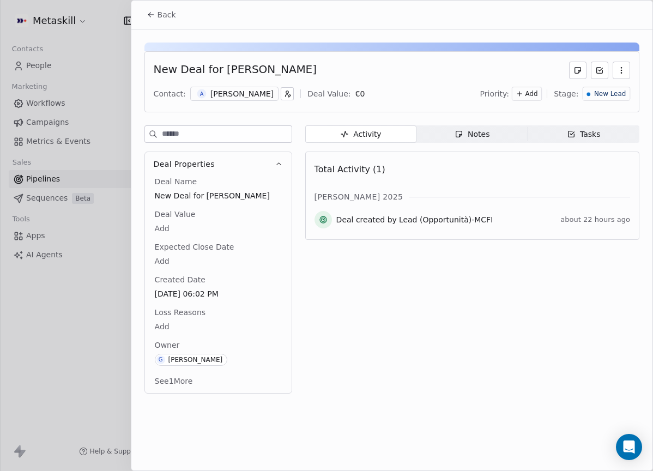
click at [502, 137] on span "Notes Notes" at bounding box center [471, 133] width 111 height 17
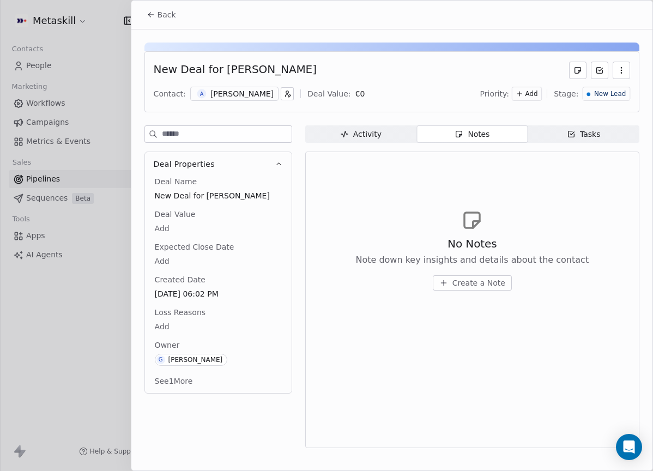
click at [451, 273] on div "No Notes Note down key insights and details about the contact Create a Note" at bounding box center [471, 263] width 233 height 54
click at [465, 286] on span "Create a Note" at bounding box center [478, 282] width 53 height 11
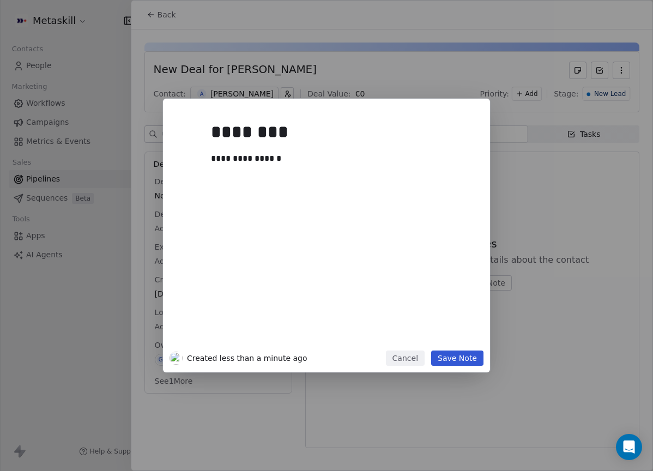
click at [464, 367] on div "**********" at bounding box center [326, 236] width 327 height 274
click at [464, 362] on button "Save Note" at bounding box center [457, 357] width 52 height 15
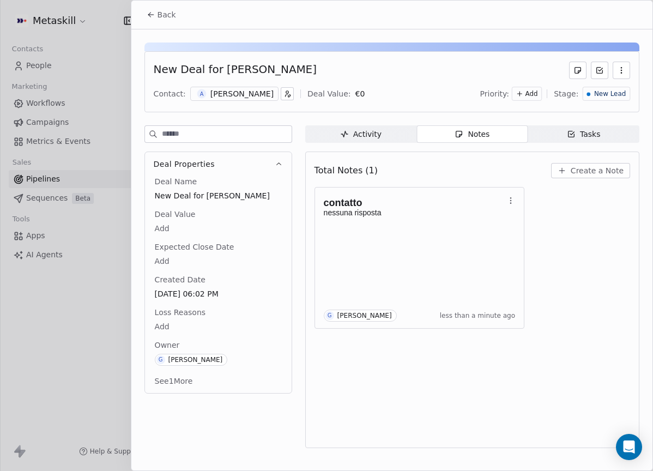
click at [603, 95] on span "New Lead" at bounding box center [610, 93] width 32 height 9
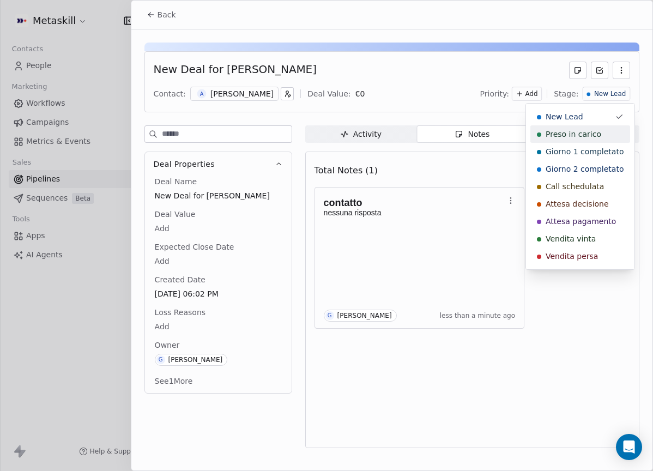
click at [594, 135] on span "Preso in carico" at bounding box center [573, 134] width 56 height 11
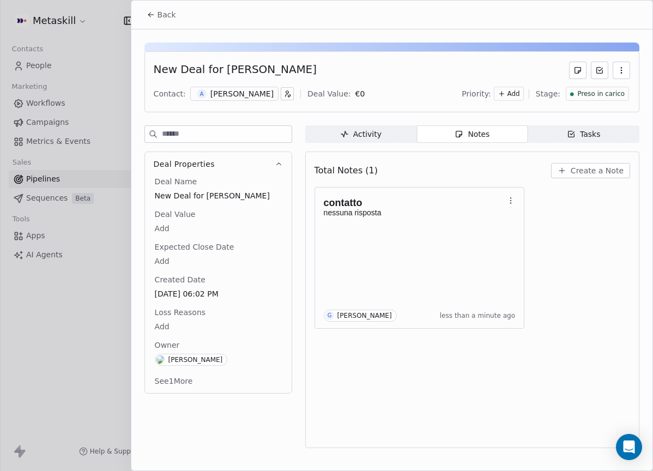
click at [155, 13] on icon at bounding box center [151, 14] width 9 height 9
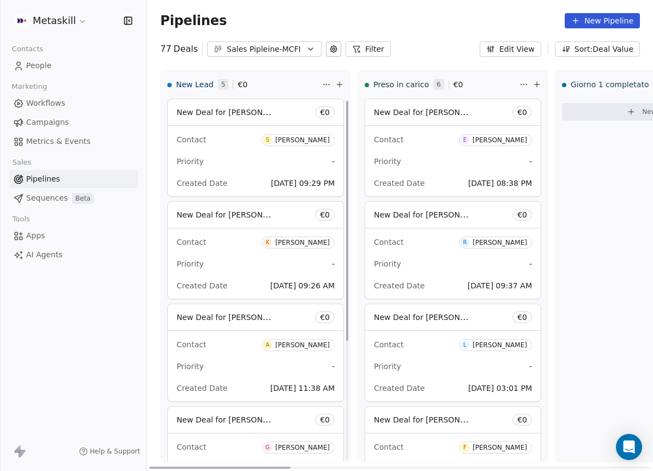
click at [306, 141] on div "[PERSON_NAME]" at bounding box center [302, 140] width 54 height 8
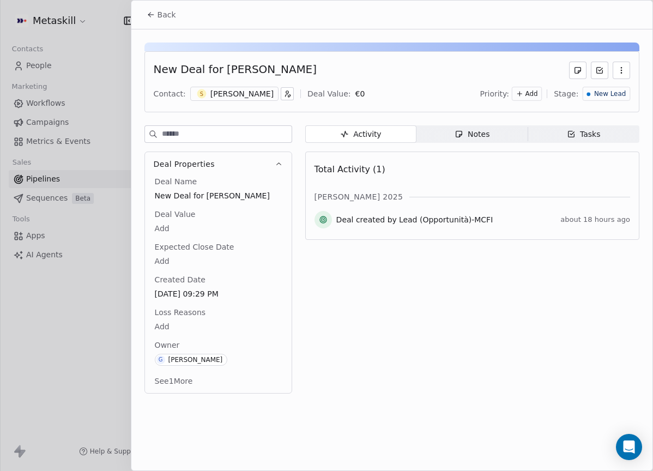
click at [236, 96] on div "[PERSON_NAME]" at bounding box center [241, 93] width 63 height 11
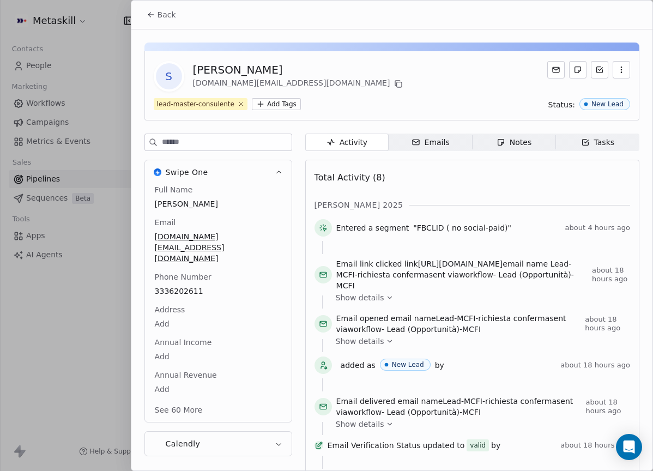
scroll to position [34, 0]
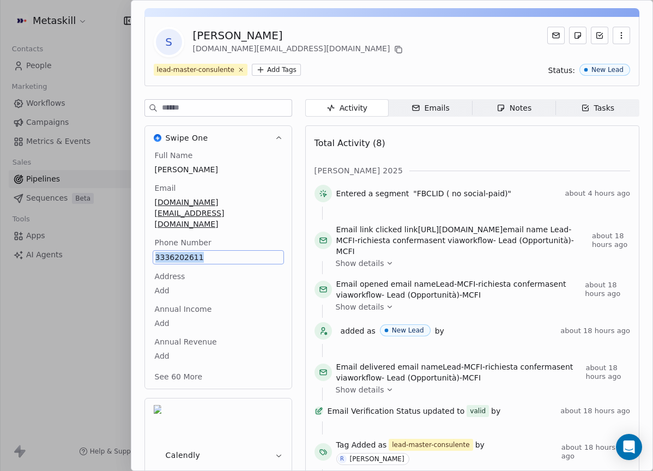
click at [500, 107] on div "Notes" at bounding box center [513, 107] width 35 height 11
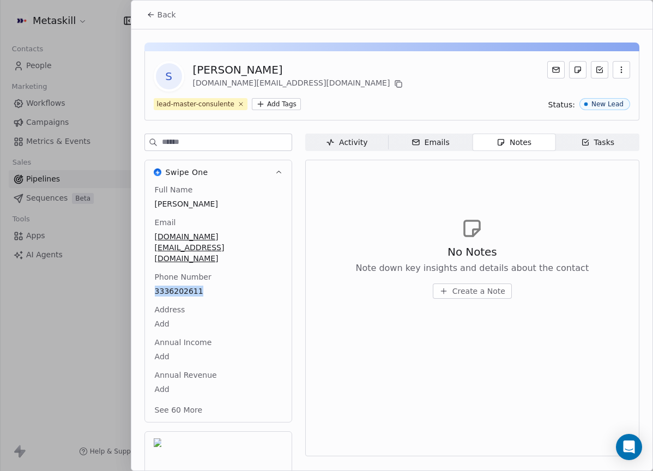
click at [357, 138] on div "Activity" at bounding box center [346, 142] width 41 height 11
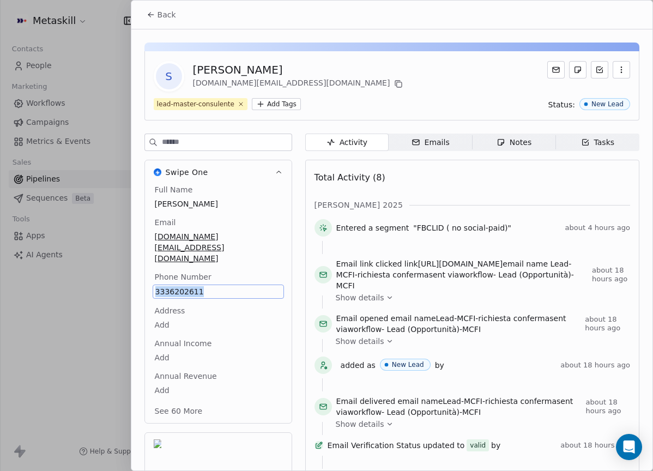
scroll to position [34, 0]
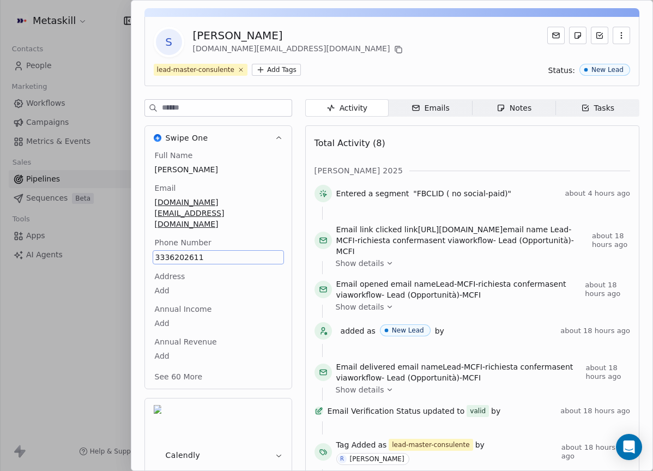
click at [301, 152] on div "Swipe One Full Name [PERSON_NAME] Email [DOMAIN_NAME][EMAIL_ADDRESS][DOMAIN_NAM…" at bounding box center [391, 309] width 495 height 420
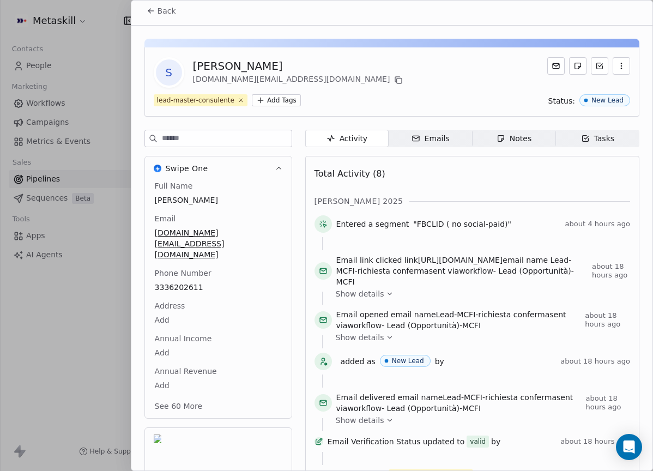
scroll to position [0, 0]
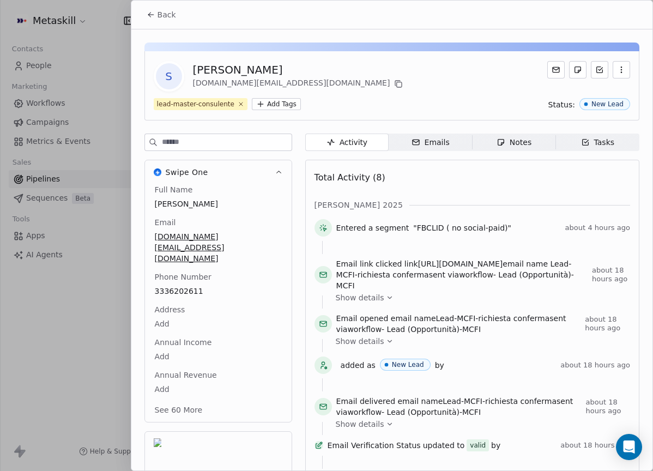
click at [154, 13] on icon at bounding box center [151, 14] width 9 height 9
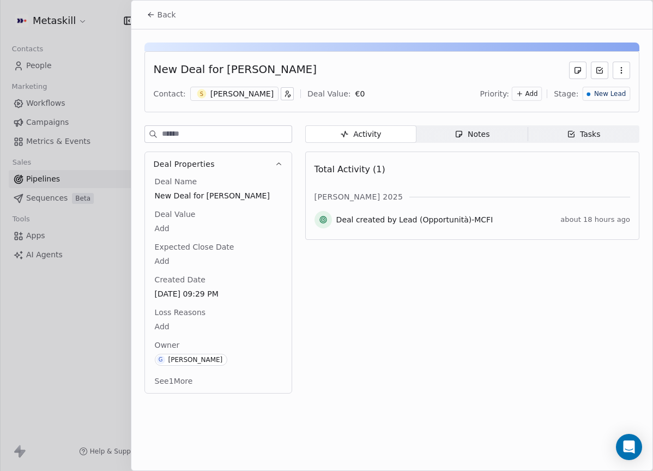
click at [598, 135] on div "Tasks" at bounding box center [584, 134] width 34 height 11
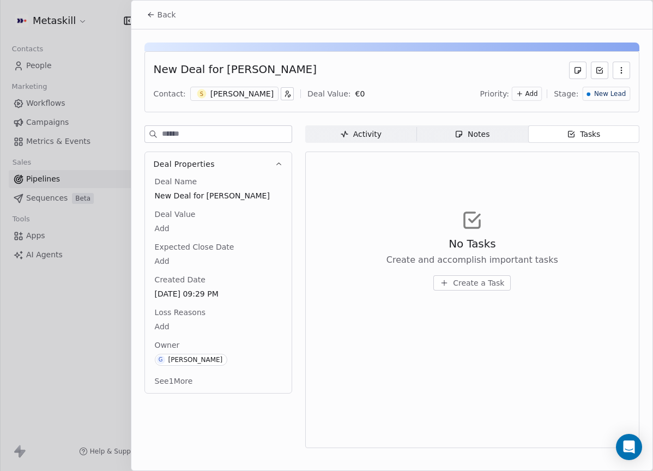
click at [485, 133] on div "Notes" at bounding box center [471, 134] width 35 height 11
click at [476, 286] on span "Create a Note" at bounding box center [478, 282] width 53 height 11
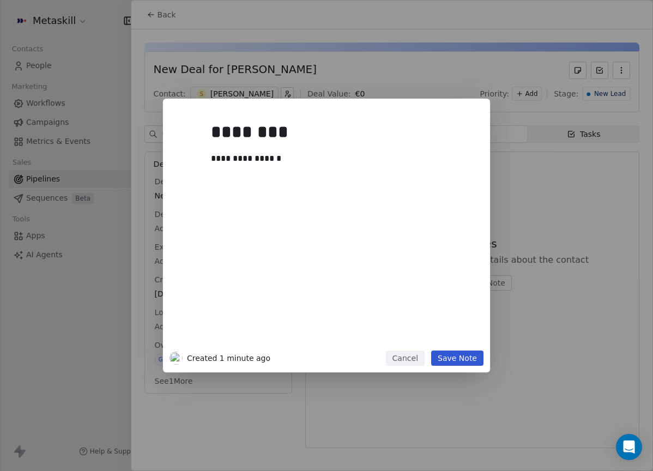
click at [470, 359] on button "Save Note" at bounding box center [457, 357] width 52 height 15
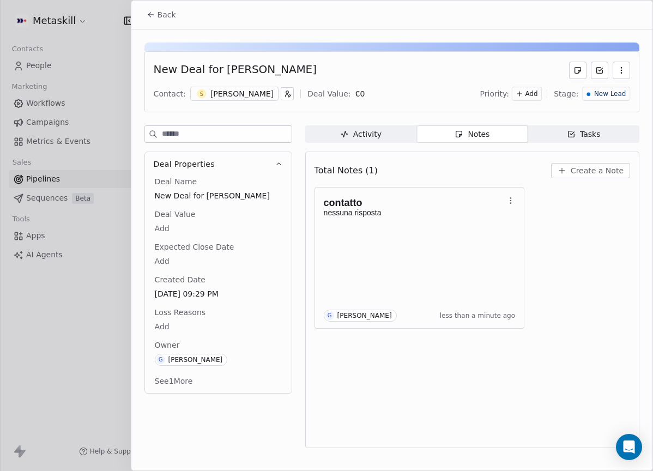
click at [591, 93] on div at bounding box center [589, 94] width 4 height 4
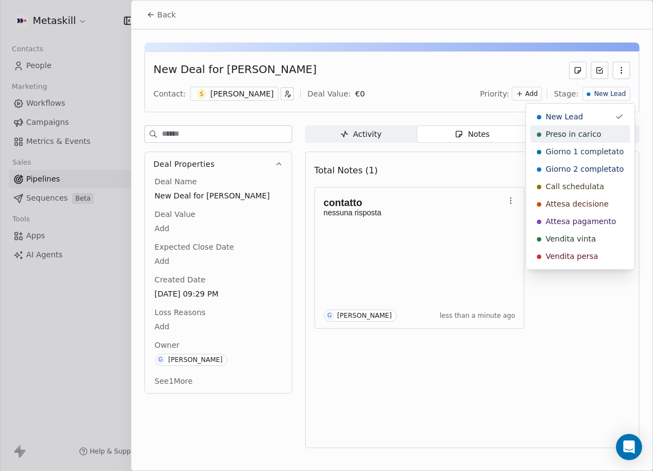
click at [581, 136] on span "Preso in carico" at bounding box center [573, 134] width 56 height 11
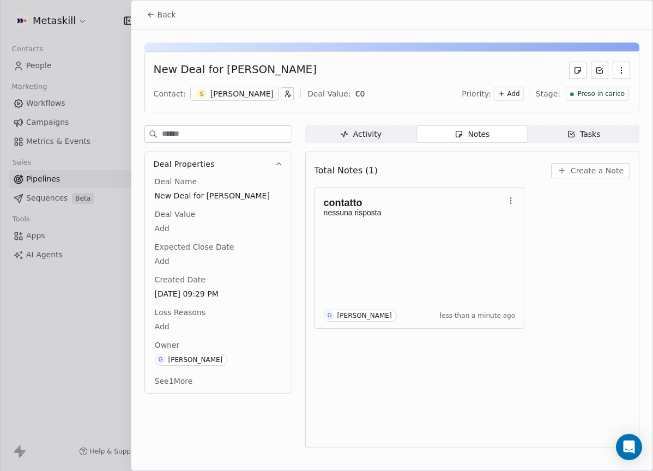
click at [169, 13] on span "Back" at bounding box center [166, 14] width 19 height 11
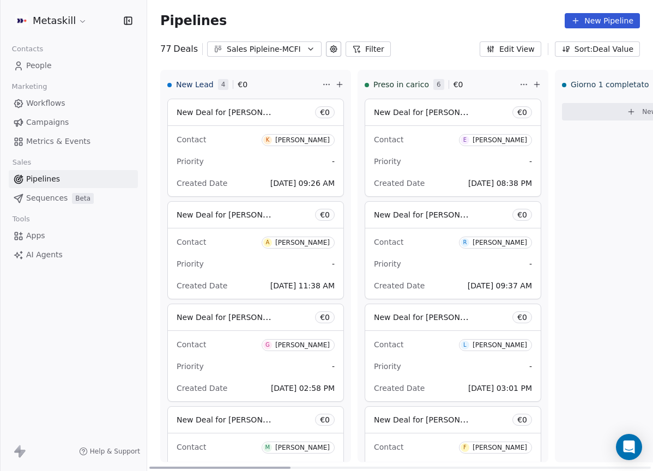
click at [290, 139] on div "[PERSON_NAME]" at bounding box center [302, 140] width 54 height 8
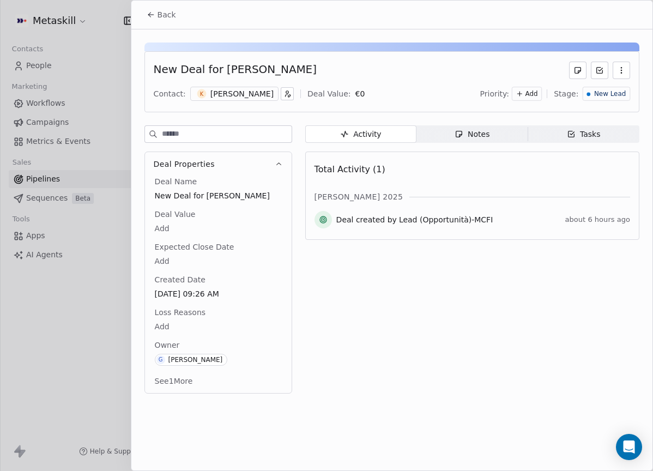
click at [223, 96] on div "[PERSON_NAME]" at bounding box center [241, 93] width 63 height 11
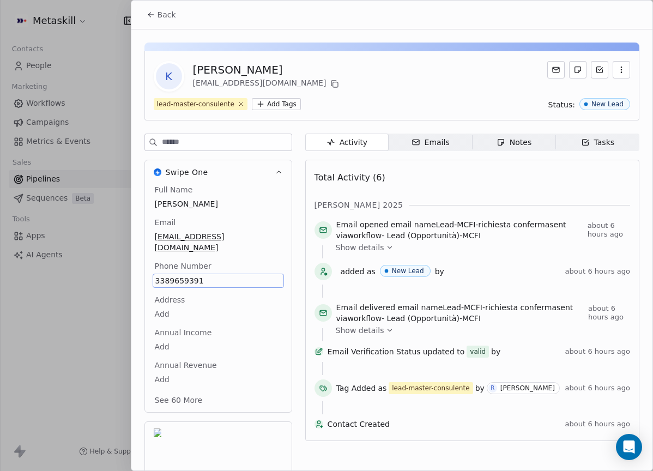
click at [278, 233] on div "Full Name [PERSON_NAME] Email [EMAIL_ADDRESS][DOMAIN_NAME] Phone Number [PHONE_…" at bounding box center [218, 298] width 147 height 228
click at [153, 14] on icon at bounding box center [151, 14] width 9 height 9
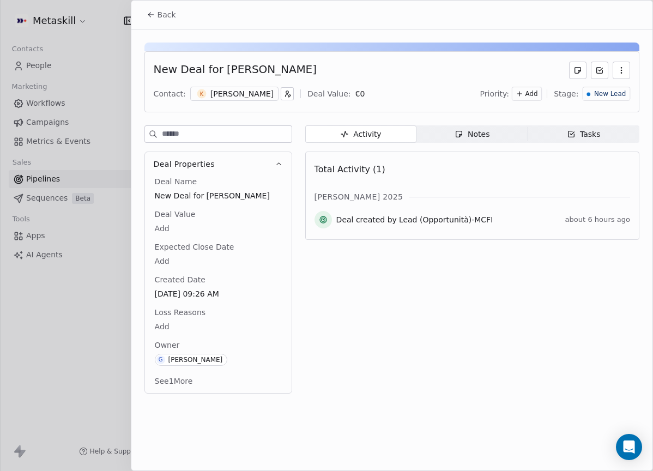
click at [484, 123] on div "New Deal for [PERSON_NAME] Contact: K [PERSON_NAME] Deal Value: € 0 Priority: A…" at bounding box center [391, 214] width 521 height 371
click at [483, 137] on div "Notes" at bounding box center [471, 134] width 35 height 11
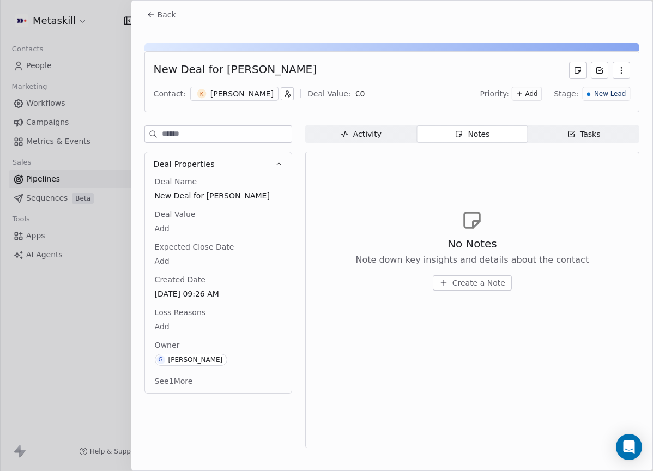
click at [478, 280] on span "Create a Note" at bounding box center [478, 282] width 53 height 11
click at [511, 223] on div "Created less than a minute ago Cancel Save Note" at bounding box center [326, 236] width 653 height 274
click at [493, 281] on span "Create a Note" at bounding box center [478, 282] width 53 height 11
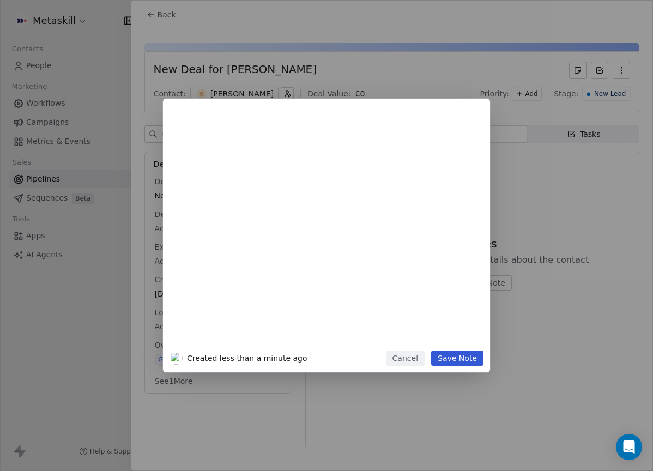
click at [572, 252] on div "Created less than a minute ago Cancel Save Note" at bounding box center [326, 236] width 653 height 274
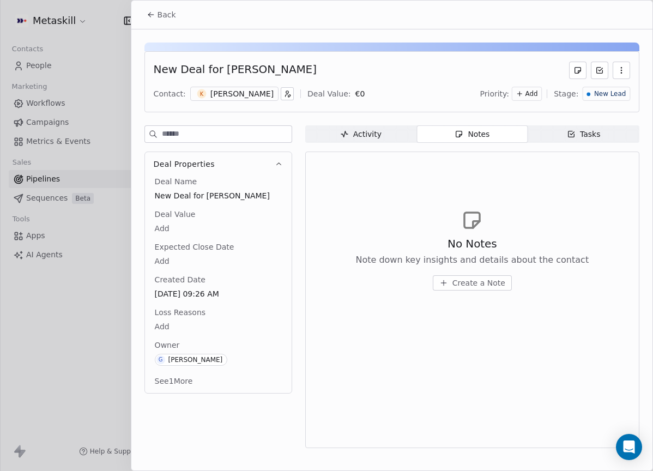
click at [493, 288] on span "Create a Note" at bounding box center [478, 282] width 53 height 11
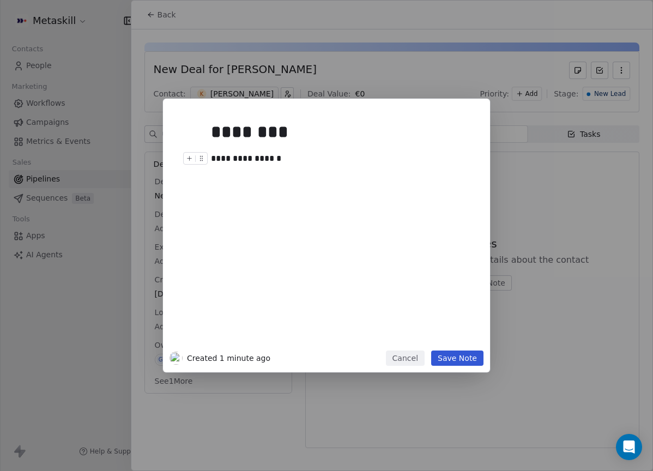
click at [468, 344] on div "**********" at bounding box center [326, 227] width 314 height 245
click at [463, 352] on button "Save Note" at bounding box center [457, 357] width 52 height 15
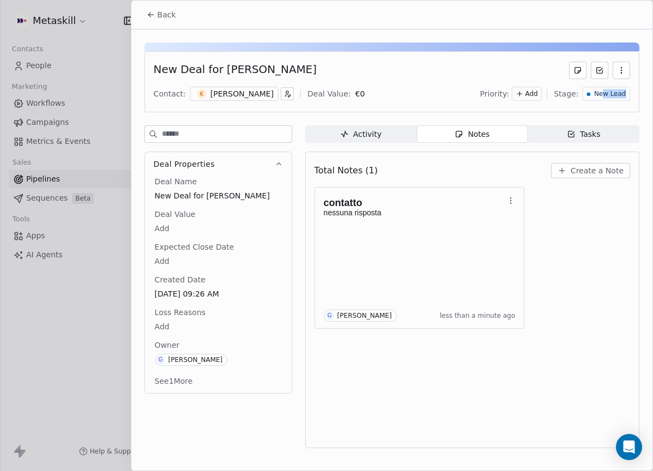
click at [604, 99] on div "New Lead" at bounding box center [605, 94] width 47 height 14
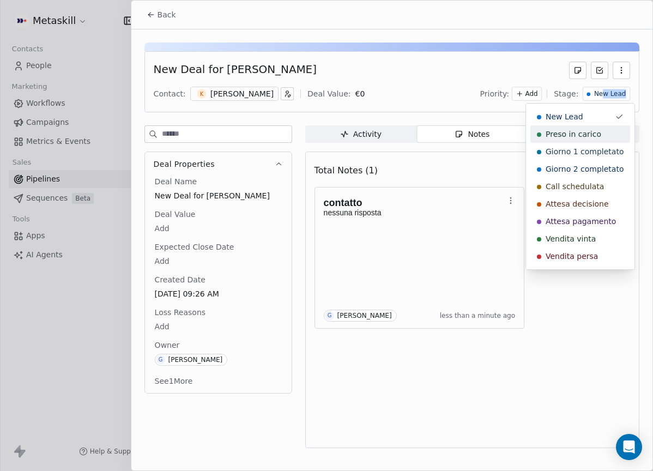
click at [600, 133] on div "Preso in carico" at bounding box center [580, 134] width 87 height 11
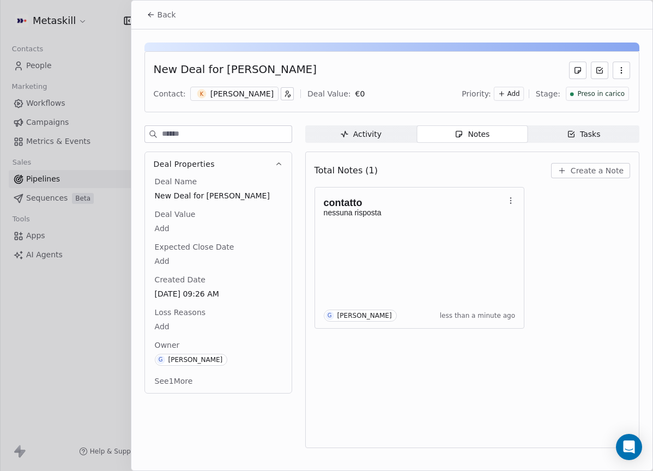
click at [171, 15] on span "Back" at bounding box center [166, 14] width 19 height 11
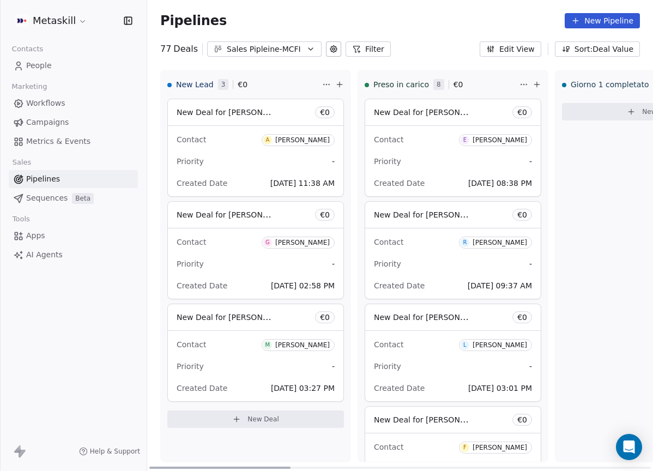
click at [310, 136] on div "[PERSON_NAME]" at bounding box center [302, 140] width 54 height 8
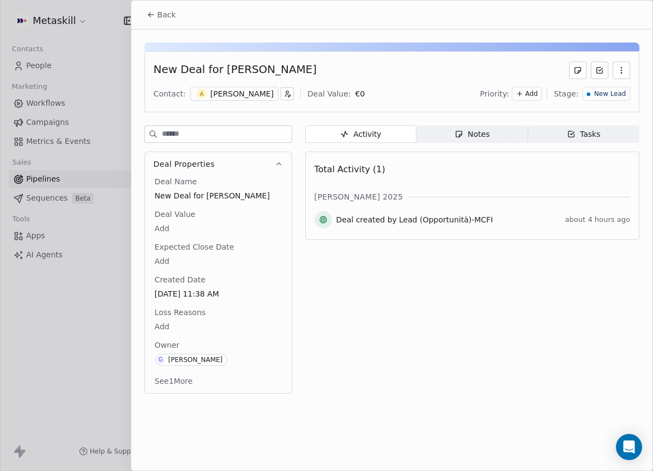
click at [228, 96] on div "[PERSON_NAME]" at bounding box center [241, 93] width 63 height 11
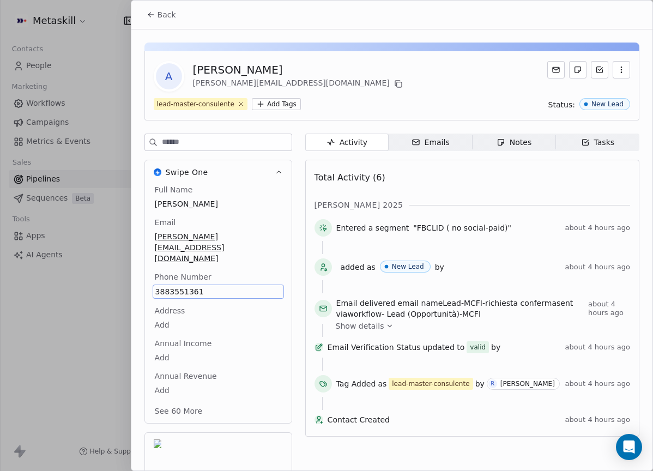
click at [254, 220] on div "Email [PERSON_NAME][EMAIL_ADDRESS][DOMAIN_NAME]" at bounding box center [218, 241] width 131 height 48
click at [395, 81] on icon at bounding box center [397, 83] width 5 height 5
click at [169, 13] on span "Back" at bounding box center [166, 14] width 19 height 11
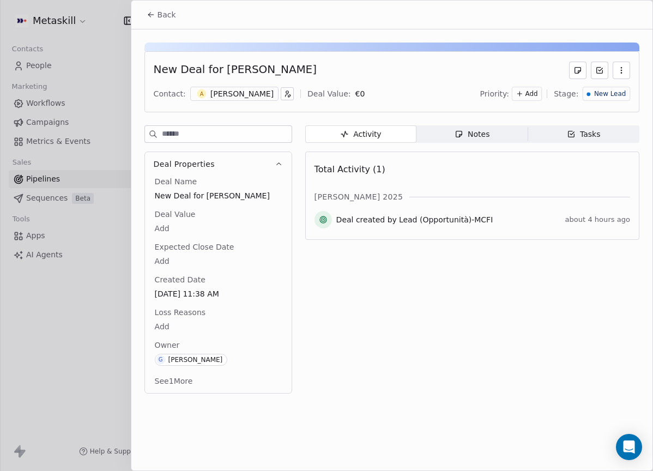
click at [490, 141] on span "Notes Notes" at bounding box center [471, 133] width 111 height 17
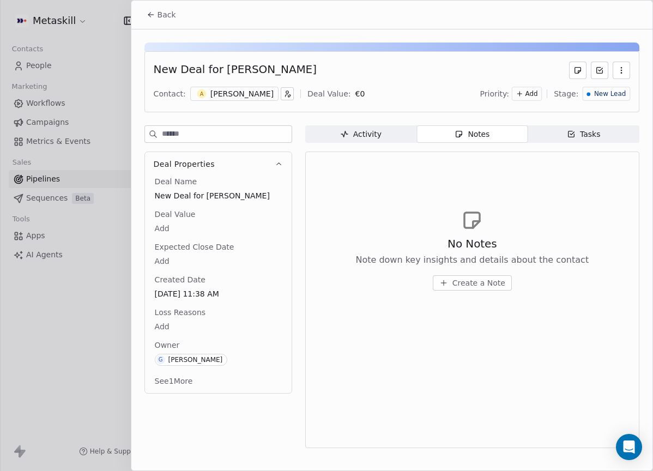
click at [466, 287] on span "Create a Note" at bounding box center [478, 282] width 53 height 11
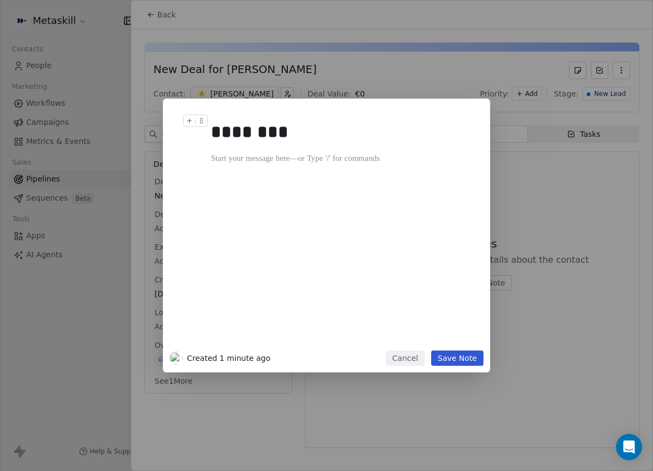
click at [257, 159] on div at bounding box center [343, 158] width 264 height 13
click at [260, 160] on div "**********" at bounding box center [339, 158] width 256 height 13
click at [265, 168] on div at bounding box center [343, 171] width 264 height 13
click at [266, 155] on div "**********" at bounding box center [339, 158] width 256 height 13
click at [320, 163] on div "**********" at bounding box center [339, 158] width 256 height 13
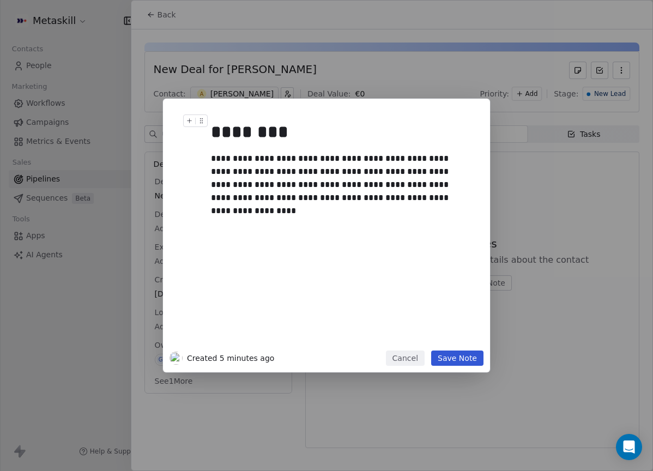
click at [463, 350] on button "Save Note" at bounding box center [457, 357] width 52 height 15
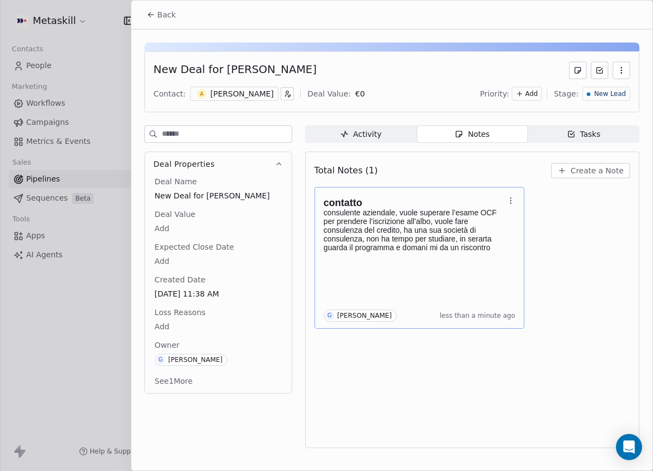
click at [499, 238] on p "consulente aziendale, vuole superare l’esame OCF per prendere l’iscrizione all’…" at bounding box center [414, 230] width 181 height 44
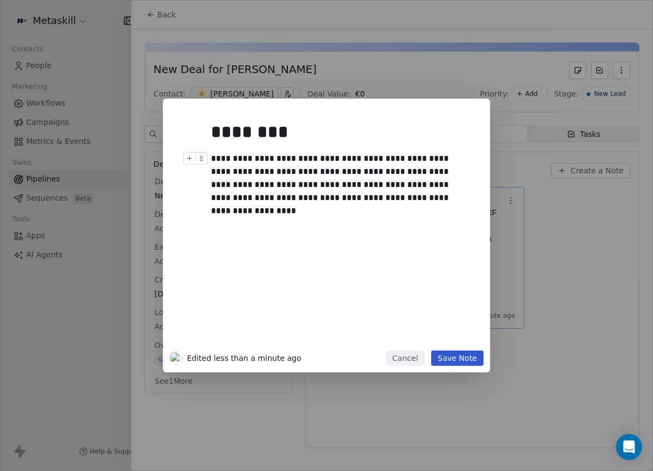
click at [441, 184] on div "**********" at bounding box center [339, 178] width 256 height 52
click at [468, 383] on div "**********" at bounding box center [326, 235] width 653 height 471
click at [438, 185] on div "**********" at bounding box center [339, 178] width 256 height 52
click at [467, 358] on button "Save Note" at bounding box center [457, 357] width 52 height 15
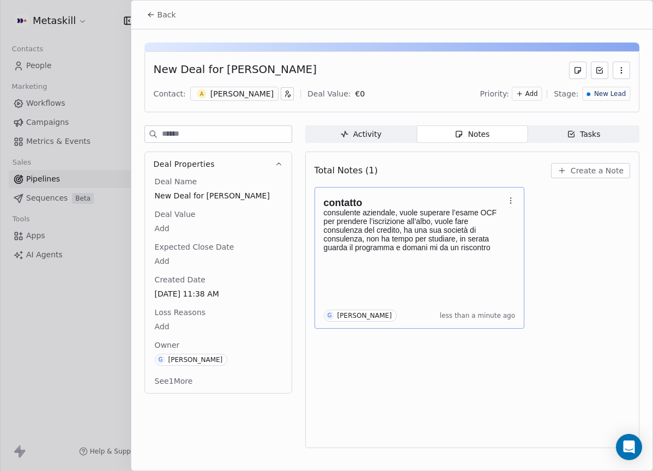
click at [165, 15] on span "Back" at bounding box center [166, 14] width 19 height 11
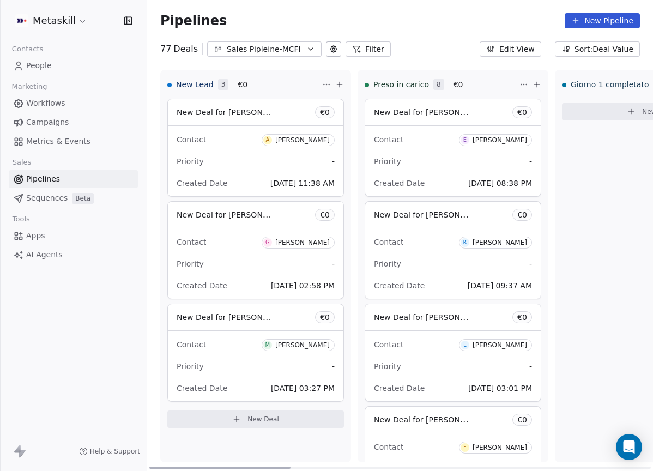
click at [306, 143] on div "[PERSON_NAME]" at bounding box center [302, 140] width 54 height 8
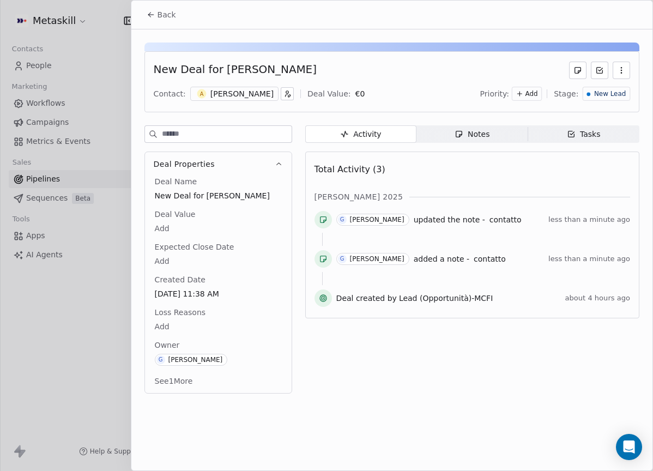
click at [603, 89] on span "New Lead" at bounding box center [610, 93] width 32 height 9
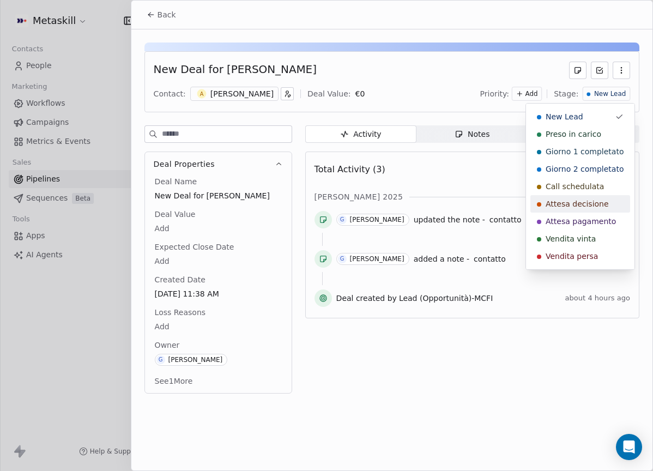
click at [591, 198] on span "Attesa decisione" at bounding box center [576, 203] width 63 height 11
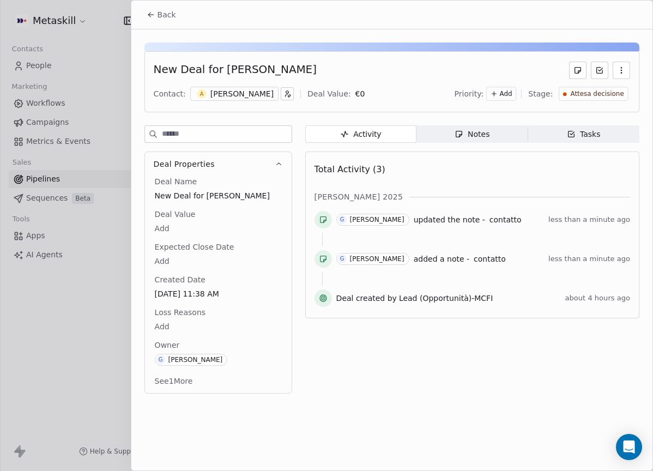
click at [182, 16] on div "Back" at bounding box center [391, 15] width 521 height 28
click at [177, 18] on button "Back" at bounding box center [161, 15] width 43 height 20
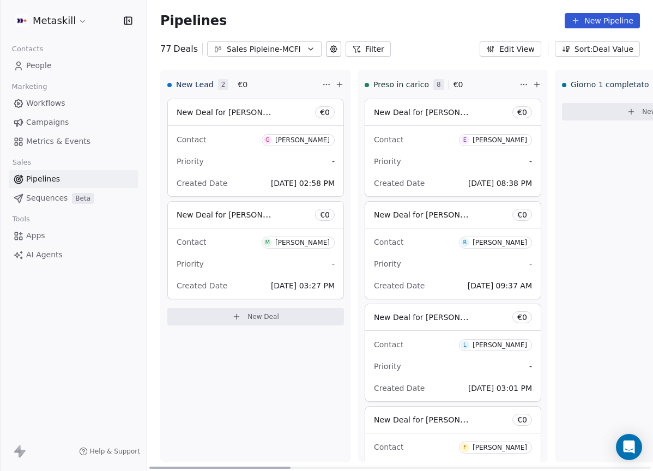
click at [280, 145] on span "G [PERSON_NAME]" at bounding box center [298, 140] width 73 height 12
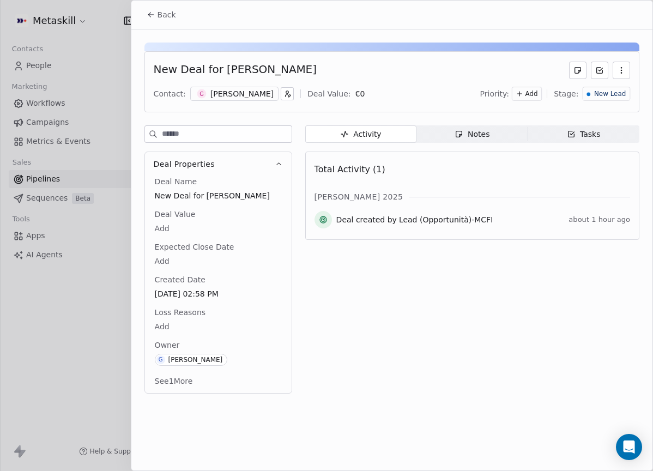
click at [239, 78] on div "New Deal for [PERSON_NAME]" at bounding box center [235, 70] width 163 height 17
click at [236, 91] on div "[PERSON_NAME]" at bounding box center [241, 93] width 63 height 11
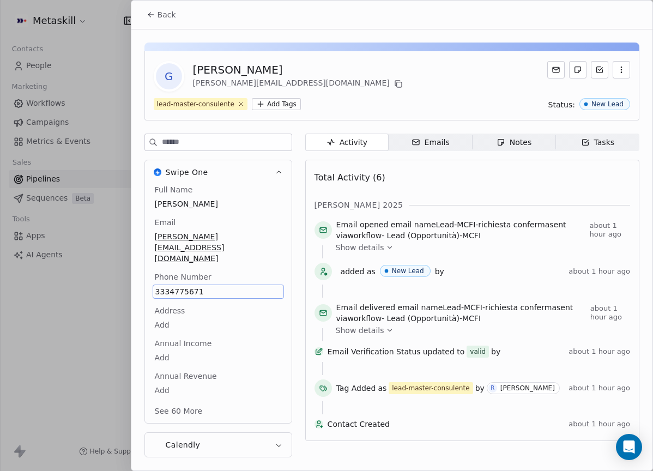
click at [440, 195] on div "Total Activity (6) [PERSON_NAME] 2025 Email opened email name Lead-MCFI-richies…" at bounding box center [471, 300] width 315 height 267
click at [513, 146] on div "Notes" at bounding box center [513, 142] width 35 height 11
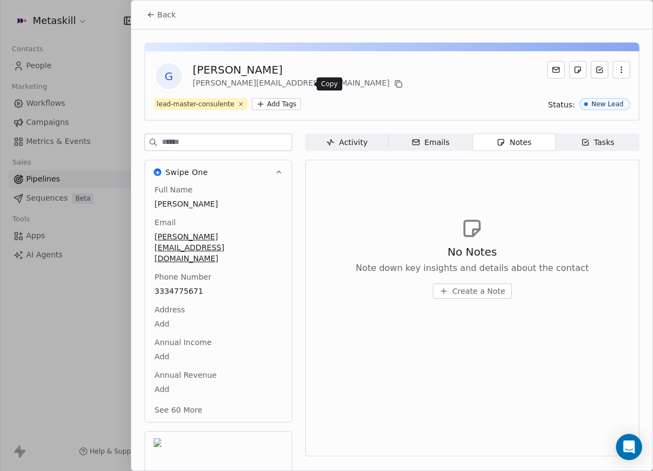
click at [394, 83] on icon at bounding box center [398, 84] width 9 height 9
click at [170, 13] on span "Back" at bounding box center [166, 14] width 19 height 11
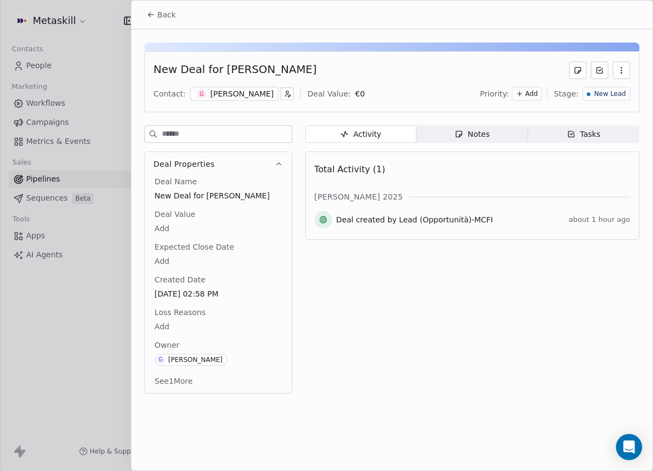
click at [477, 142] on span "Notes Notes" at bounding box center [471, 133] width 111 height 17
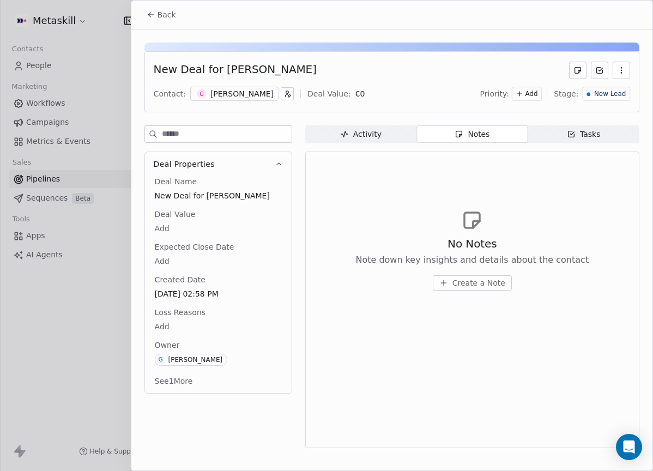
click at [467, 296] on div "No Notes Note down key insights and details about the contact Create a Note" at bounding box center [471, 250] width 315 height 134
click at [469, 287] on span "Create a Note" at bounding box center [478, 282] width 53 height 11
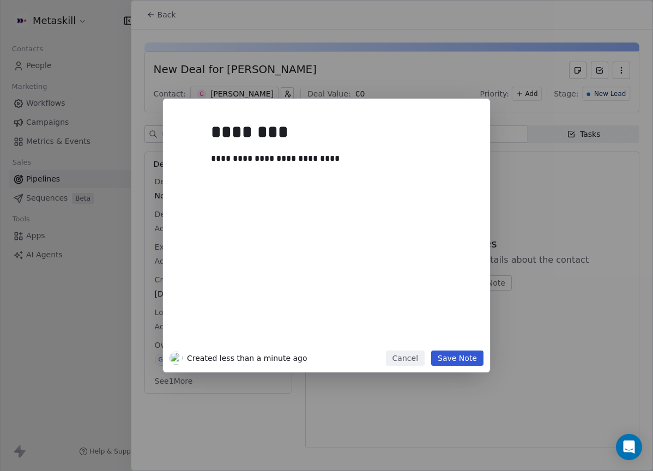
click at [458, 362] on button "Save Note" at bounding box center [457, 357] width 52 height 15
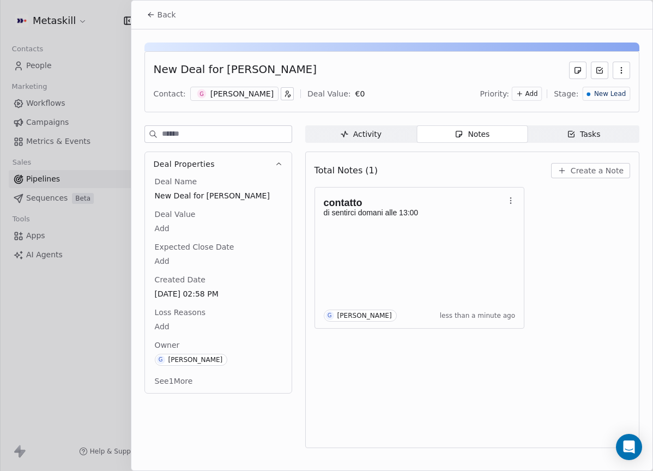
drag, startPoint x: 217, startPoint y: 70, endPoint x: 310, endPoint y: 62, distance: 93.0
click at [310, 62] on div "New Deal for [PERSON_NAME]" at bounding box center [392, 70] width 476 height 17
copy div "[PERSON_NAME]"
click at [621, 95] on span "New Lead" at bounding box center [610, 93] width 32 height 9
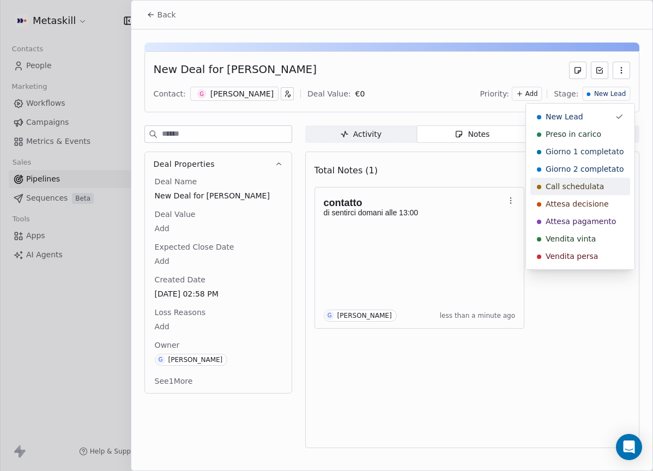
click at [596, 185] on span "Call schedulata" at bounding box center [574, 186] width 58 height 11
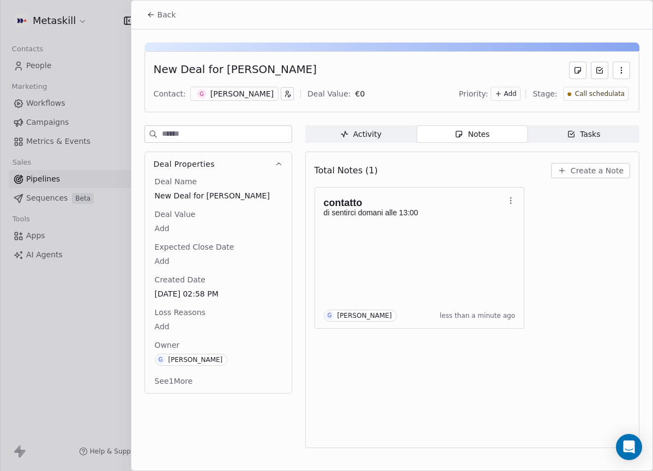
click at [154, 11] on icon at bounding box center [151, 14] width 9 height 9
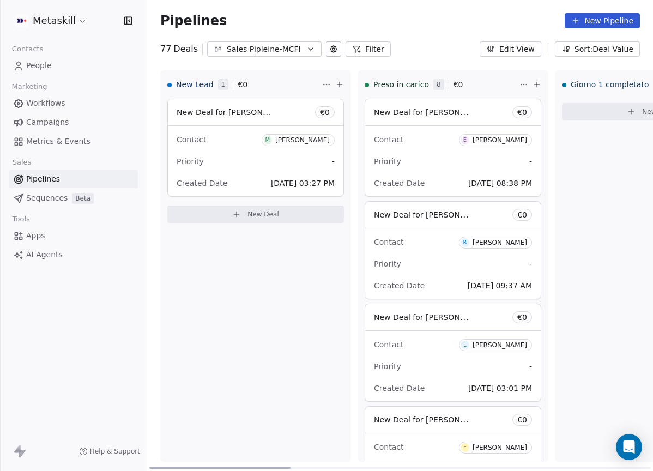
click at [310, 138] on div "[PERSON_NAME]" at bounding box center [302, 140] width 54 height 8
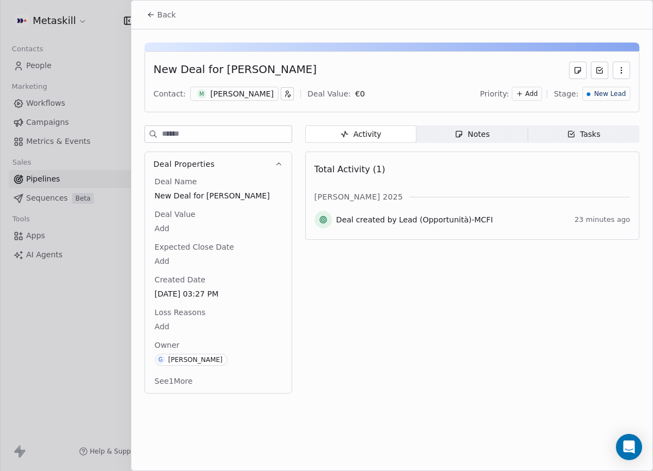
drag, startPoint x: 236, startPoint y: 88, endPoint x: 242, endPoint y: 87, distance: 6.2
click at [236, 88] on div "[PERSON_NAME]" at bounding box center [241, 93] width 63 height 11
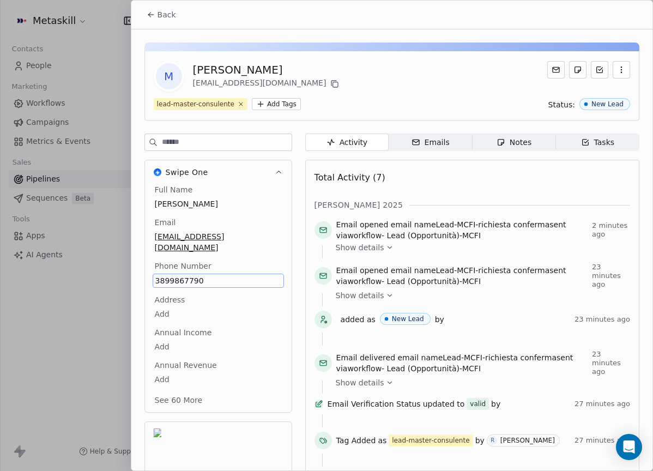
scroll to position [33, 0]
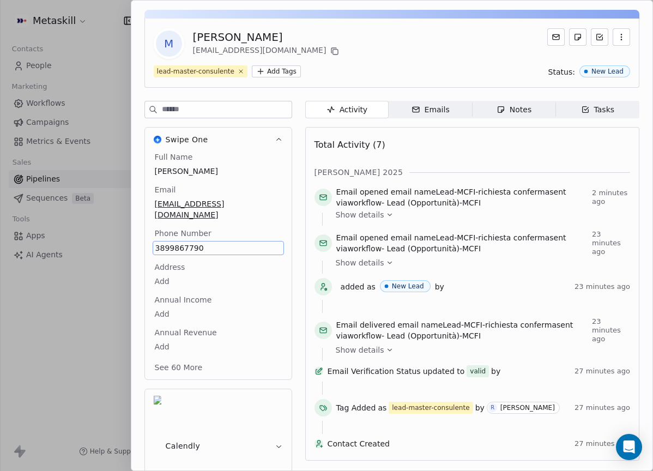
click at [472, 146] on div "Total Activity (7)" at bounding box center [471, 145] width 315 height 22
click at [246, 242] on span "3899867790" at bounding box center [218, 247] width 127 height 11
click at [557, 170] on div "[PERSON_NAME] 2025" at bounding box center [471, 172] width 315 height 11
click at [443, 83] on div "M [PERSON_NAME] [EMAIL_ADDRESS][DOMAIN_NAME] lead-master-consulente Add Tags St…" at bounding box center [391, 53] width 495 height 69
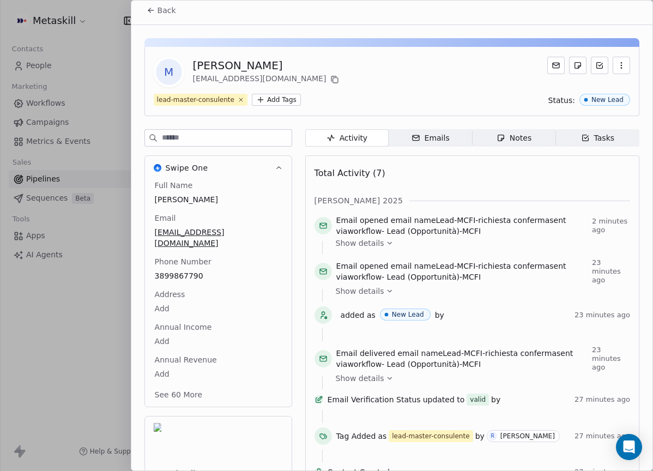
scroll to position [0, 0]
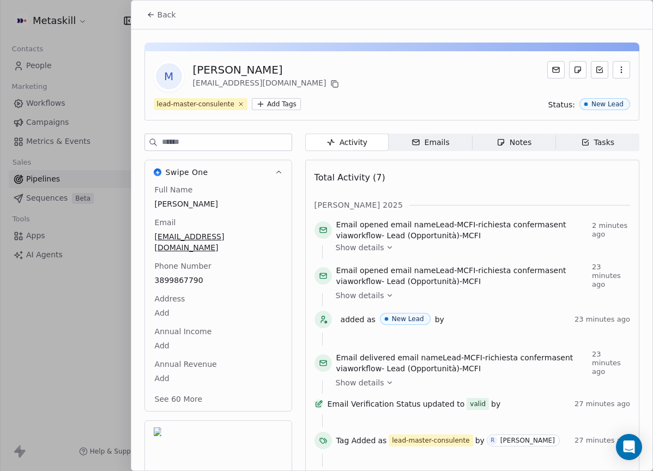
click at [181, 14] on div "Back" at bounding box center [391, 15] width 521 height 28
click at [168, 13] on span "Back" at bounding box center [166, 14] width 19 height 11
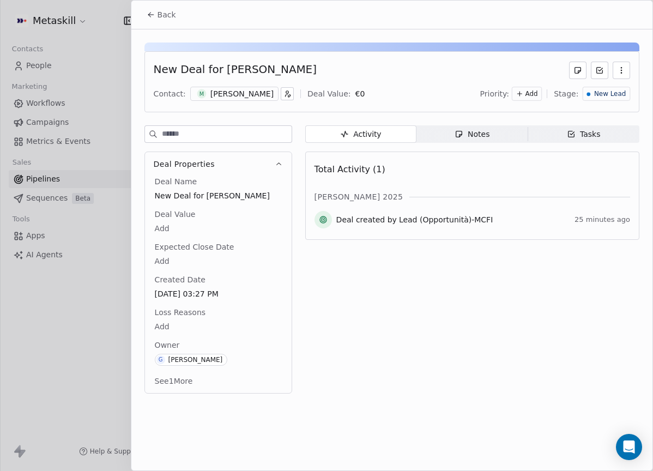
click at [488, 131] on div "Notes" at bounding box center [471, 134] width 35 height 11
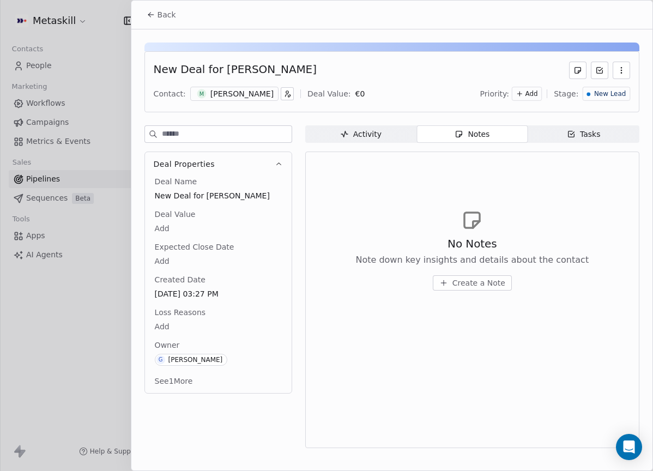
click at [464, 276] on div "No Notes Note down key insights and details about the contact Create a Note" at bounding box center [471, 263] width 233 height 54
click at [467, 281] on span "Create a Note" at bounding box center [478, 282] width 53 height 11
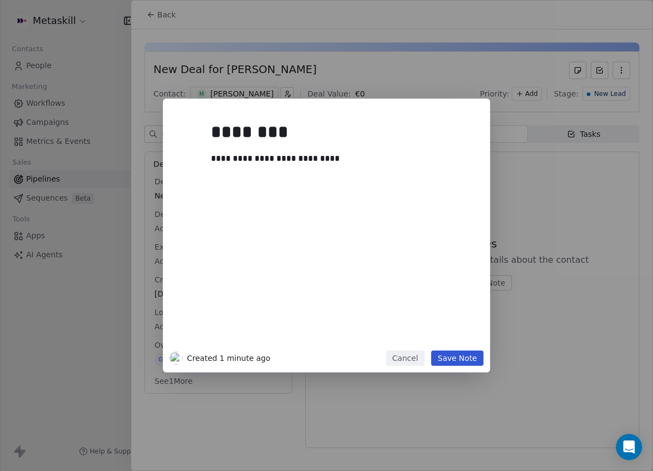
click at [469, 356] on button "Save Note" at bounding box center [457, 357] width 52 height 15
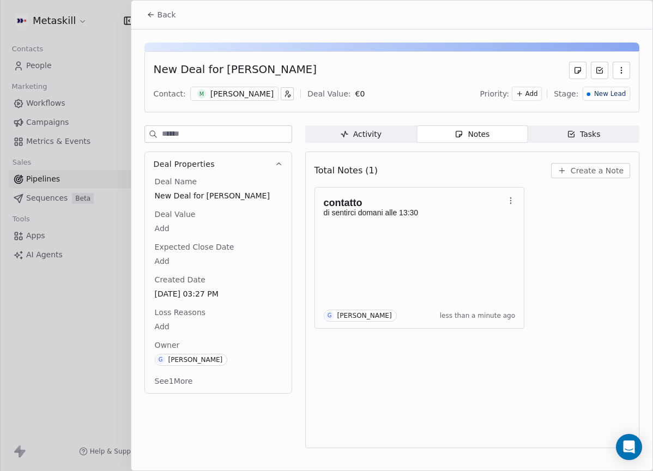
drag, startPoint x: 219, startPoint y: 67, endPoint x: 345, endPoint y: 66, distance: 125.9
click at [345, 66] on div "New Deal for [PERSON_NAME]" at bounding box center [392, 70] width 476 height 17
copy div "[PERSON_NAME]"
click at [604, 92] on span "New Lead" at bounding box center [610, 93] width 32 height 9
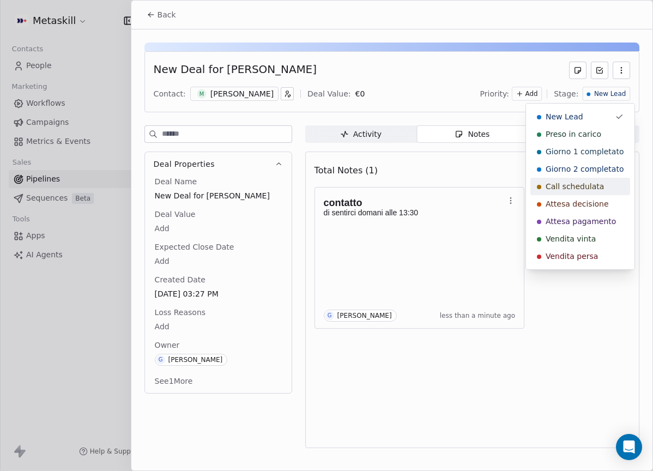
click at [583, 182] on span "Call schedulata" at bounding box center [574, 186] width 58 height 11
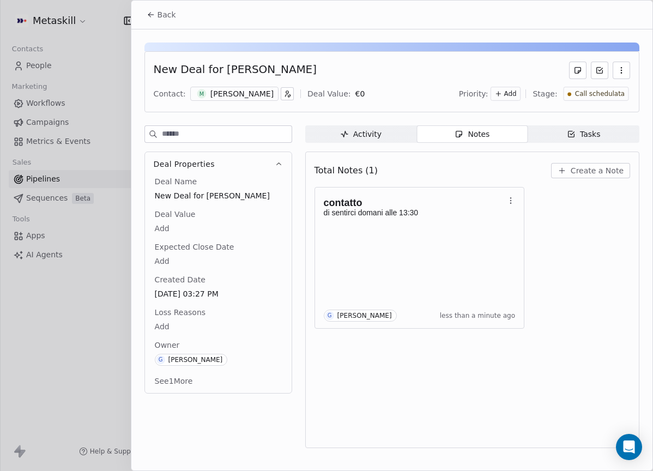
click at [160, 13] on span "Back" at bounding box center [166, 14] width 19 height 11
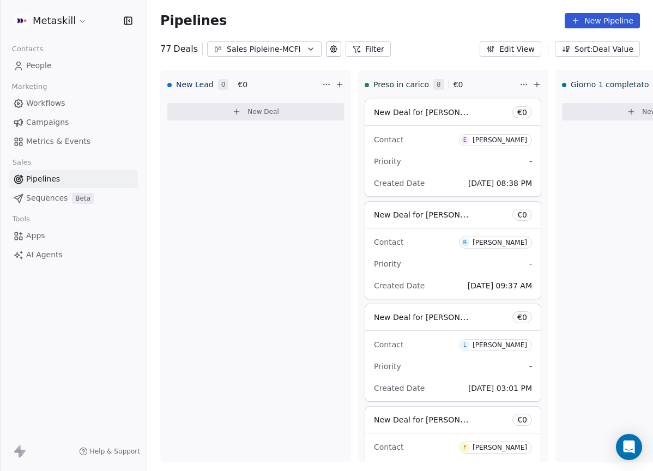
click at [266, 47] on div "Sales Pipleine-MCFI" at bounding box center [264, 49] width 75 height 11
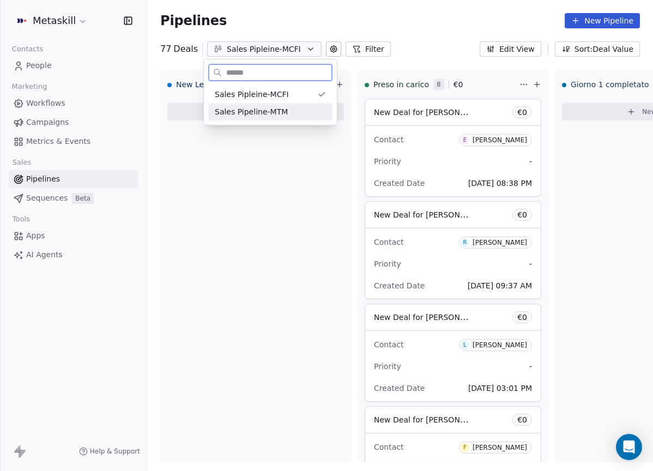
click at [303, 114] on div "Sales Pipeline-MTM" at bounding box center [270, 111] width 111 height 11
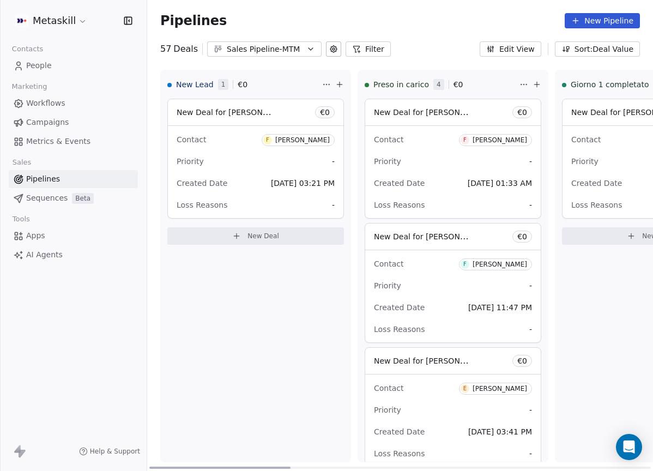
click at [293, 132] on span "F [PERSON_NAME]" at bounding box center [298, 139] width 73 height 14
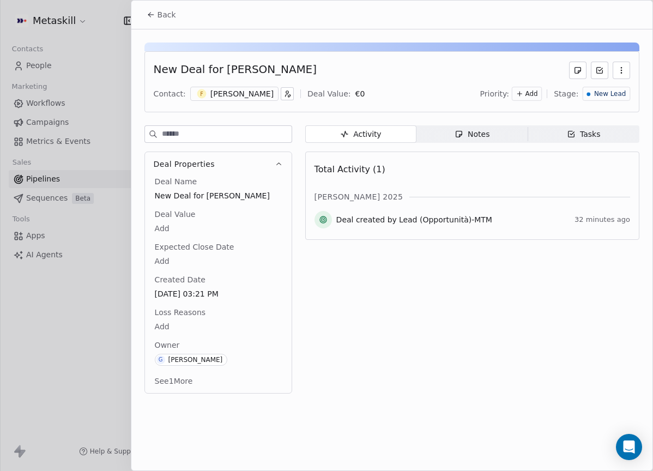
click at [257, 100] on div "Contact: F [PERSON_NAME] Deal Value: € 0 Priority: Add Stage: New Lead" at bounding box center [392, 94] width 476 height 16
click at [247, 89] on div "[PERSON_NAME]" at bounding box center [241, 93] width 63 height 11
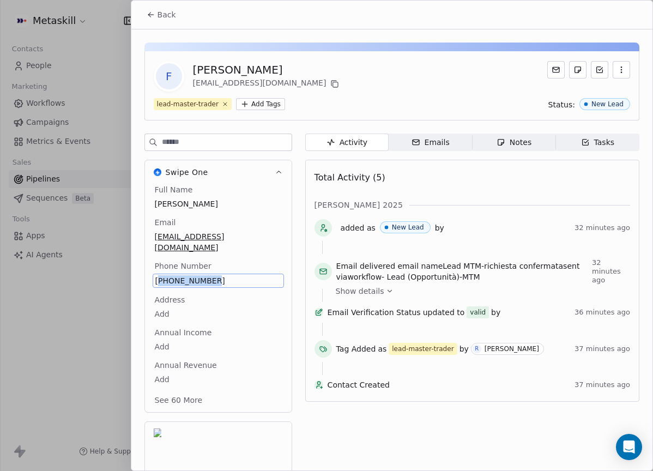
click at [184, 275] on span "[PHONE_NUMBER]" at bounding box center [218, 280] width 126 height 11
click at [185, 275] on span "[PHONE_NUMBER]" at bounding box center [218, 280] width 126 height 11
click at [185, 269] on input "**********" at bounding box center [214, 276] width 118 height 22
click at [446, 168] on html "Metaskill Contacts People Marketing Workflows Campaigns Metrics & Events Sales …" at bounding box center [326, 235] width 653 height 471
click at [517, 128] on div "F [PERSON_NAME] [EMAIL_ADDRESS][DOMAIN_NAME] lead-master-trader Add Tags Status…" at bounding box center [391, 285] width 521 height 512
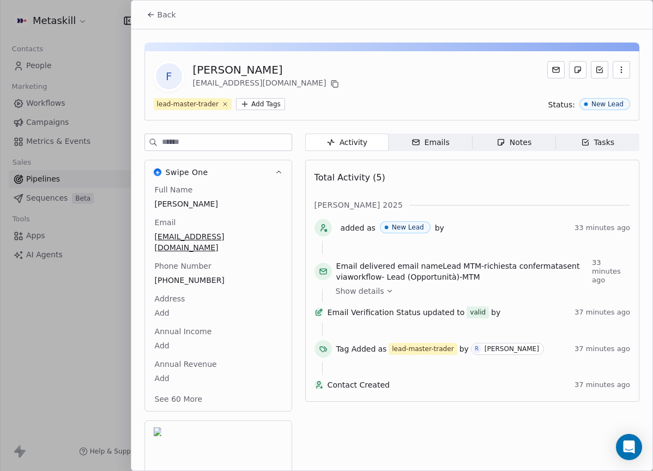
click at [515, 136] on span "Notes Notes" at bounding box center [513, 141] width 83 height 17
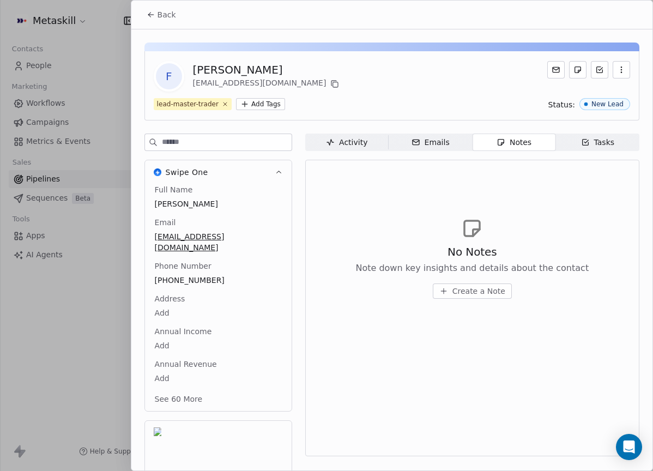
click at [486, 290] on span "Create a Note" at bounding box center [478, 291] width 53 height 11
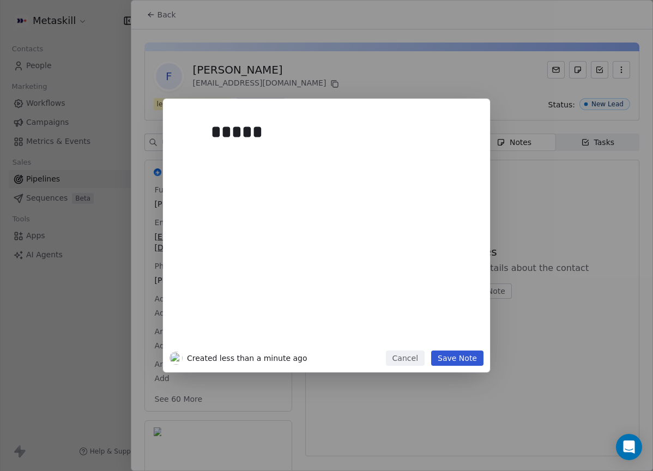
click at [174, 174] on div "*****" at bounding box center [326, 227] width 314 height 245
drag, startPoint x: 413, startPoint y: 355, endPoint x: 426, endPoint y: 354, distance: 13.2
click at [414, 355] on button "Cancel" at bounding box center [405, 357] width 39 height 15
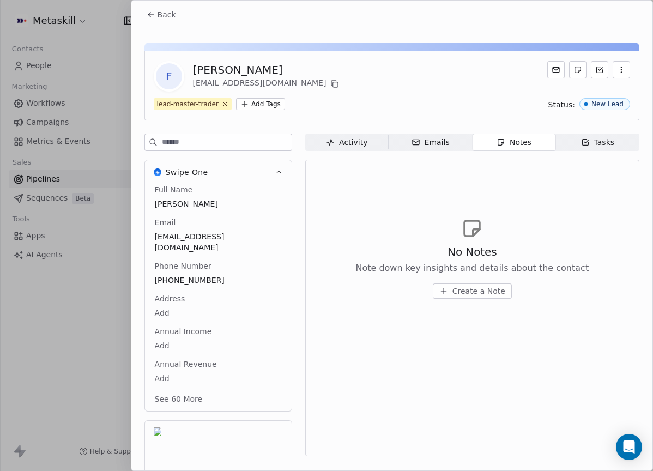
click at [365, 138] on div "Activity" at bounding box center [346, 142] width 41 height 11
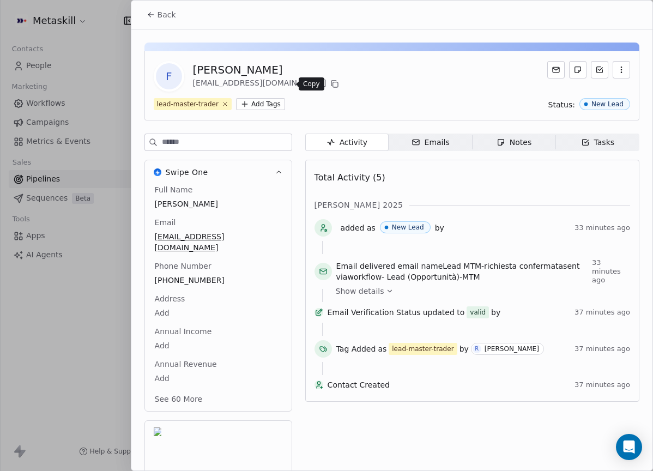
click at [330, 82] on icon at bounding box center [334, 84] width 9 height 9
click at [511, 150] on span "Notes Notes" at bounding box center [513, 141] width 83 height 17
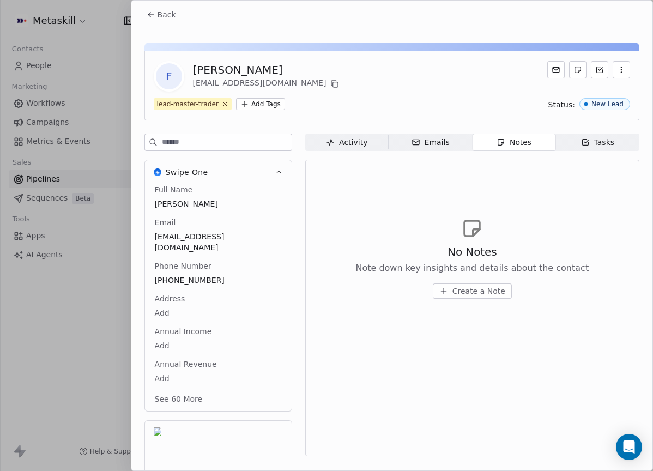
click at [175, 23] on button "Back" at bounding box center [161, 15] width 43 height 20
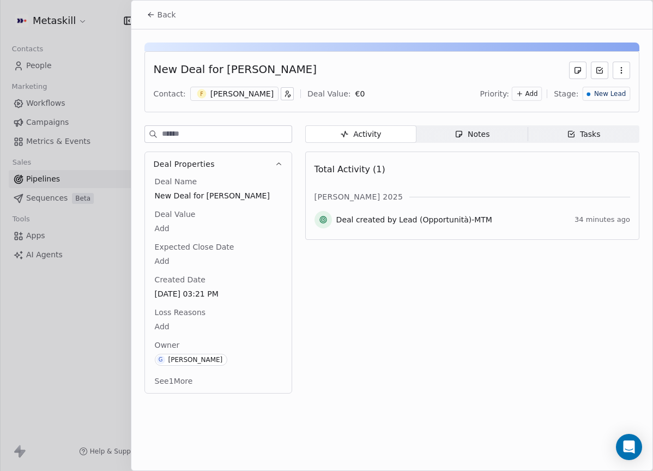
click at [488, 133] on div "Notes" at bounding box center [471, 134] width 35 height 11
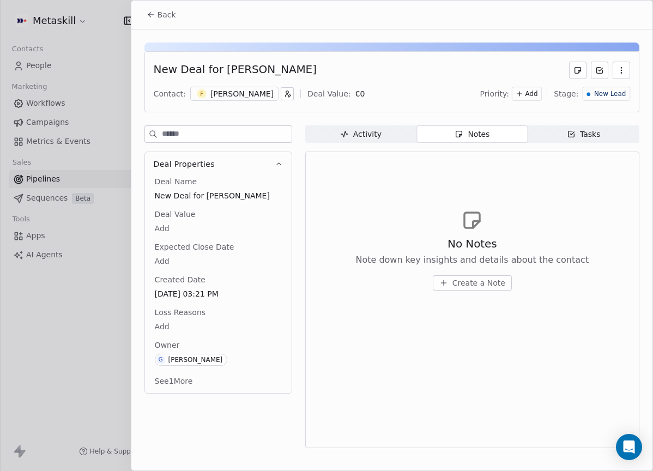
click at [459, 281] on span "Create a Note" at bounding box center [478, 282] width 53 height 11
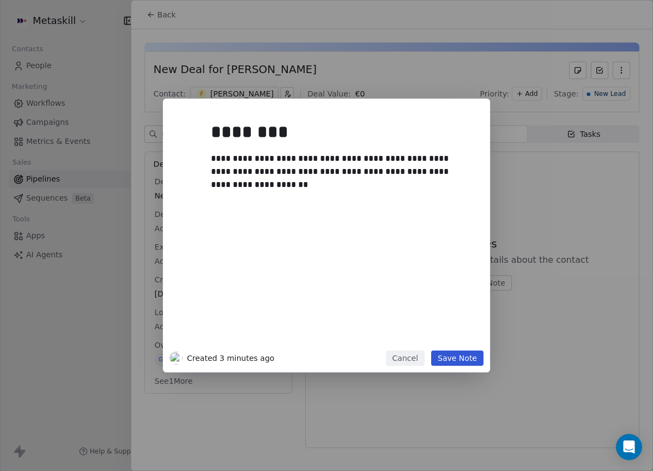
click at [479, 361] on button "Save Note" at bounding box center [457, 357] width 52 height 15
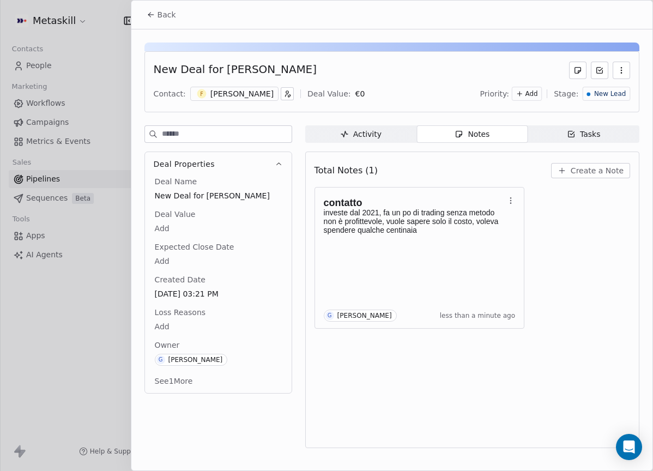
click at [223, 98] on div "[PERSON_NAME]" at bounding box center [241, 93] width 63 height 11
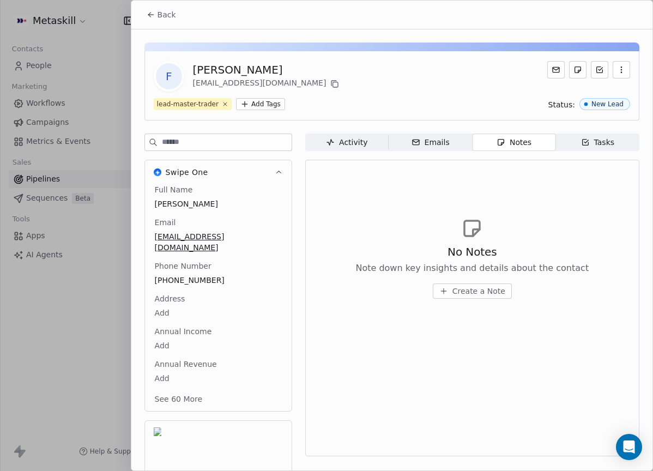
click at [159, 14] on span "Back" at bounding box center [166, 14] width 19 height 11
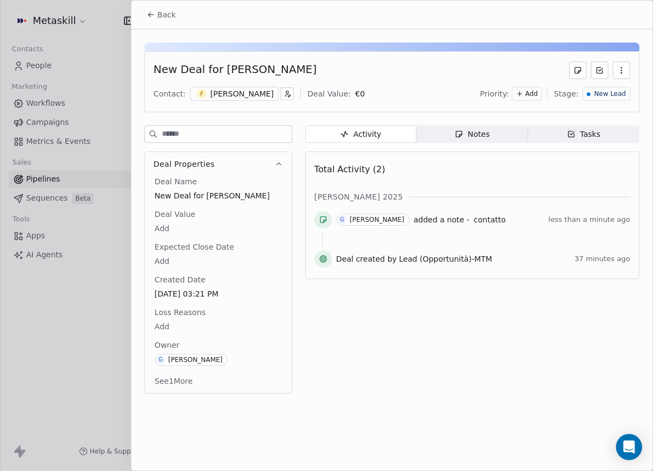
click at [597, 91] on span "New Lead" at bounding box center [610, 93] width 32 height 9
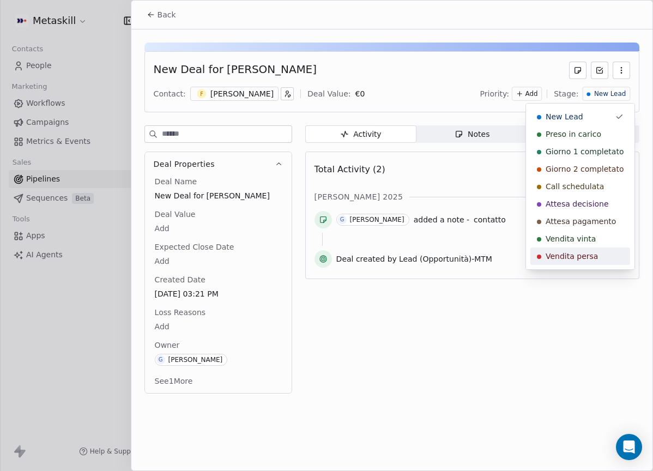
click at [592, 258] on span "Vendita persa" at bounding box center [571, 256] width 52 height 11
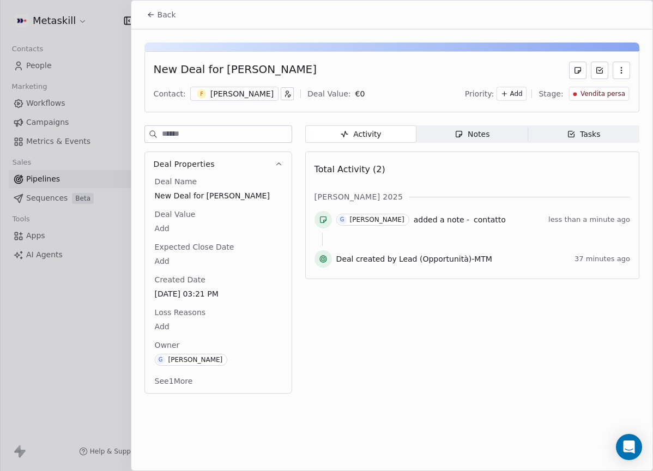
click at [496, 135] on span "Notes Notes" at bounding box center [471, 133] width 111 height 17
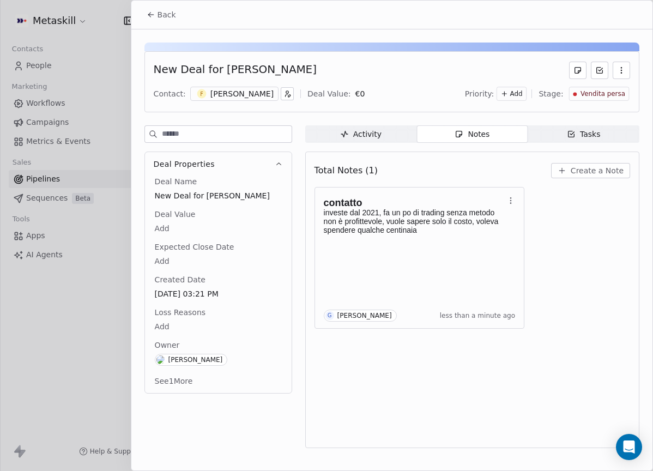
click at [382, 133] on span "Activity Activity" at bounding box center [360, 133] width 111 height 17
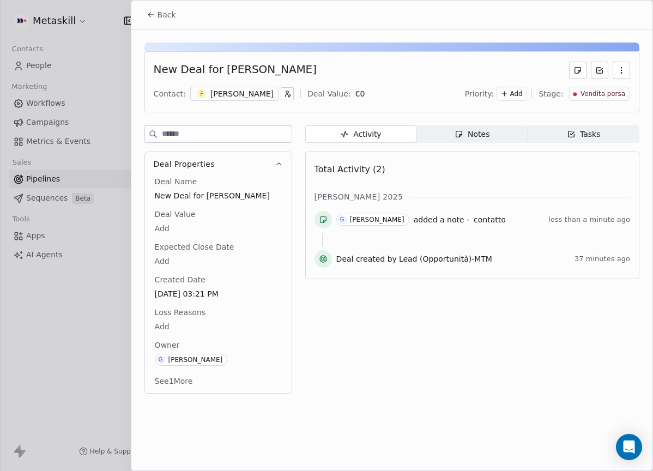
click at [177, 258] on body "Metaskill Contacts People Marketing Workflows Campaigns Metrics & Events Sales …" at bounding box center [326, 235] width 653 height 471
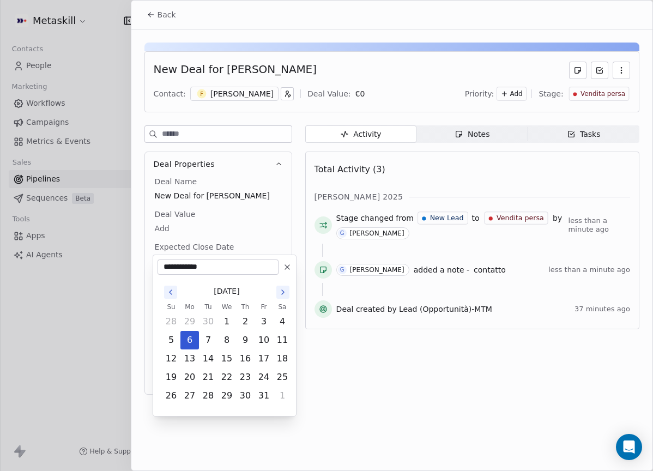
click at [267, 234] on html "Metaskill Contacts People Marketing Workflows Campaigns Metrics & Events Sales …" at bounding box center [326, 235] width 653 height 471
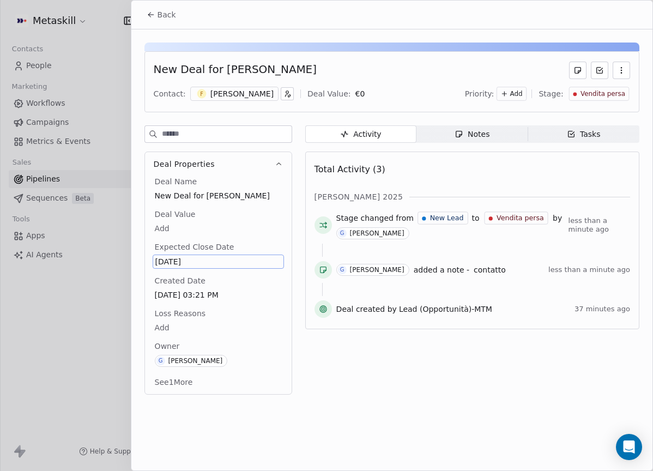
click at [159, 322] on body "Metaskill Contacts People Marketing Workflows Campaigns Metrics & Events Sales …" at bounding box center [326, 235] width 653 height 471
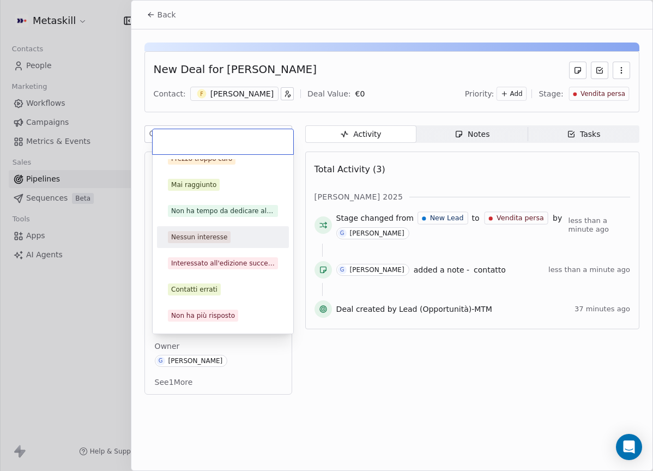
scroll to position [35, 0]
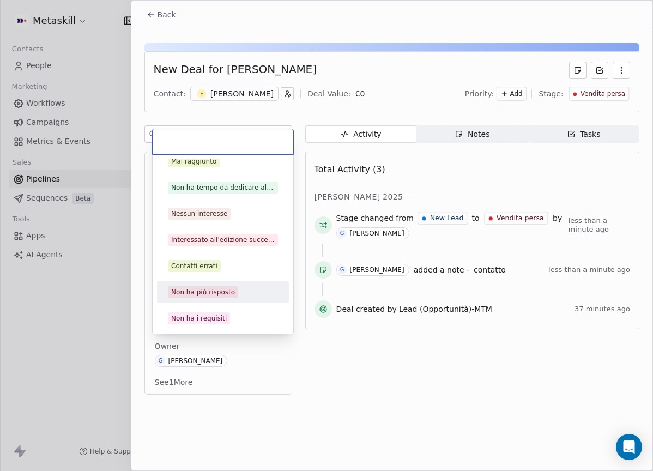
click at [469, 358] on html "Metaskill Contacts People Marketing Workflows Campaigns Metrics & Events Sales …" at bounding box center [326, 235] width 653 height 471
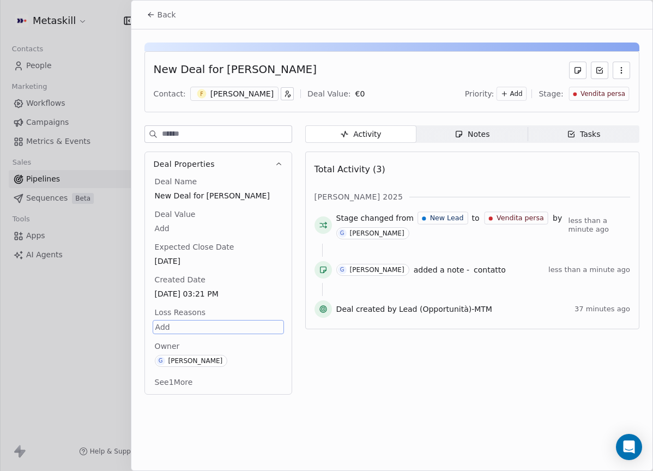
click at [239, 326] on body "Metaskill Contacts People Marketing Workflows Campaigns Metrics & Events Sales …" at bounding box center [326, 235] width 653 height 471
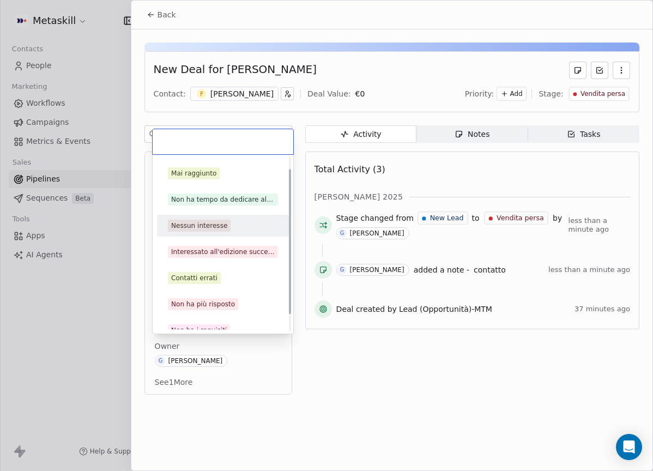
scroll to position [0, 0]
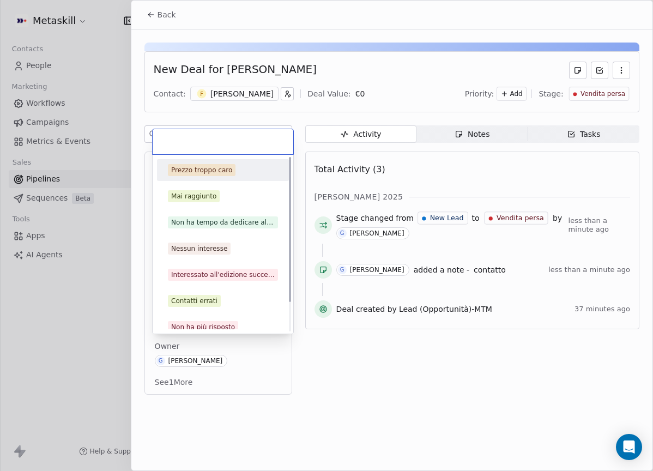
drag, startPoint x: 220, startPoint y: 169, endPoint x: 235, endPoint y: 194, distance: 28.9
click at [220, 169] on div "Prezzo troppo caro" at bounding box center [201, 170] width 61 height 10
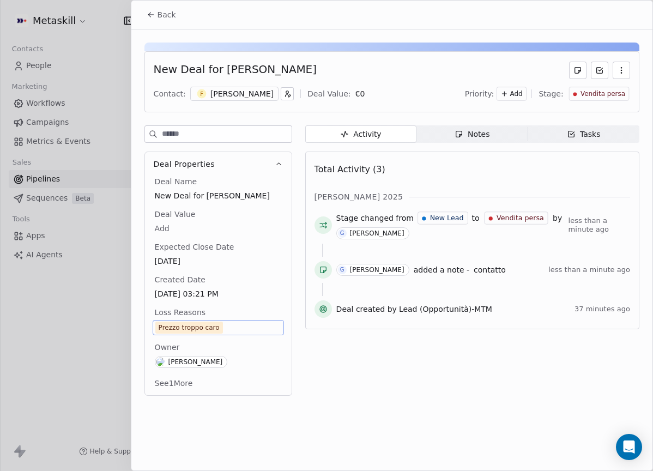
click at [159, 13] on span "Back" at bounding box center [166, 14] width 19 height 11
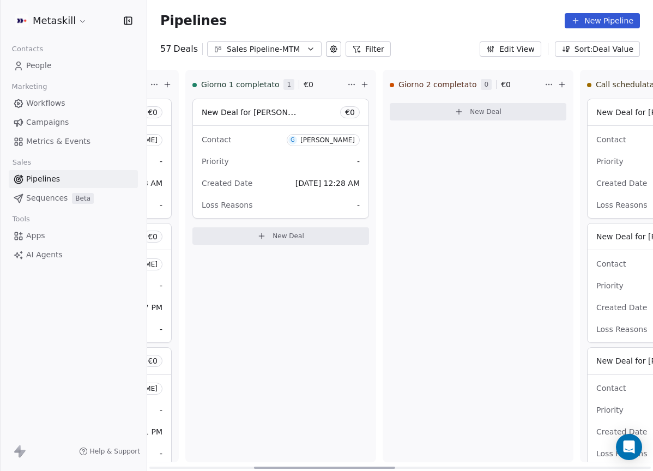
drag, startPoint x: 270, startPoint y: 467, endPoint x: 367, endPoint y: 444, distance: 99.7
click at [368, 466] on div at bounding box center [324, 467] width 141 height 2
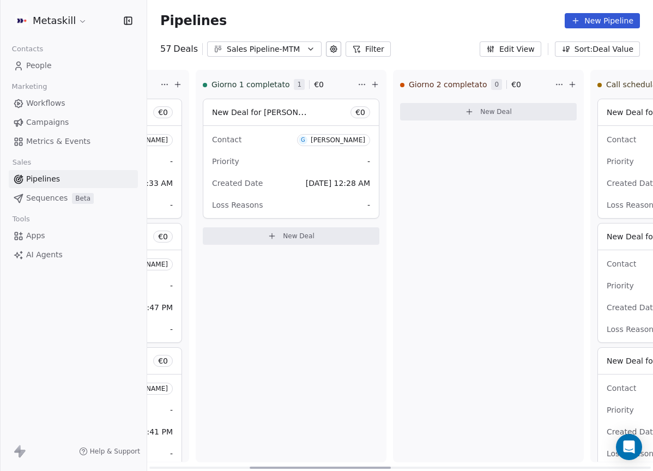
click at [349, 130] on div "Contact G Giovanni" at bounding box center [291, 139] width 158 height 18
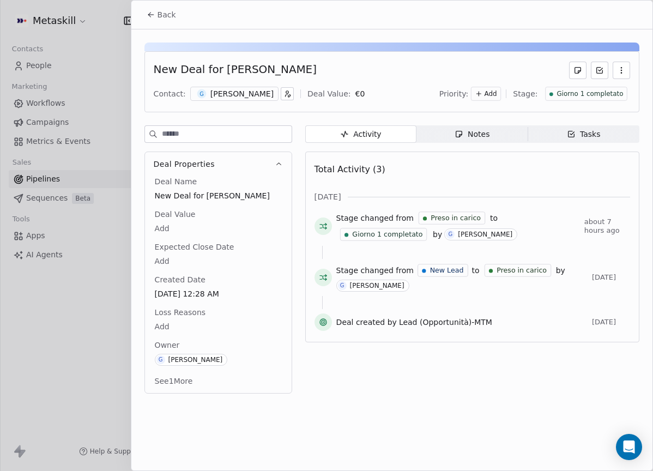
click at [173, 20] on button "Back" at bounding box center [161, 15] width 43 height 20
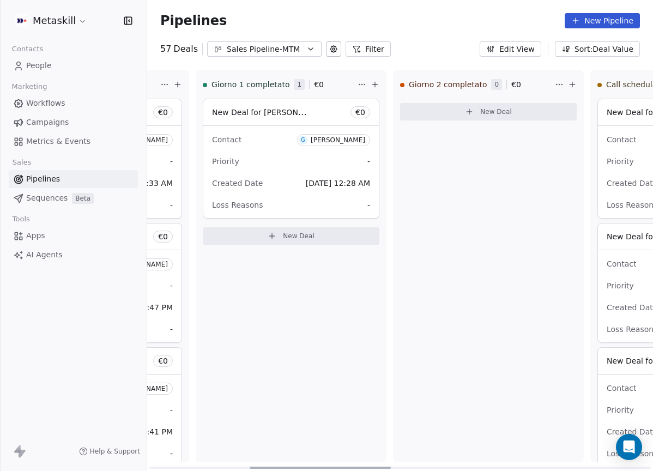
click at [353, 140] on div "[PERSON_NAME]" at bounding box center [338, 140] width 54 height 8
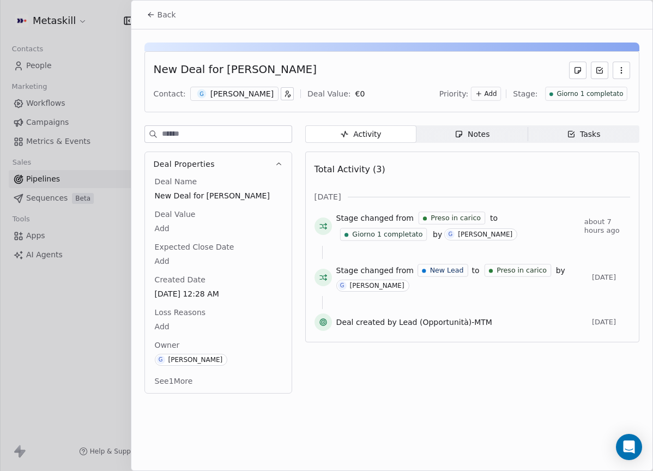
click at [217, 99] on div "[PERSON_NAME]" at bounding box center [241, 93] width 63 height 11
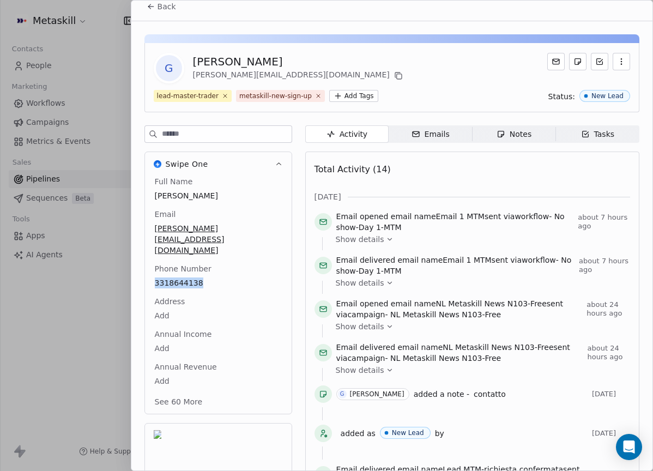
scroll to position [3, 0]
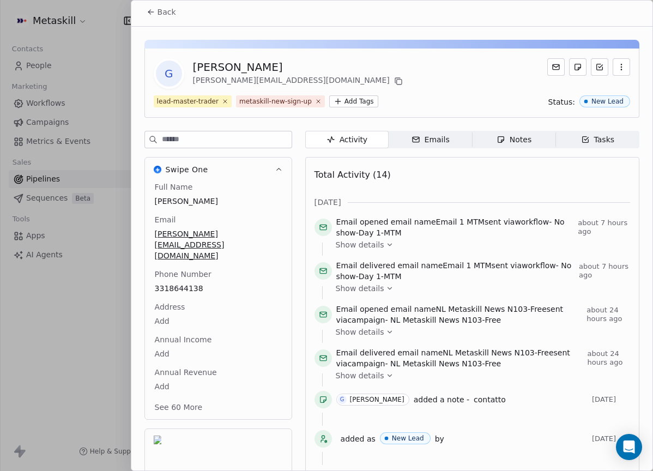
click at [597, 94] on div "G Giovanni giovanni.cannella1988@gmail.com lead-master-trader metaskill-new-sig…" at bounding box center [391, 82] width 495 height 69
click at [147, 13] on icon at bounding box center [151, 12] width 9 height 9
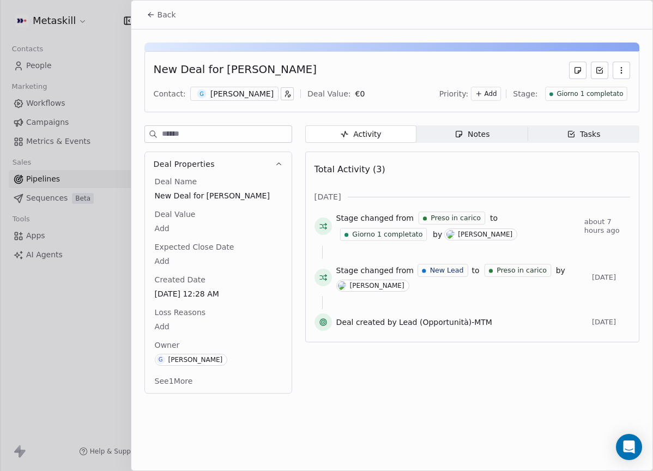
click at [606, 95] on span "Giorno 1 completato" at bounding box center [589, 93] width 66 height 9
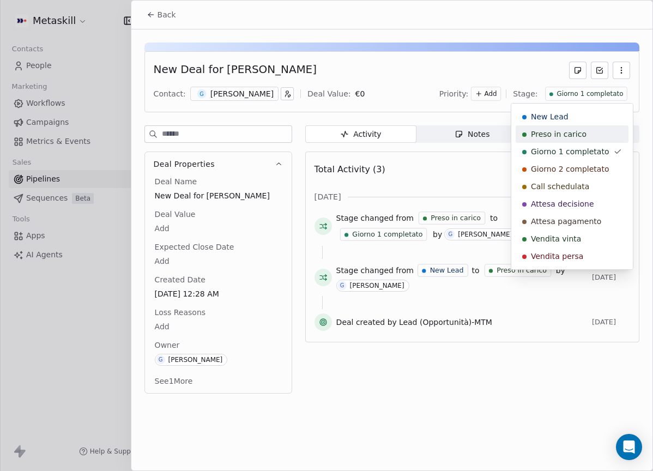
click at [434, 104] on html "Metaskill Contacts People Marketing Workflows Campaigns Metrics & Events Sales …" at bounding box center [326, 235] width 653 height 471
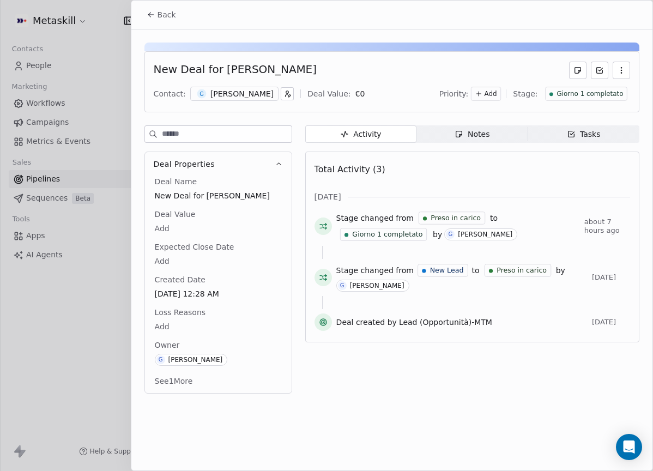
click at [484, 124] on div "New Deal for Giovanni Contact: G Giovanni Deal Value: € 0 Priority: Add Stage: …" at bounding box center [391, 214] width 521 height 371
click at [483, 135] on div "Notes" at bounding box center [471, 134] width 35 height 11
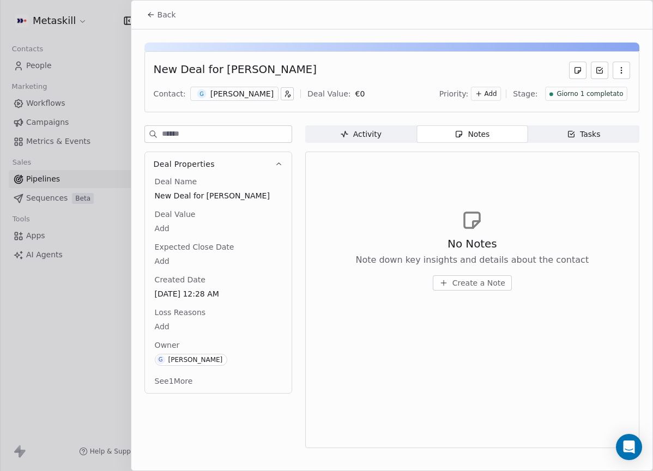
click at [491, 282] on span "Create a Note" at bounding box center [478, 282] width 53 height 11
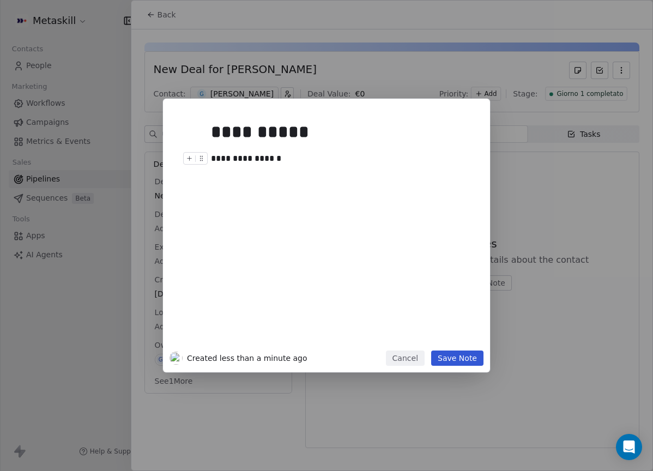
click at [453, 360] on button "Save Note" at bounding box center [457, 357] width 52 height 15
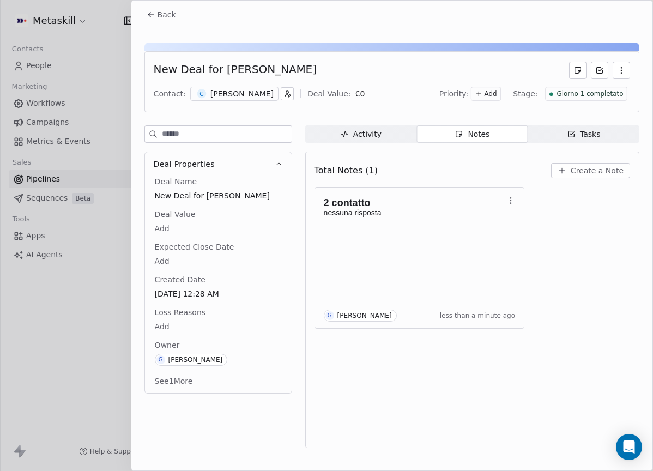
click at [569, 94] on span "Giorno 1 completato" at bounding box center [589, 93] width 66 height 9
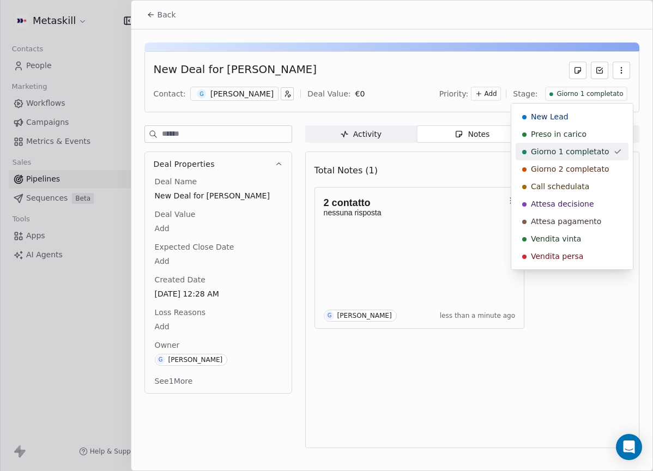
click at [571, 161] on div "Giorno 2 completato" at bounding box center [571, 168] width 113 height 17
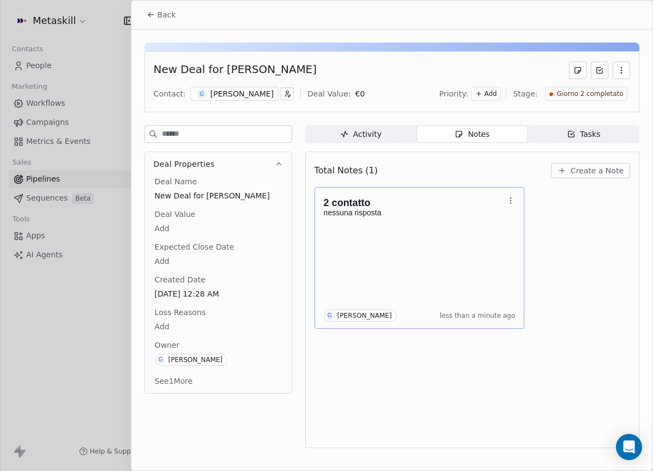
click at [410, 211] on p "nessuna risposta" at bounding box center [414, 212] width 181 height 9
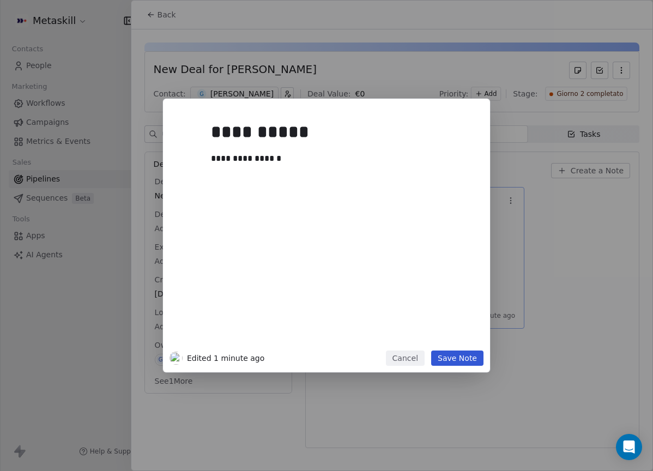
click at [411, 210] on div "**********" at bounding box center [343, 230] width 264 height 232
click at [630, 290] on div "**********" at bounding box center [326, 236] width 653 height 274
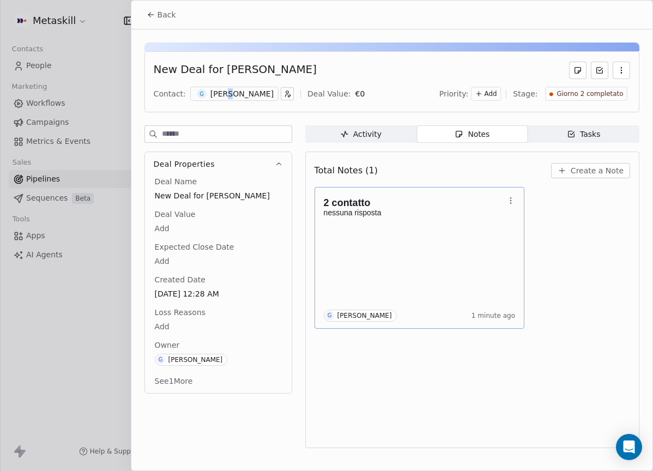
click at [225, 90] on div "[PERSON_NAME]" at bounding box center [241, 93] width 63 height 11
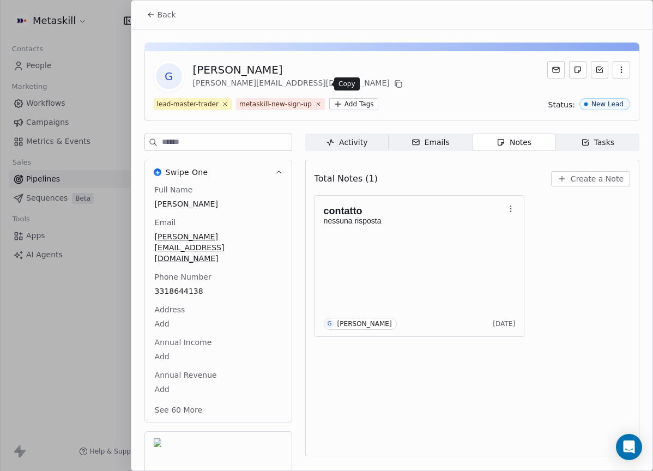
click at [394, 86] on icon at bounding box center [398, 84] width 9 height 9
click at [157, 10] on span "Back" at bounding box center [166, 14] width 19 height 11
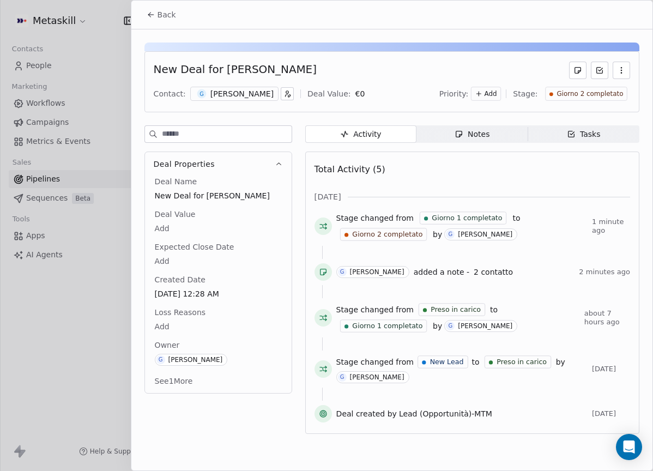
click at [383, 78] on div "New Deal for Giovanni Contact: G Giovanni Deal Value: € 0 Priority: Add Stage: …" at bounding box center [391, 81] width 495 height 61
click at [451, 131] on span "Notes Notes" at bounding box center [471, 133] width 111 height 17
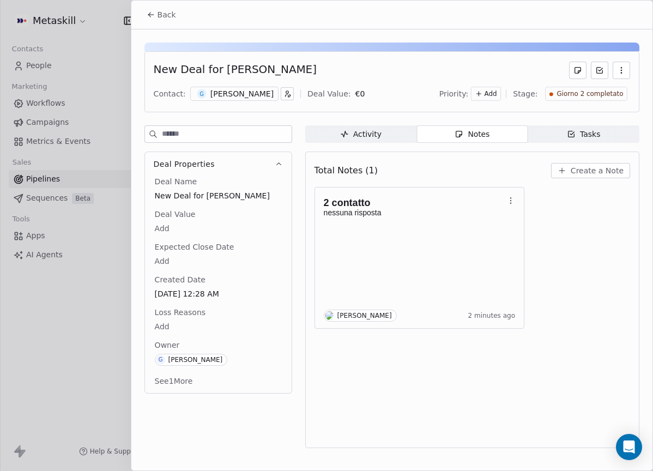
click at [377, 126] on span "Activity Activity" at bounding box center [360, 133] width 111 height 17
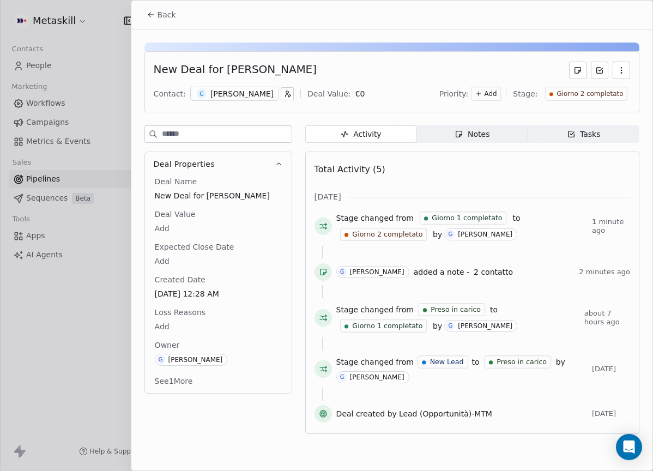
click at [479, 135] on div "Notes" at bounding box center [471, 134] width 35 height 11
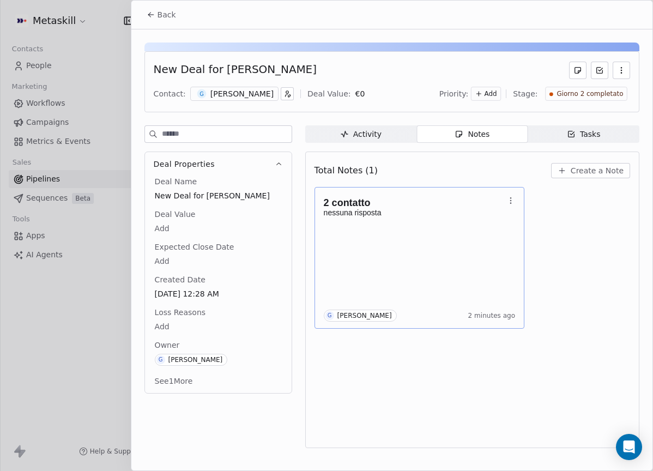
click at [433, 211] on p "nessuna risposta" at bounding box center [414, 212] width 181 height 9
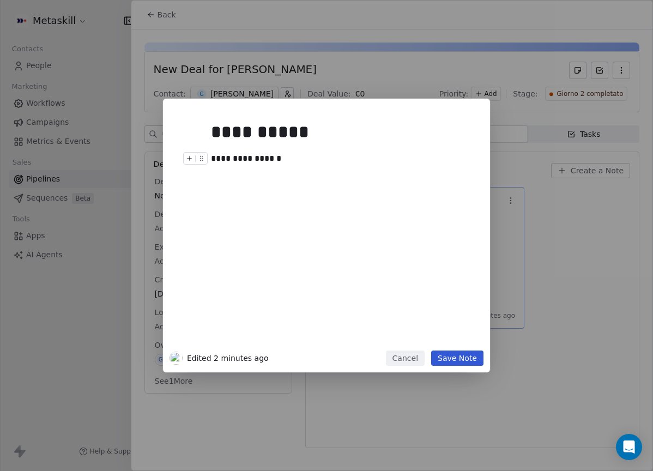
click at [308, 162] on div "**********" at bounding box center [339, 158] width 256 height 13
click at [309, 162] on div "**********" at bounding box center [339, 158] width 256 height 13
click at [487, 356] on div "**********" at bounding box center [326, 236] width 327 height 274
click at [475, 357] on button "Save Note" at bounding box center [457, 357] width 52 height 15
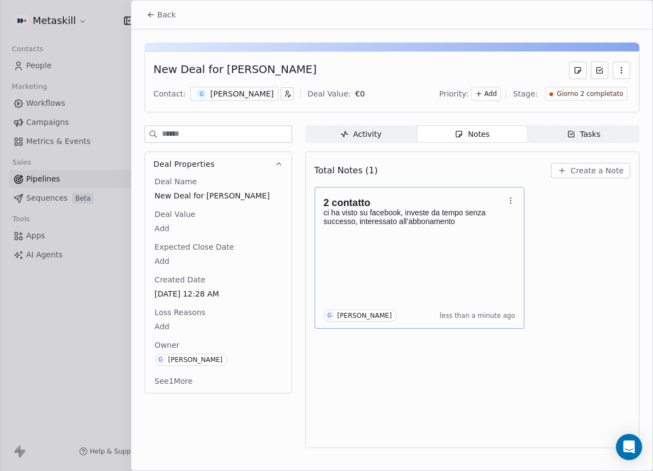
click at [230, 96] on div "[PERSON_NAME]" at bounding box center [241, 93] width 63 height 11
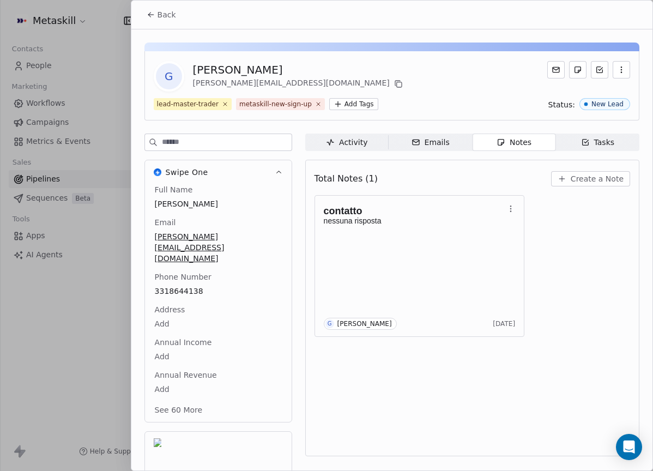
click at [169, 19] on span "Back" at bounding box center [166, 14] width 19 height 11
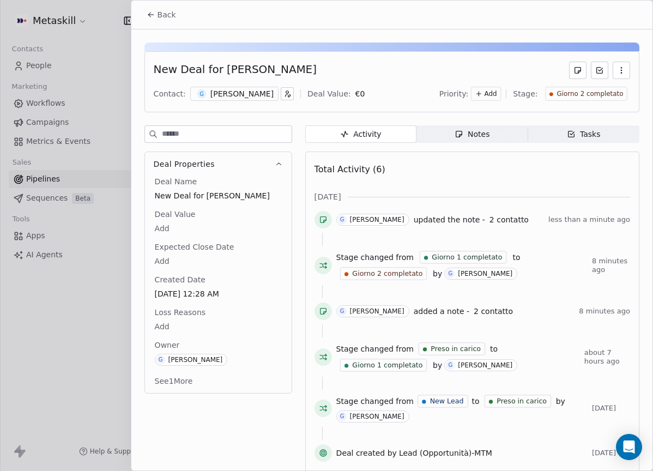
click at [456, 134] on icon "button" at bounding box center [459, 134] width 6 height 6
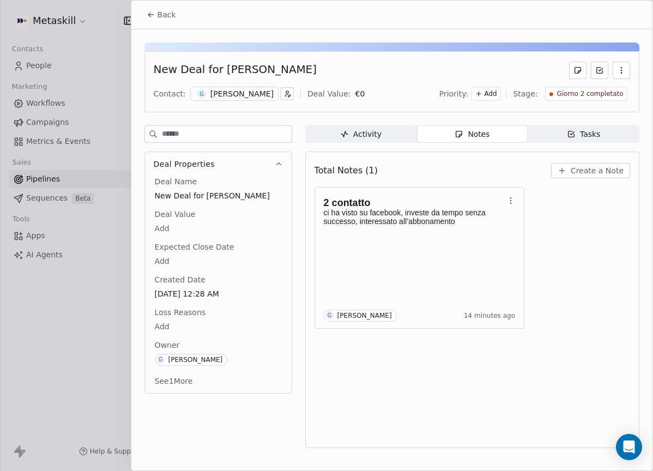
click at [568, 93] on span "Giorno 2 completato" at bounding box center [589, 93] width 66 height 9
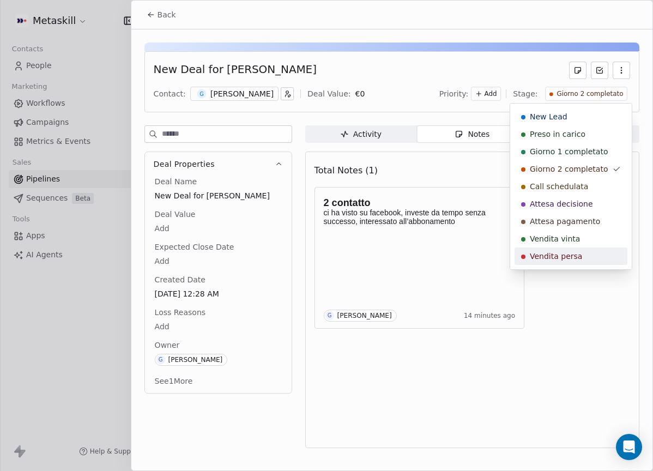
drag, startPoint x: 571, startPoint y: 256, endPoint x: 561, endPoint y: 258, distance: 10.2
click at [572, 256] on span "Vendita persa" at bounding box center [556, 256] width 52 height 11
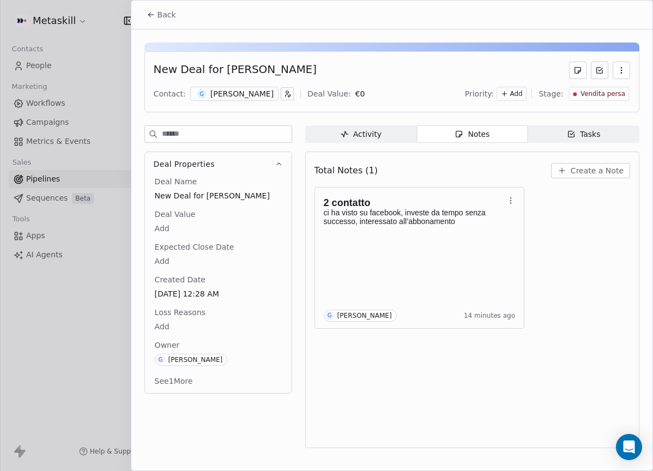
click at [159, 319] on div "Loss Reasons Add" at bounding box center [218, 320] width 131 height 26
click at [170, 329] on body "Metaskill Contacts People Marketing Workflows Campaigns Metrics & Events Sales …" at bounding box center [326, 235] width 653 height 471
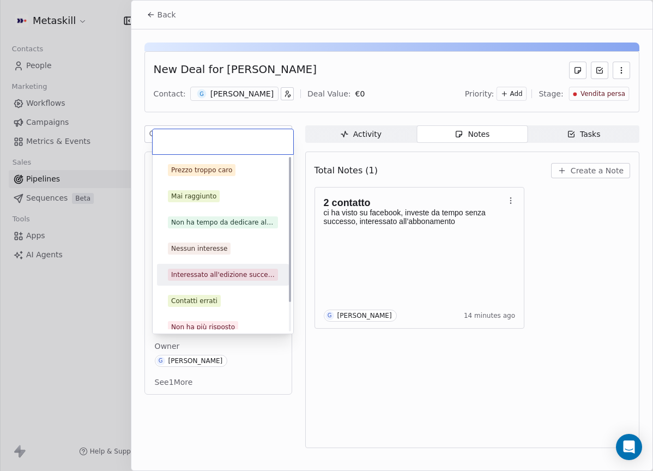
click at [215, 260] on div "Prezzo troppo [PERSON_NAME] raggiunto Non ha tempo da dedicare al master [PERSO…" at bounding box center [223, 261] width 132 height 205
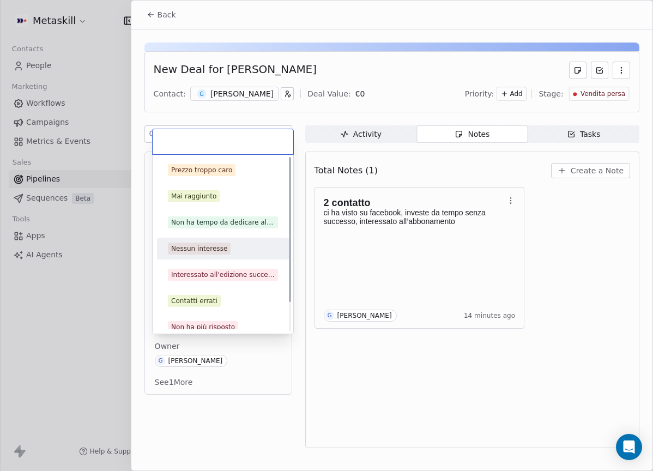
click at [214, 253] on div "Nessun interesse" at bounding box center [199, 249] width 56 height 10
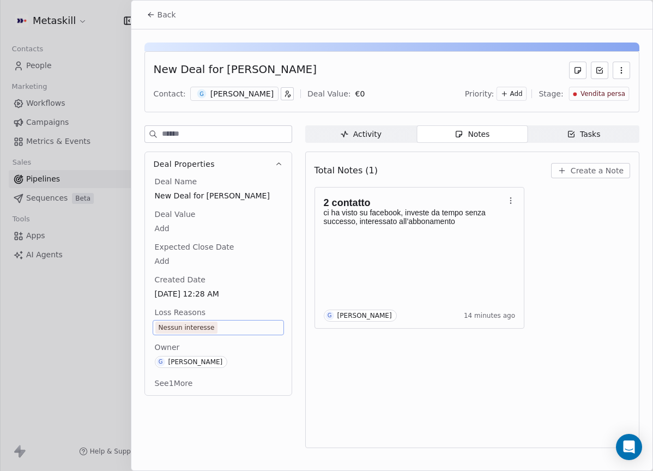
click at [164, 18] on span "Back" at bounding box center [166, 14] width 19 height 11
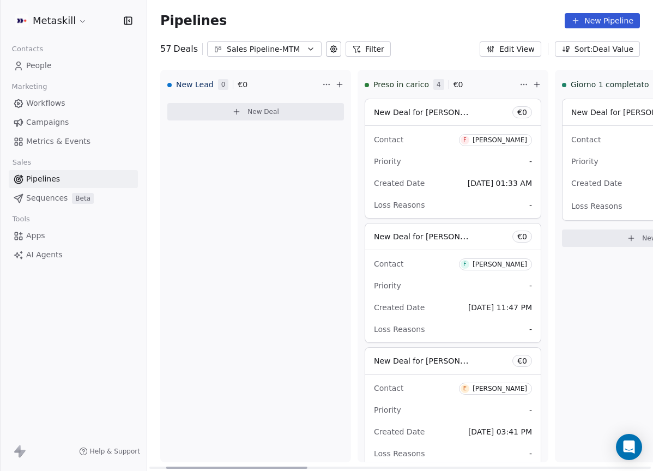
drag, startPoint x: 355, startPoint y: 465, endPoint x: 198, endPoint y: 452, distance: 158.1
click at [198, 466] on div at bounding box center [236, 467] width 141 height 2
click at [297, 47] on div "Sales Pipeline-MTM" at bounding box center [264, 49] width 75 height 11
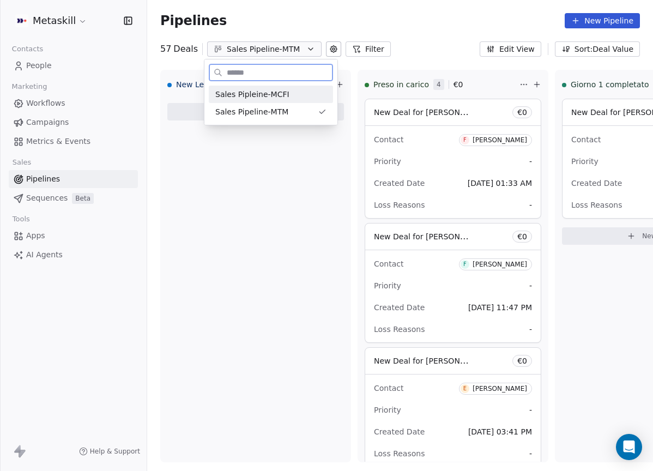
click at [301, 94] on div "Sales Pipleine-MCFI" at bounding box center [270, 94] width 111 height 11
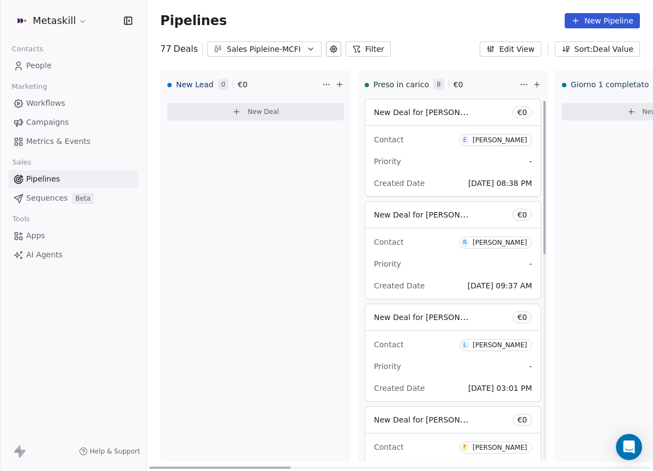
click at [421, 259] on div "Priority -" at bounding box center [453, 263] width 158 height 17
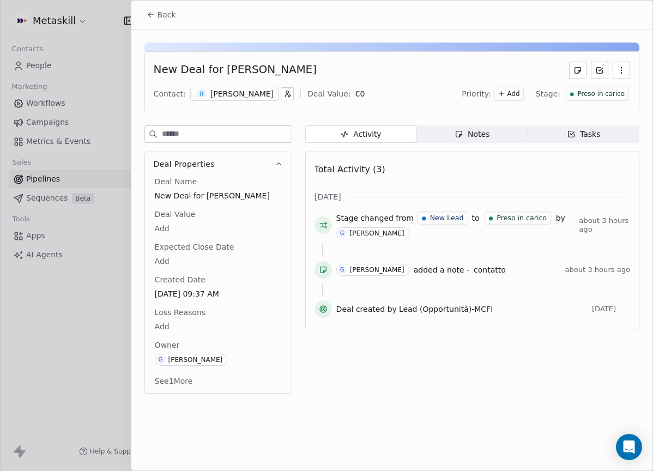
click at [232, 92] on div "[PERSON_NAME]" at bounding box center [241, 93] width 63 height 11
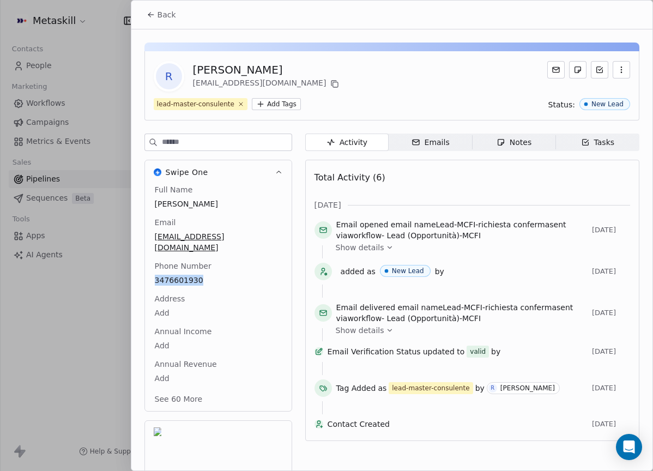
click at [441, 147] on div "Emails" at bounding box center [430, 142] width 38 height 11
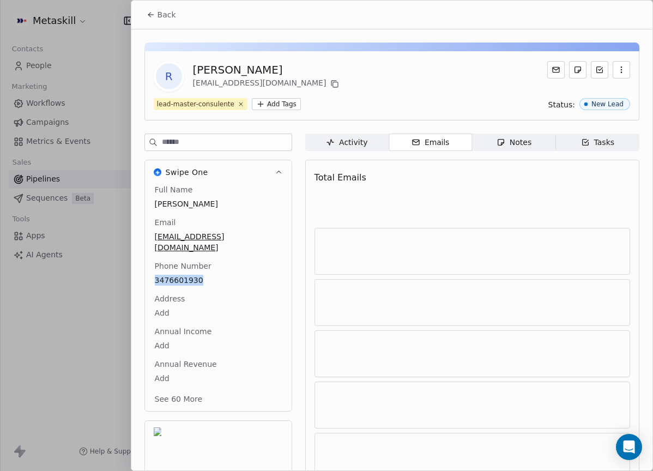
click at [351, 144] on div "Activity" at bounding box center [346, 142] width 41 height 11
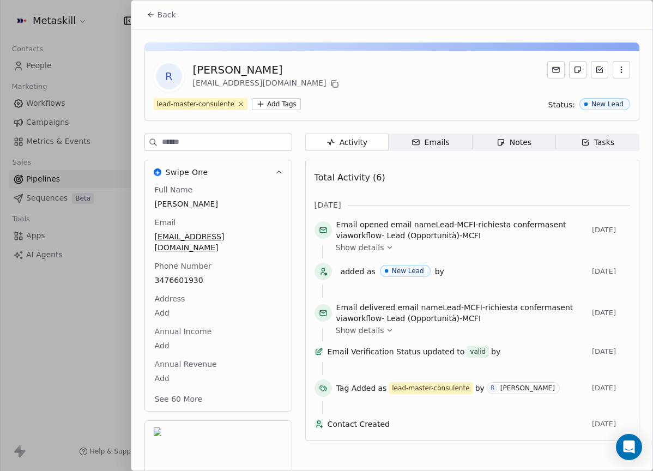
click at [515, 151] on div "Activity Activity Emails Emails Notes Notes Tasks Tasks Total Activity (6) ott …" at bounding box center [472, 337] width 334 height 408
click at [173, 19] on span "Back" at bounding box center [166, 14] width 19 height 11
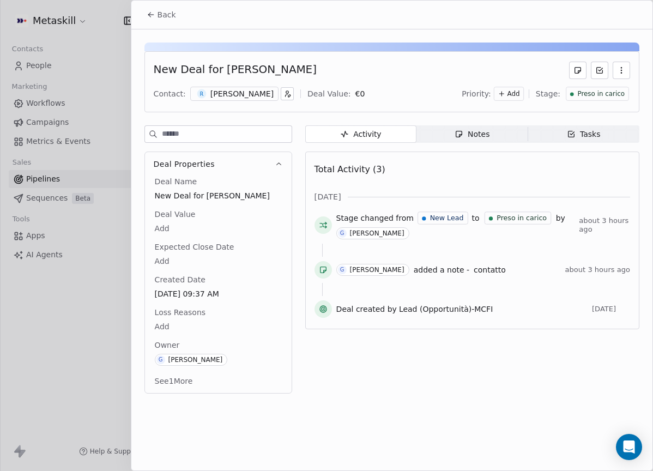
click at [507, 124] on div "New Deal for Raimondo Deiara Contact: R Raimondo Deiara Deal Value: € 0 Priorit…" at bounding box center [391, 214] width 521 height 371
click at [502, 132] on span "Notes Notes" at bounding box center [471, 133] width 111 height 17
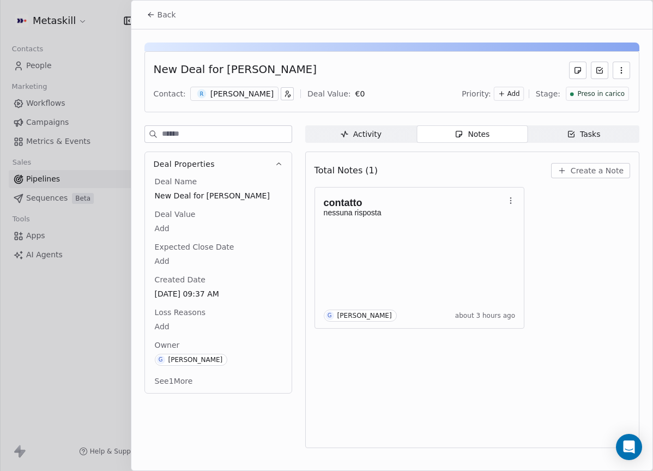
click at [566, 172] on icon "button" at bounding box center [561, 170] width 9 height 9
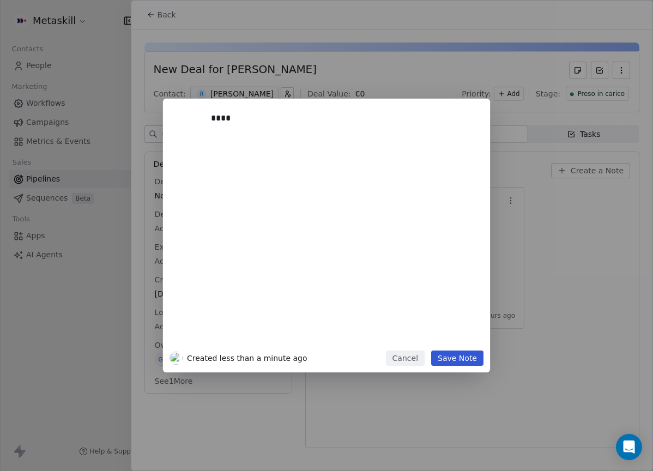
click at [460, 360] on button "Save Note" at bounding box center [457, 357] width 52 height 15
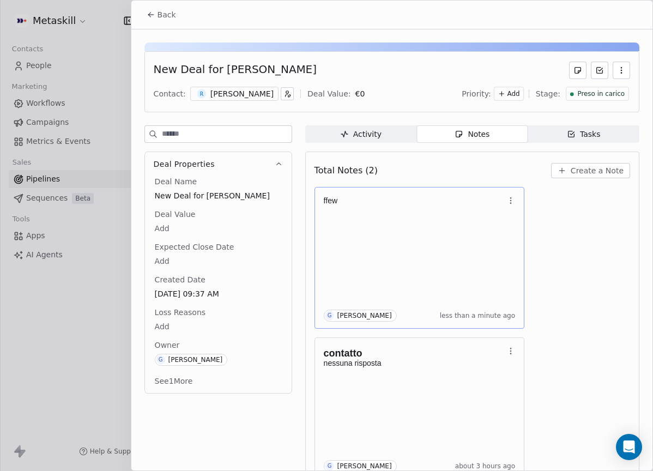
click at [514, 203] on icon "button" at bounding box center [510, 200] width 9 height 9
click at [528, 236] on button "Delete" at bounding box center [545, 243] width 74 height 17
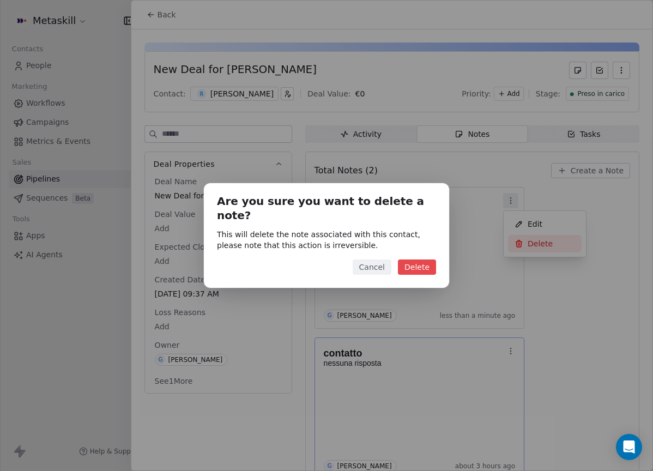
click at [421, 265] on button "Delete" at bounding box center [417, 266] width 38 height 15
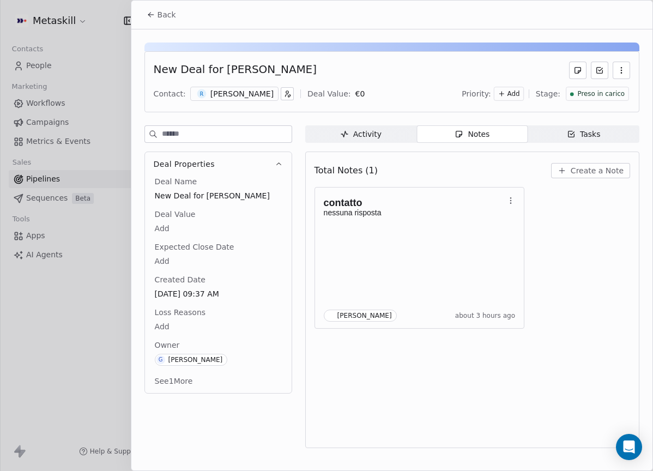
click at [592, 170] on span "Create a Note" at bounding box center [596, 170] width 53 height 11
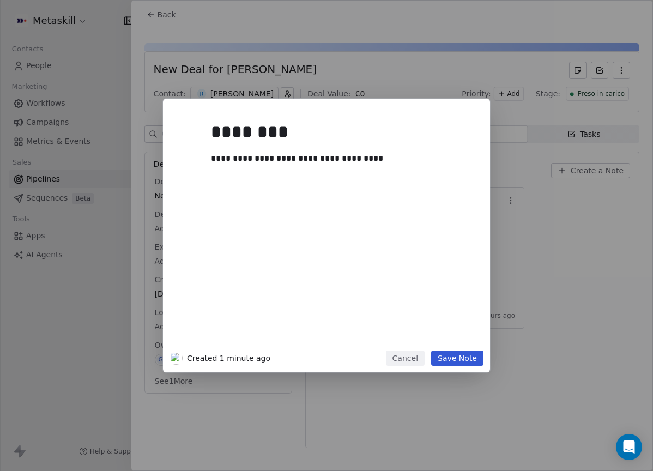
click at [472, 355] on button "Save Note" at bounding box center [457, 357] width 52 height 15
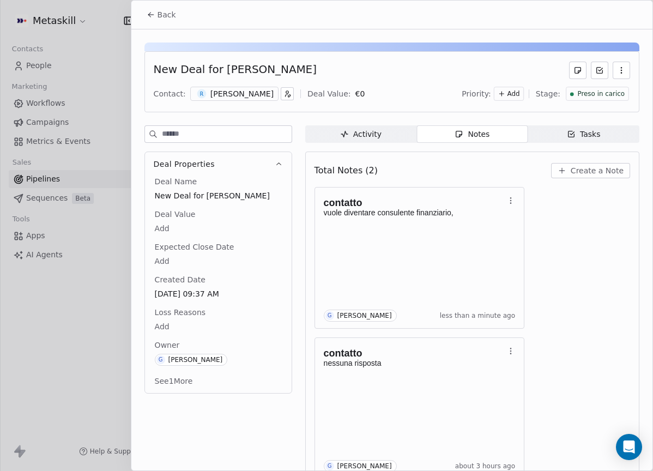
click at [266, 96] on div "[PERSON_NAME]" at bounding box center [241, 93] width 63 height 11
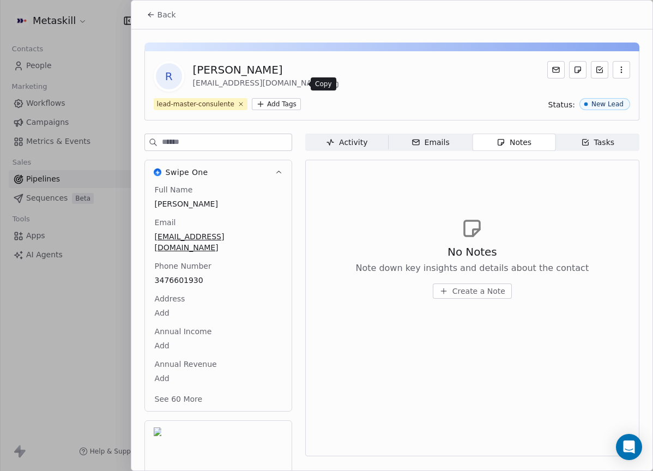
click at [330, 86] on icon at bounding box center [334, 84] width 9 height 9
click at [169, 20] on button "Back" at bounding box center [161, 15] width 43 height 20
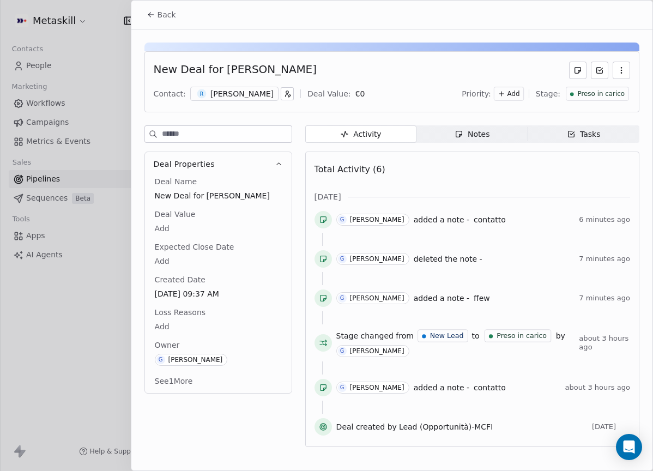
click at [474, 132] on div "Notes" at bounding box center [471, 134] width 35 height 11
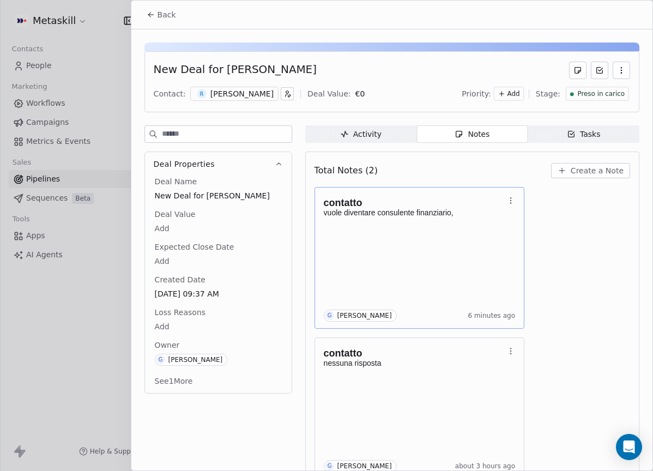
click at [448, 211] on p "vuole diventare consulente finanziario," at bounding box center [414, 212] width 181 height 9
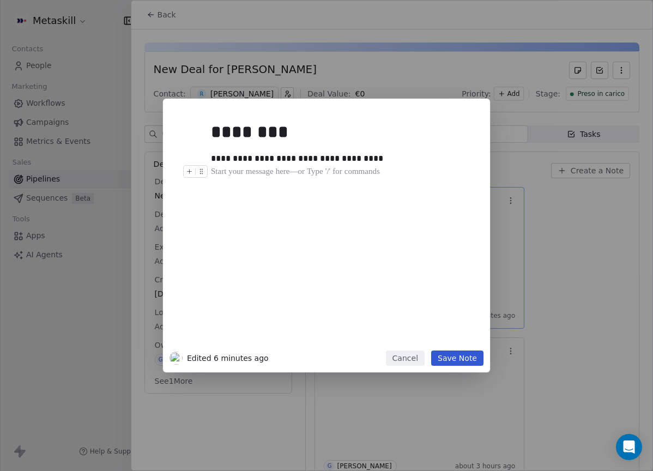
click at [369, 169] on div at bounding box center [343, 171] width 264 height 13
click at [377, 149] on h1 "********" at bounding box center [343, 131] width 264 height 35
click at [391, 156] on div "**********" at bounding box center [339, 158] width 256 height 13
click at [459, 362] on button "Save Note" at bounding box center [457, 357] width 52 height 15
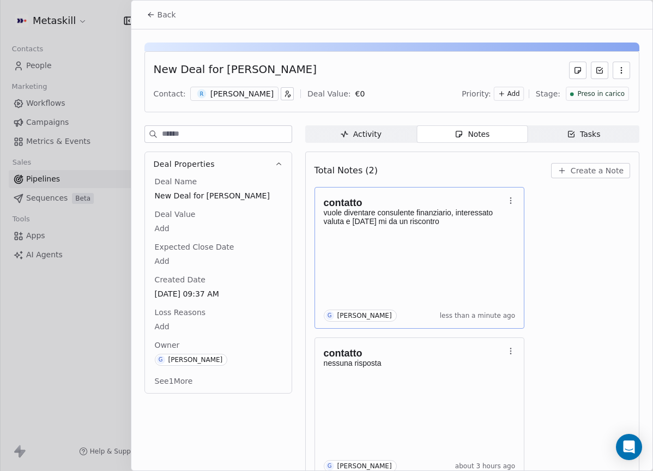
click at [606, 90] on span "Preso in carico" at bounding box center [600, 93] width 47 height 9
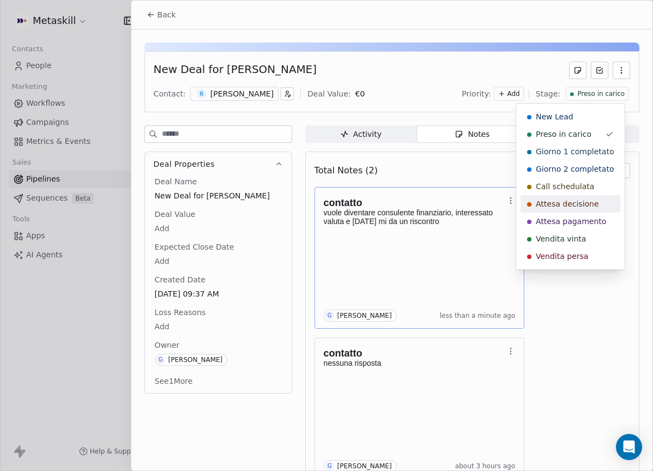
click at [585, 201] on span "Attesa decisione" at bounding box center [567, 203] width 63 height 11
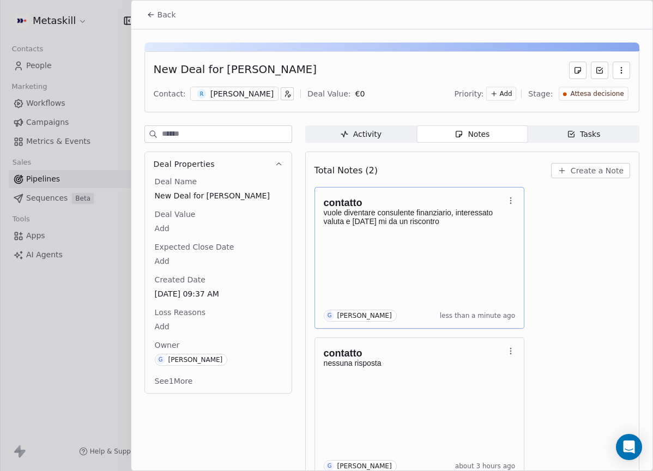
click at [174, 19] on span "Back" at bounding box center [166, 14] width 19 height 11
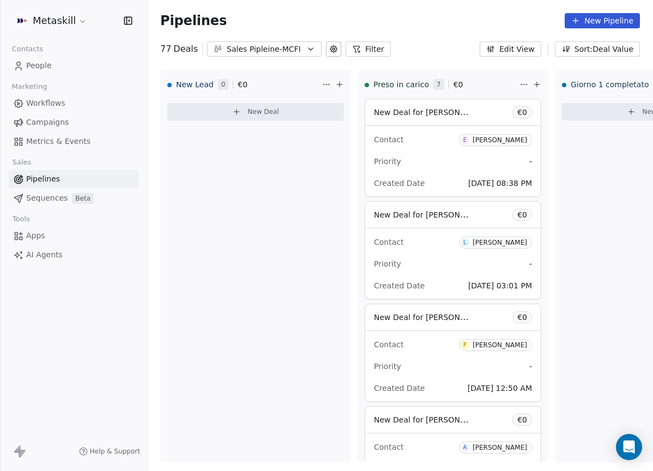
click at [55, 70] on link "People" at bounding box center [73, 66] width 129 height 18
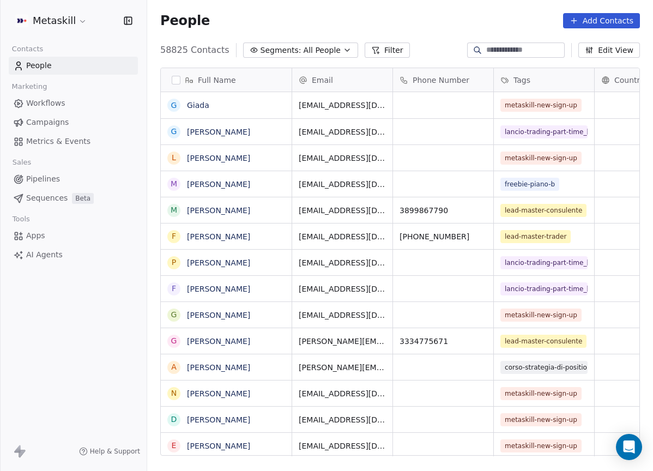
scroll to position [406, 497]
click at [547, 50] on input at bounding box center [524, 50] width 76 height 11
paste input "**********"
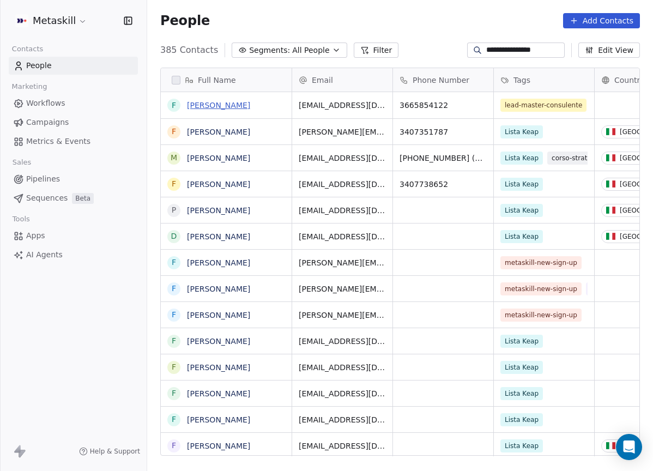
type input "**********"
click at [228, 106] on link "[PERSON_NAME]" at bounding box center [218, 105] width 63 height 9
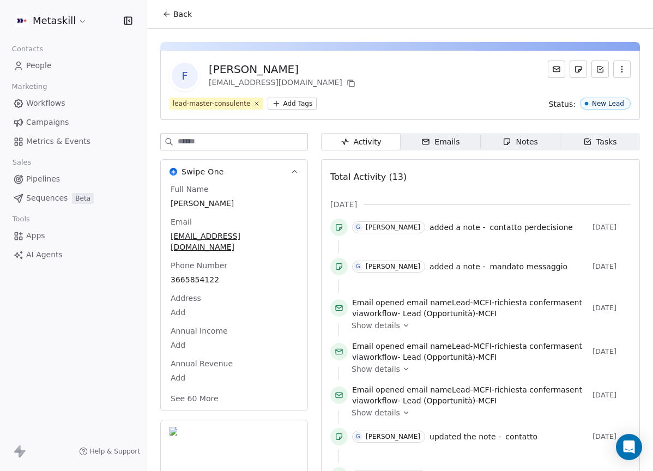
click at [532, 138] on span "Notes Notes" at bounding box center [521, 141] width 80 height 17
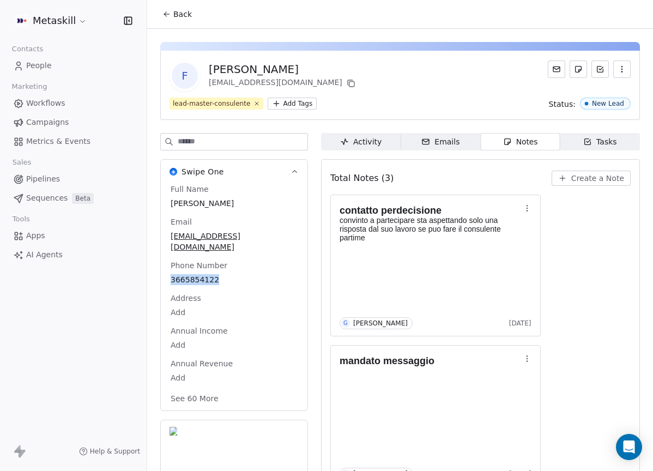
click at [186, 19] on span "Back" at bounding box center [182, 14] width 19 height 11
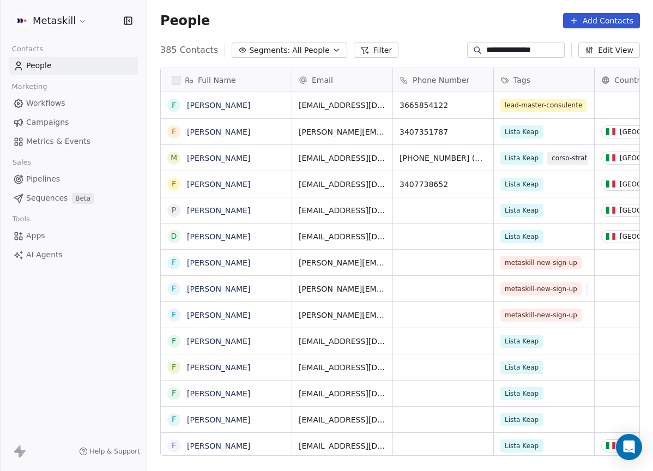
scroll to position [406, 497]
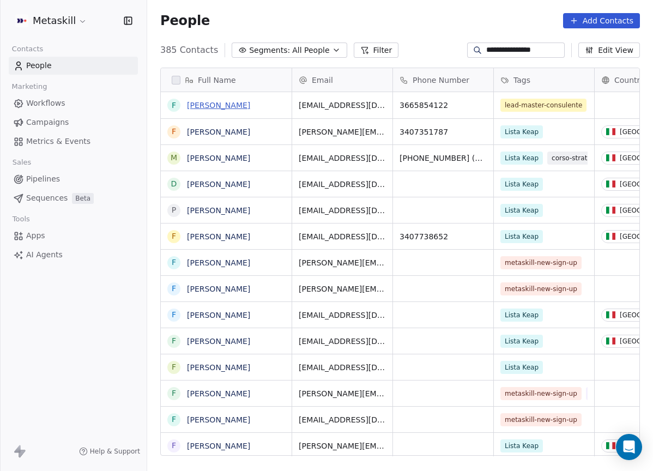
click at [222, 107] on link "[PERSON_NAME]" at bounding box center [218, 105] width 63 height 9
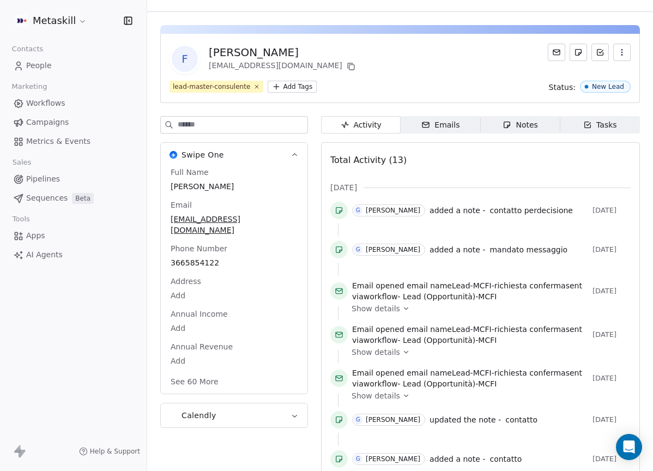
scroll to position [17, 0]
click at [230, 48] on div "[PERSON_NAME]" at bounding box center [283, 51] width 149 height 15
click at [392, 81] on div "lead-master-consulente Add Tags Status: New Lead" at bounding box center [399, 86] width 461 height 12
click at [547, 124] on span "Notes Notes" at bounding box center [521, 124] width 80 height 17
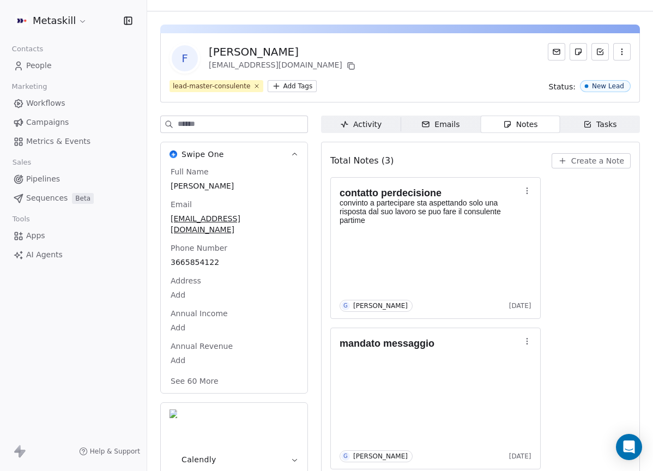
click at [350, 119] on div "Activity" at bounding box center [360, 124] width 41 height 11
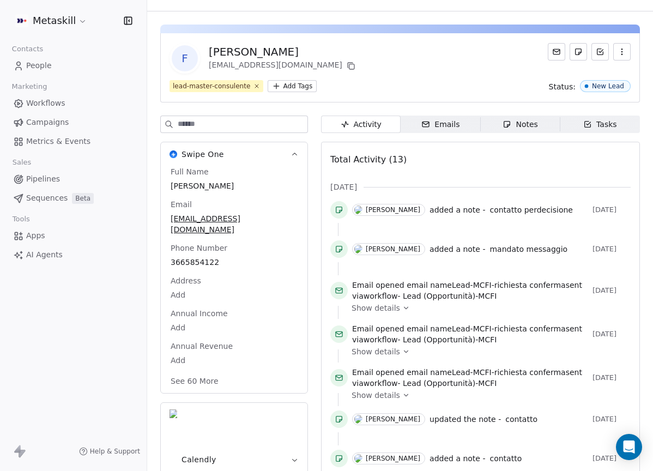
click at [526, 132] on span "Notes Notes" at bounding box center [521, 124] width 80 height 17
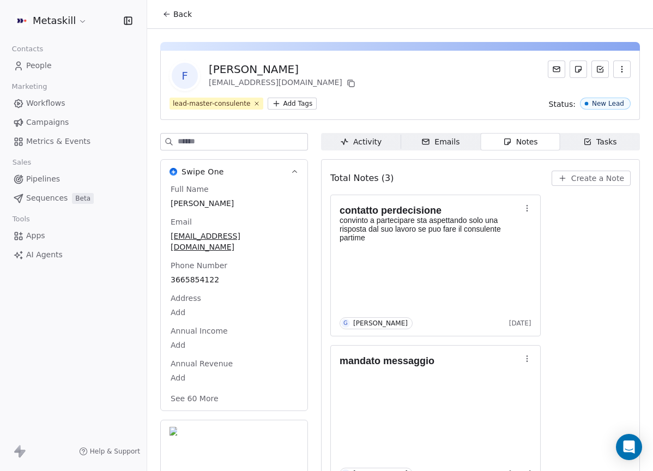
click at [180, 16] on span "Back" at bounding box center [182, 14] width 19 height 11
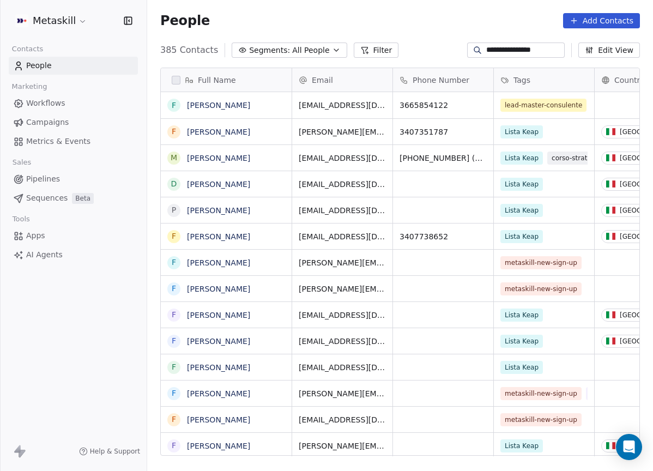
scroll to position [406, 497]
click at [319, 54] on span "All People" at bounding box center [310, 50] width 37 height 11
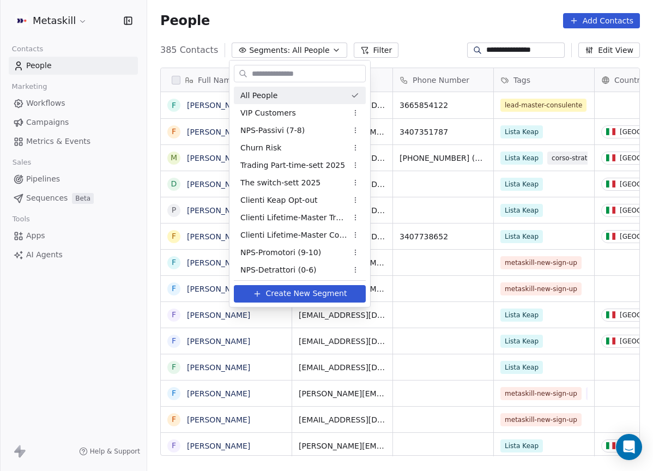
click at [429, 40] on html "**********" at bounding box center [326, 235] width 653 height 471
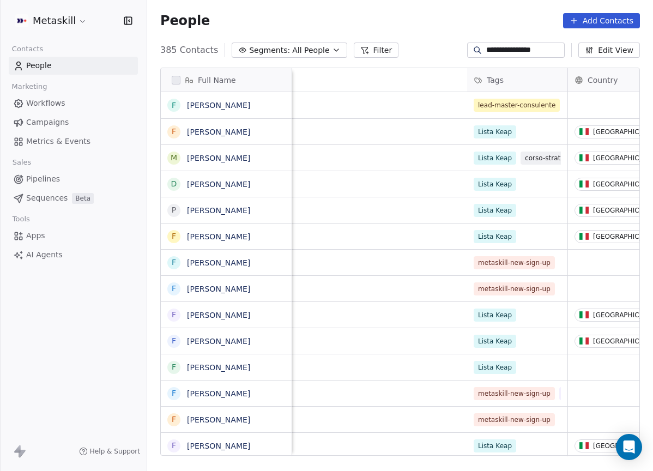
scroll to position [0, 0]
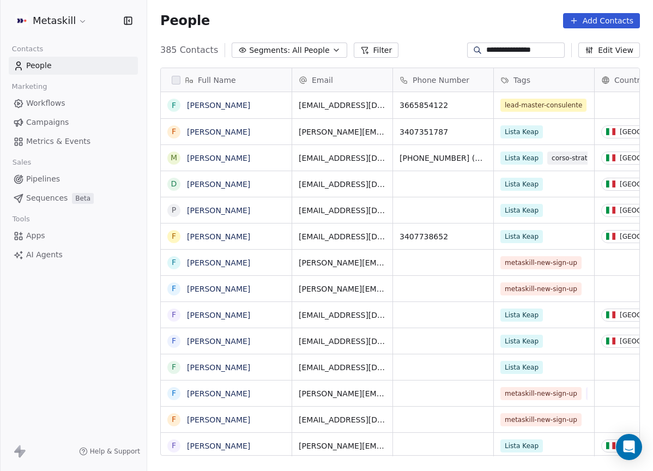
click at [64, 173] on link "Pipelines" at bounding box center [73, 179] width 129 height 18
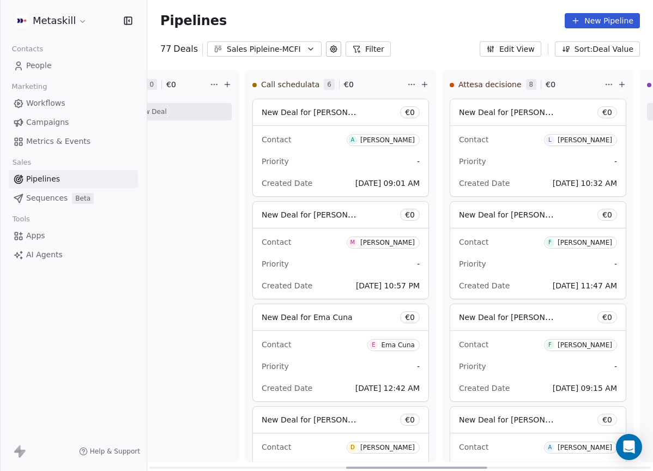
drag, startPoint x: 257, startPoint y: 465, endPoint x: 361, endPoint y: 242, distance: 245.5
click at [450, 466] on div at bounding box center [416, 467] width 141 height 2
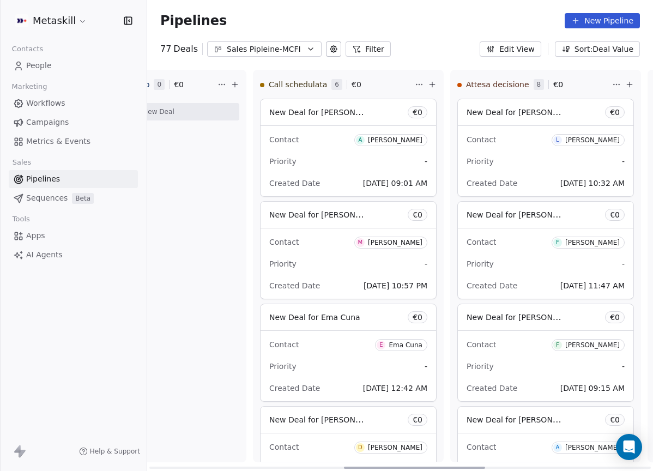
click at [290, 47] on div "Sales Pipleine-MCFI" at bounding box center [264, 49] width 75 height 11
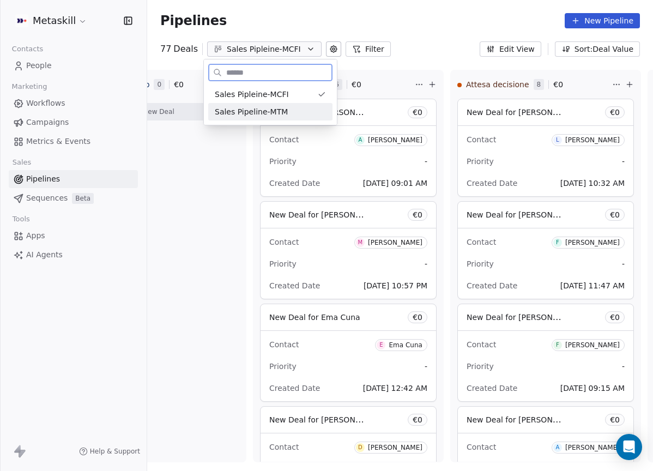
click at [295, 114] on div "Sales Pipeline-MTM" at bounding box center [270, 111] width 111 height 11
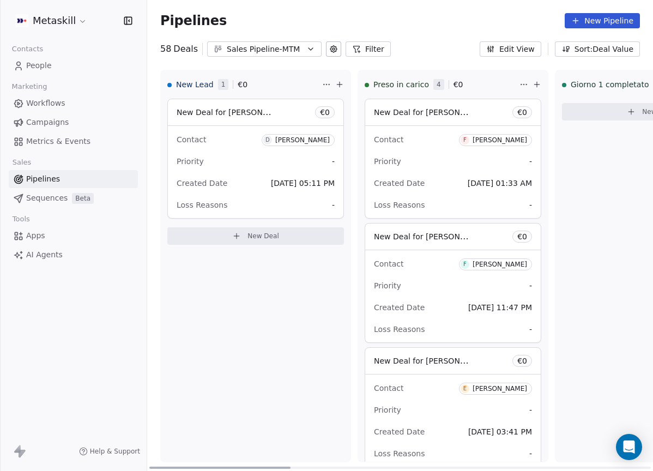
drag, startPoint x: 261, startPoint y: 466, endPoint x: 210, endPoint y: 434, distance: 60.0
click at [209, 466] on div at bounding box center [219, 467] width 141 height 2
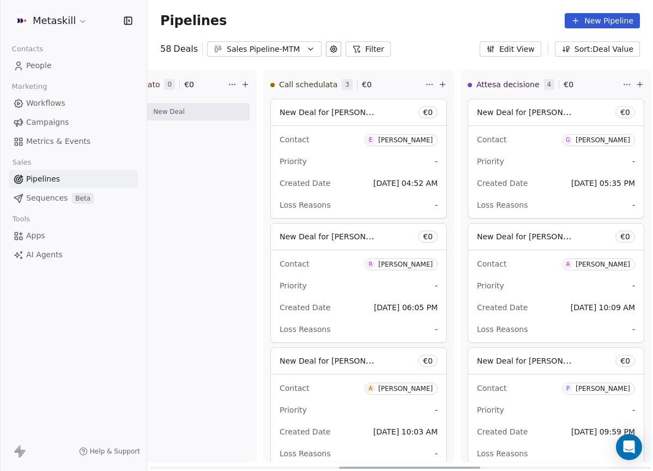
drag, startPoint x: 274, startPoint y: 468, endPoint x: 463, endPoint y: 447, distance: 189.7
click at [465, 466] on div at bounding box center [409, 467] width 141 height 2
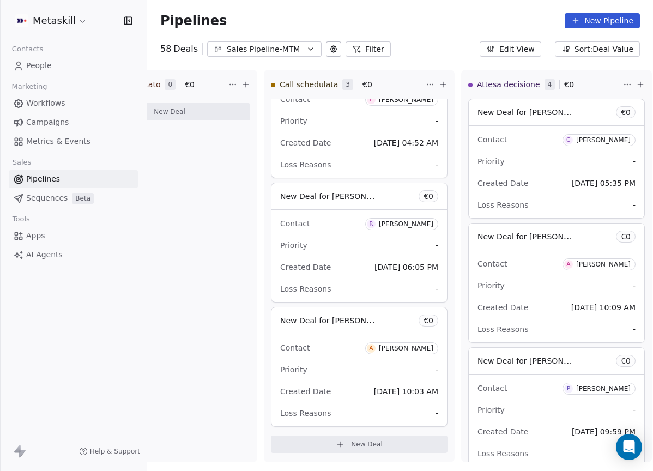
click at [280, 33] on div "Pipelines New Pipeline" at bounding box center [400, 20] width 506 height 41
click at [282, 40] on div "Pipelines New Pipeline" at bounding box center [400, 20] width 506 height 41
click at [283, 46] on div "Sales Pipeline-MTM" at bounding box center [264, 49] width 75 height 11
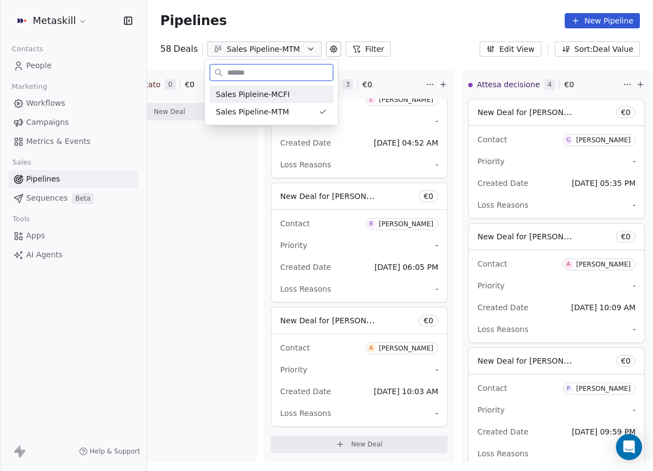
click at [296, 98] on div "Sales Pipleine-MCFI" at bounding box center [271, 94] width 111 height 11
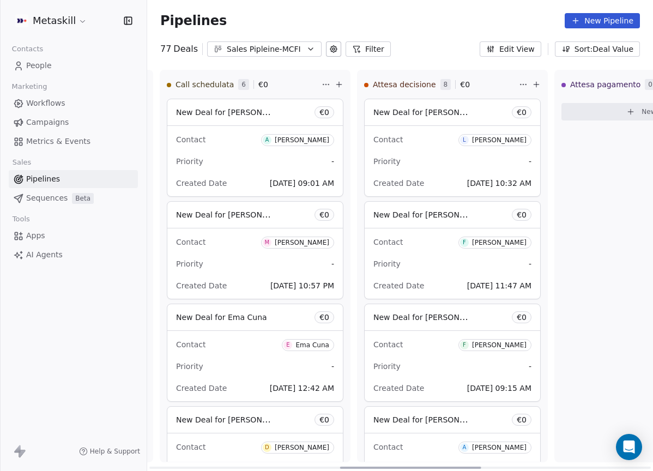
click at [481, 466] on div at bounding box center [410, 467] width 141 height 2
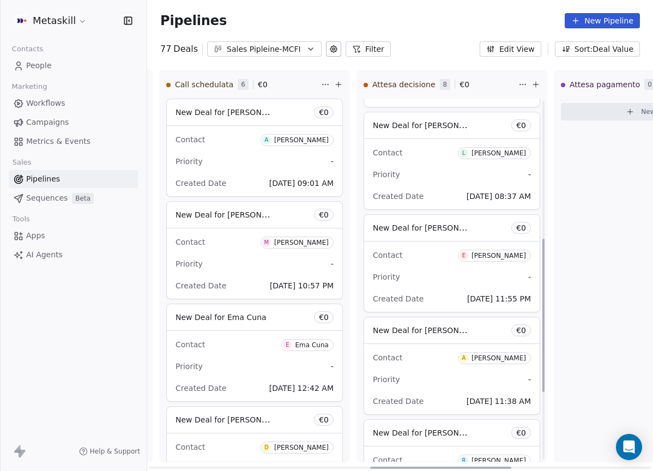
scroll to position [314, 0]
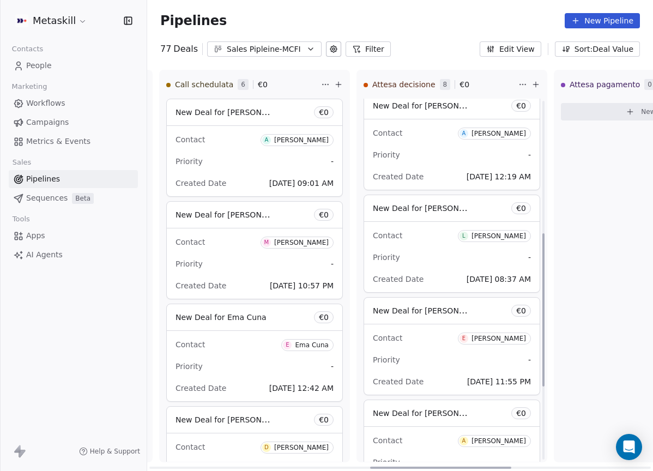
click at [390, 235] on span "Contact" at bounding box center [387, 235] width 29 height 9
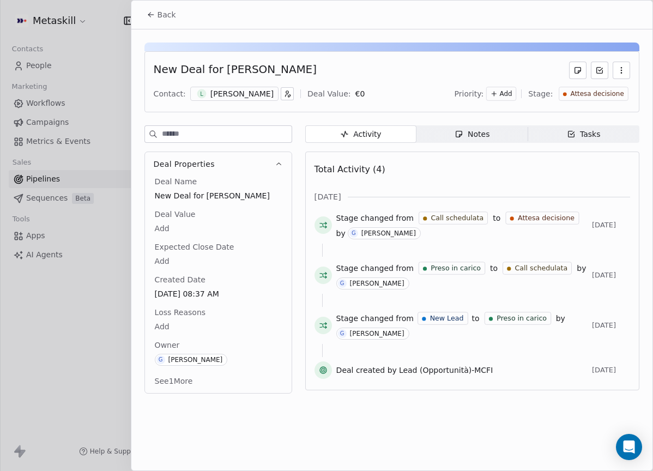
click at [246, 99] on div "L Luca Conte" at bounding box center [234, 94] width 88 height 14
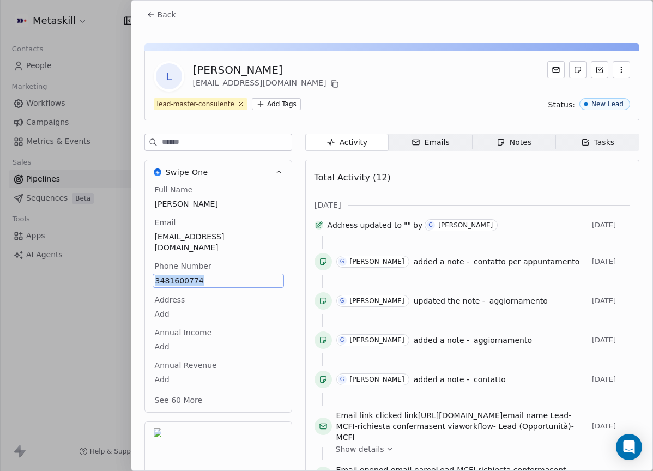
click at [163, 23] on button "Back" at bounding box center [161, 15] width 43 height 20
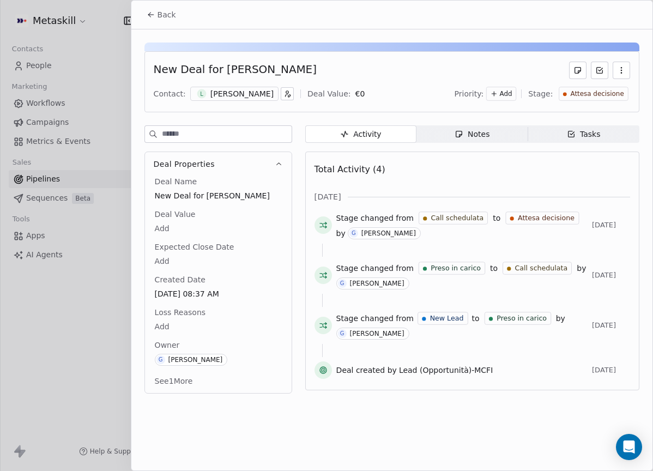
click at [504, 141] on span "Notes Notes" at bounding box center [471, 133] width 111 height 17
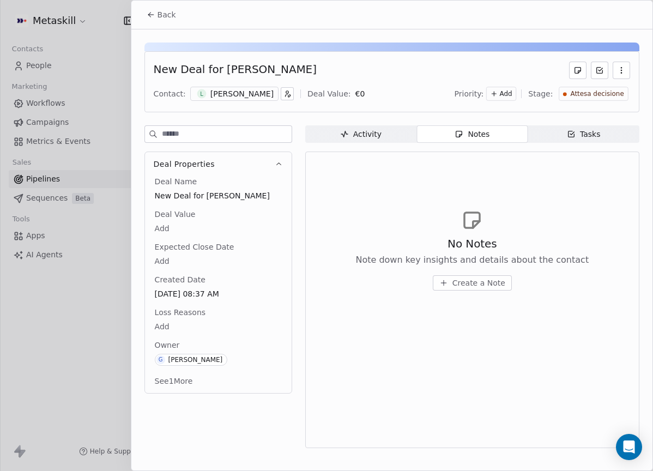
click at [200, 91] on span "L" at bounding box center [201, 93] width 9 height 9
